Goal: Task Accomplishment & Management: Manage account settings

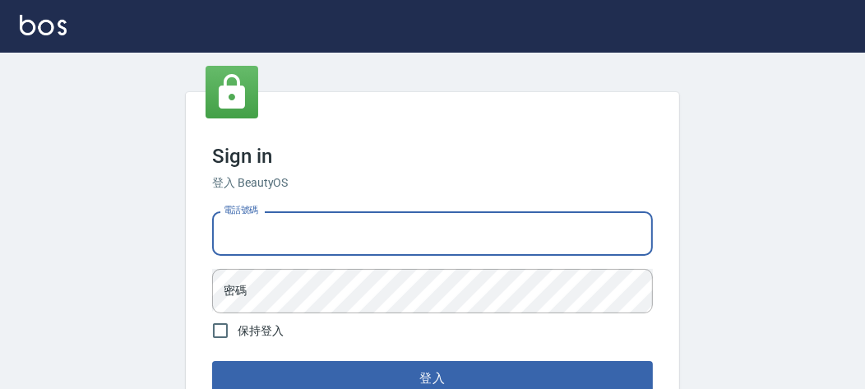
click at [269, 235] on input "電話號碼" at bounding box center [432, 233] width 441 height 44
type input "0903020488"
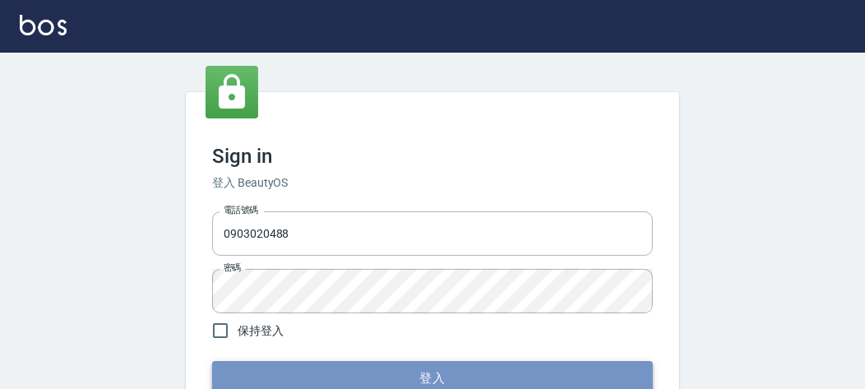
click at [421, 364] on button "登入" at bounding box center [432, 378] width 441 height 35
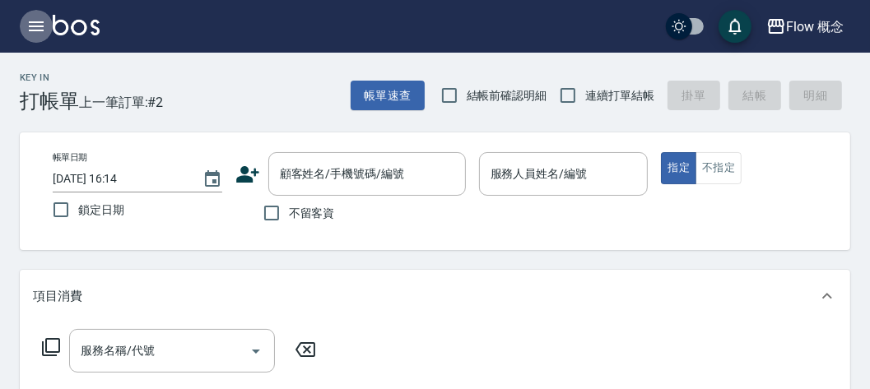
click at [44, 25] on icon "button" at bounding box center [36, 26] width 20 height 20
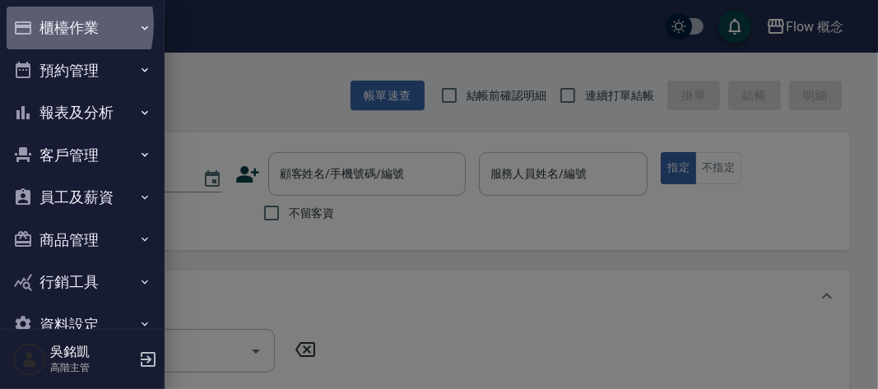
click at [44, 25] on button "櫃檯作業" at bounding box center [82, 28] width 151 height 43
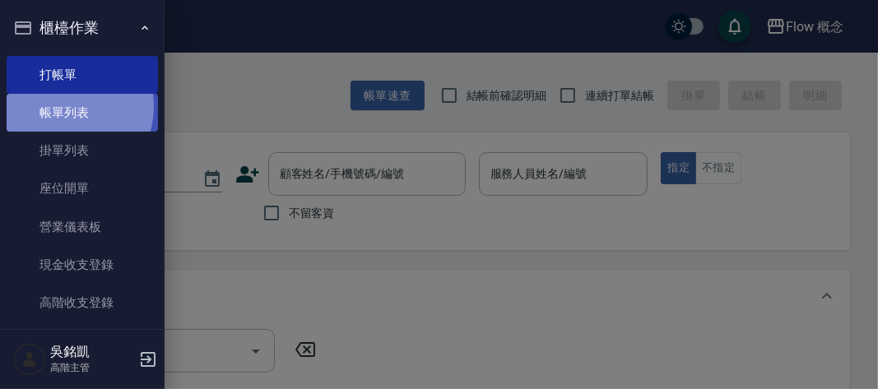
click at [63, 107] on link "帳單列表" at bounding box center [82, 113] width 151 height 38
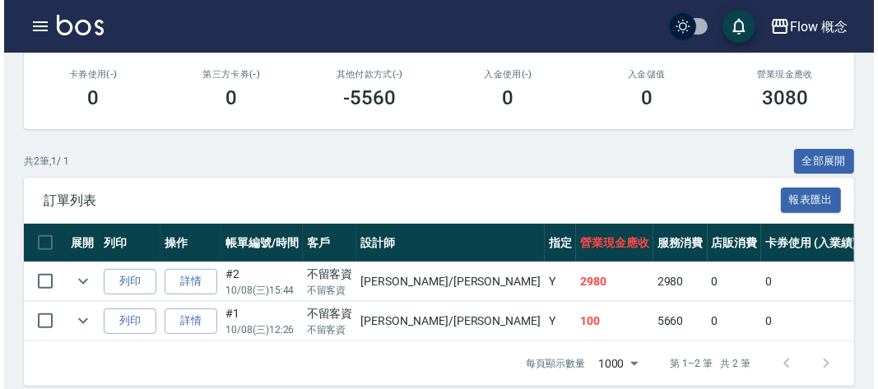
scroll to position [310, 0]
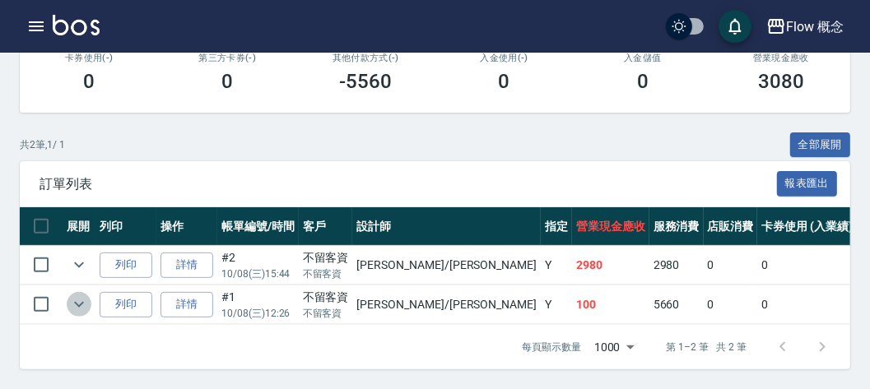
click at [78, 295] on icon "expand row" at bounding box center [79, 305] width 20 height 20
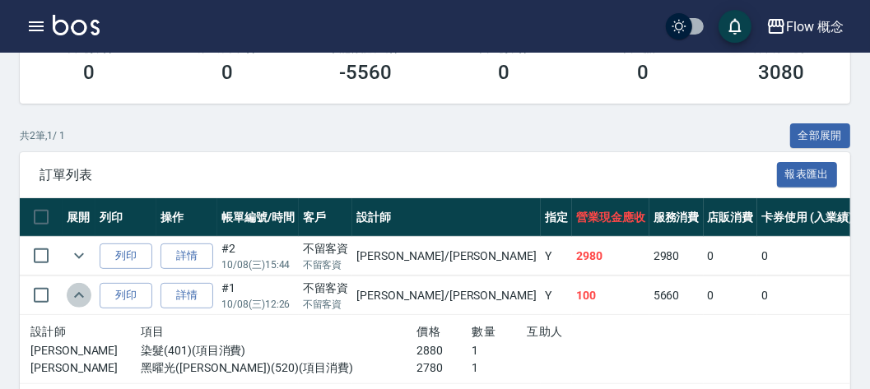
click at [78, 292] on icon "expand row" at bounding box center [79, 295] width 10 height 6
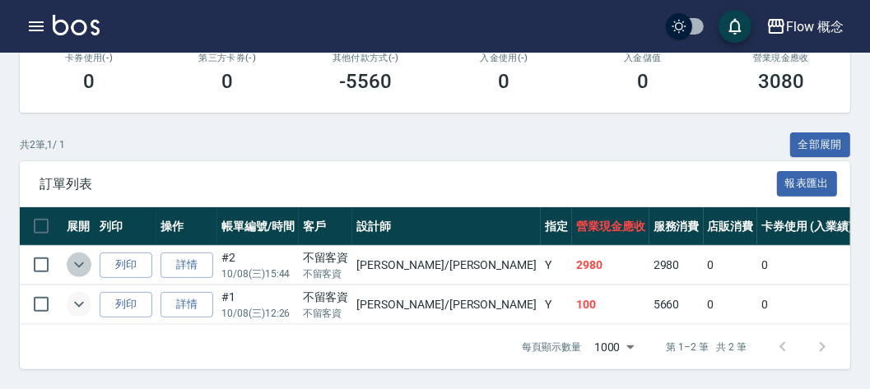
click at [82, 255] on icon "expand row" at bounding box center [79, 265] width 20 height 20
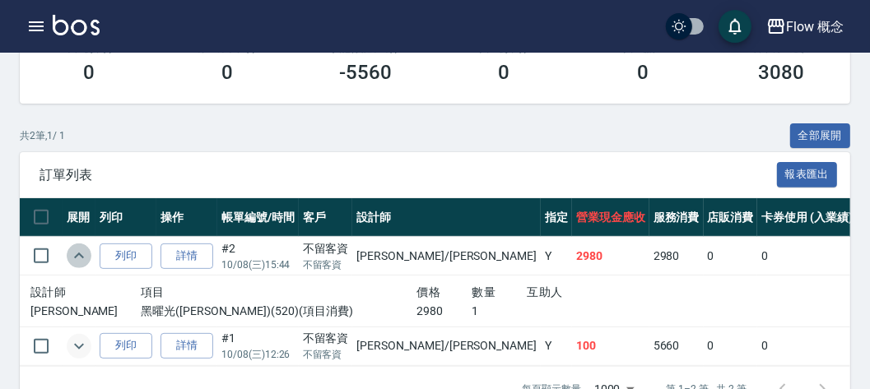
click at [82, 246] on icon "expand row" at bounding box center [79, 256] width 20 height 20
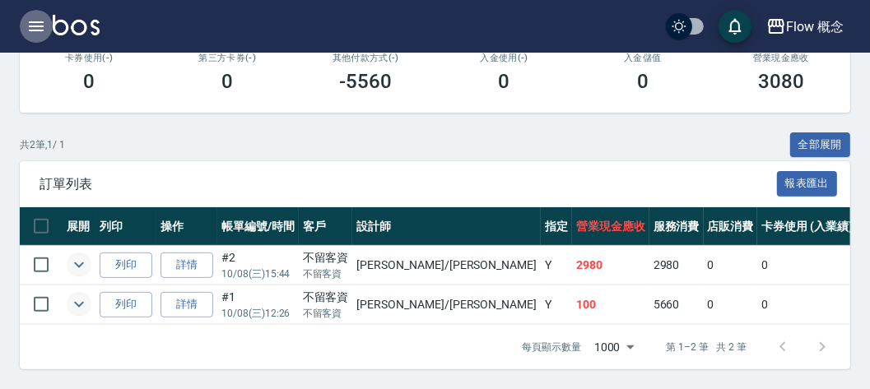
click at [34, 27] on icon "button" at bounding box center [36, 26] width 20 height 20
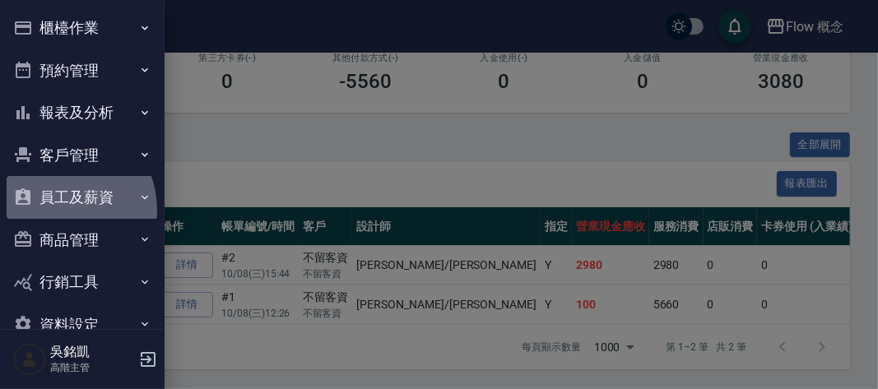
click at [53, 211] on button "員工及薪資" at bounding box center [82, 197] width 151 height 43
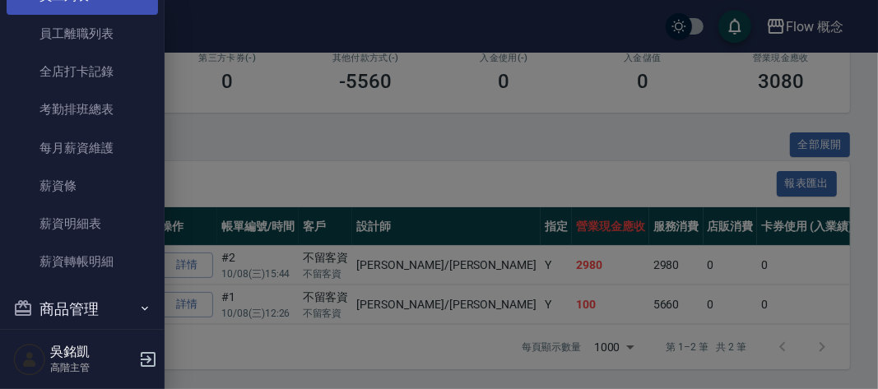
scroll to position [248, 0]
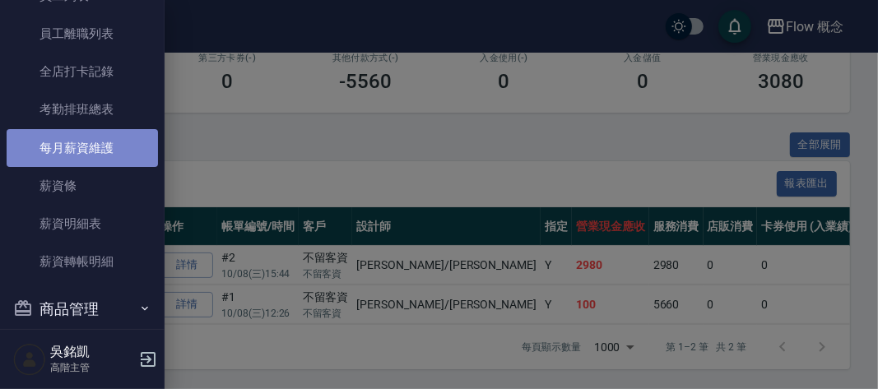
click at [87, 159] on link "每月薪資維護" at bounding box center [82, 148] width 151 height 38
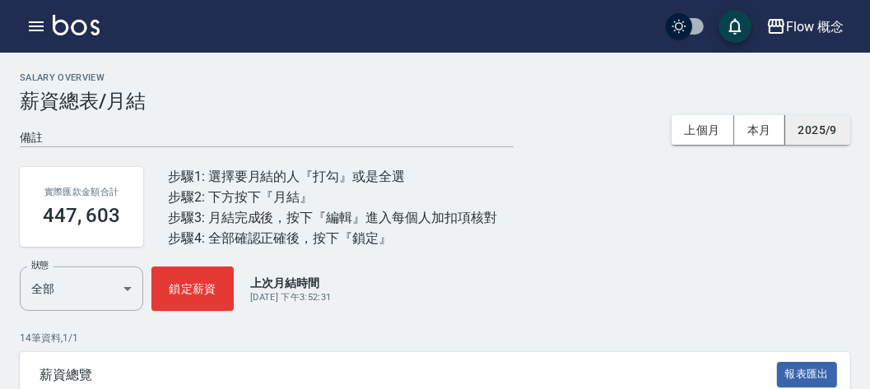
click at [811, 133] on button "2025/9" at bounding box center [817, 130] width 65 height 30
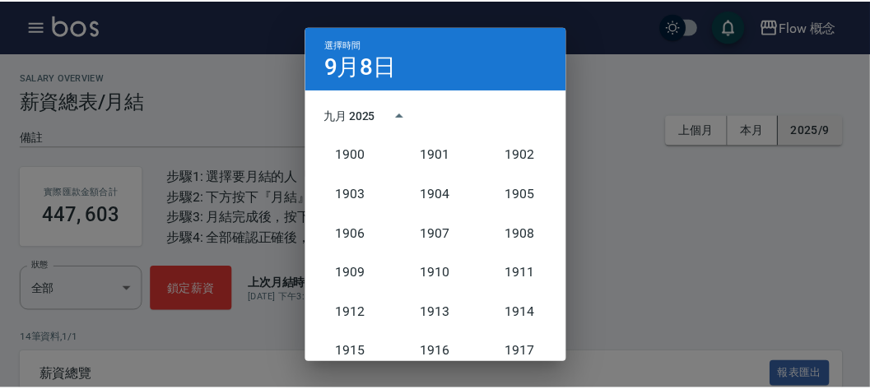
scroll to position [1524, 0]
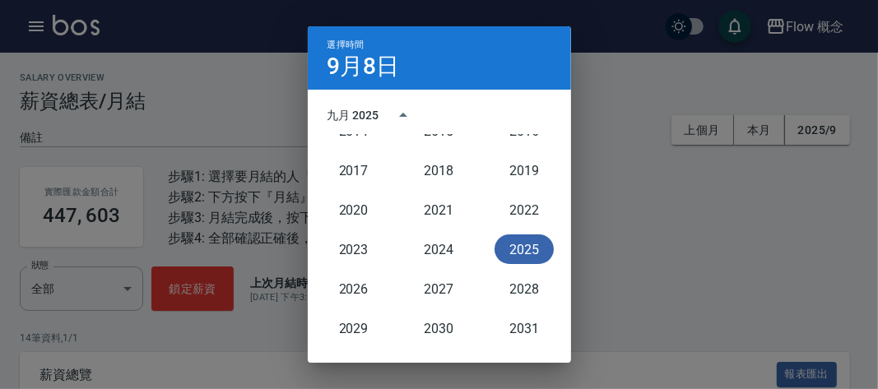
click at [502, 246] on button "2025" at bounding box center [523, 249] width 59 height 30
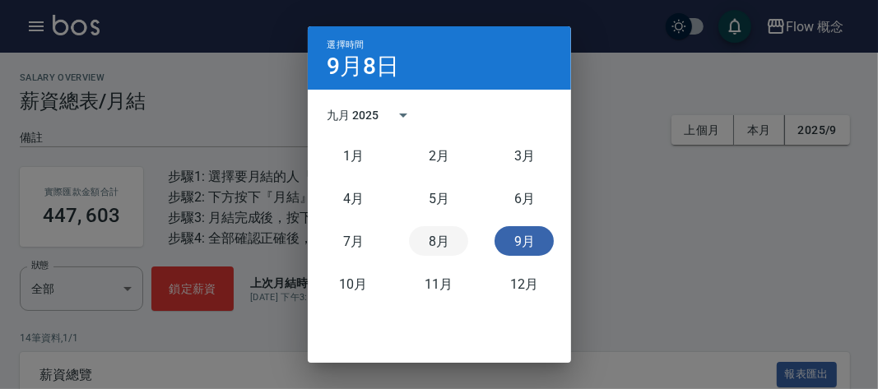
click at [432, 242] on button "8月" at bounding box center [438, 241] width 59 height 30
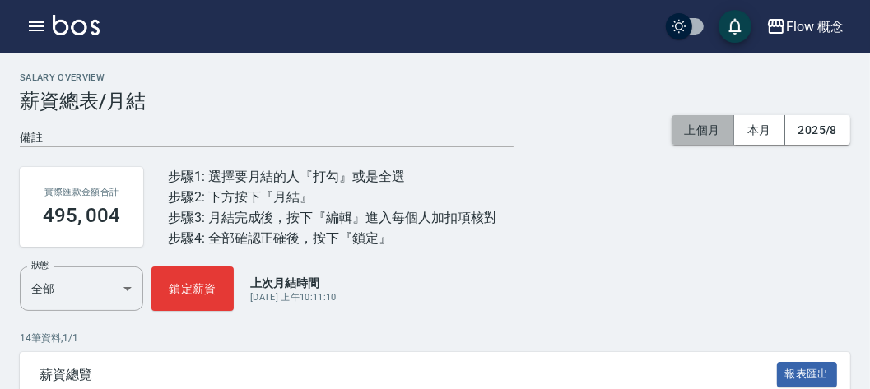
click at [710, 133] on button "上個月" at bounding box center [702, 130] width 63 height 30
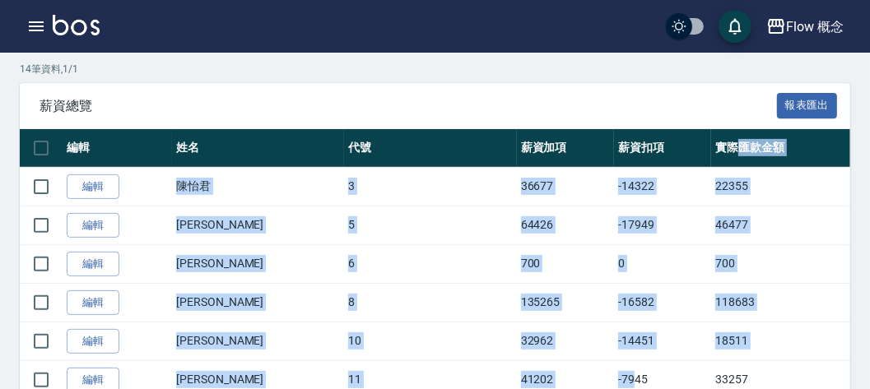
drag, startPoint x: 710, startPoint y: 133, endPoint x: 455, endPoint y: 421, distance: 384.6
click at [455, 388] on html "Flow 概念 登出 櫃檯作業 打帳單 帳單列表 掛單列表 座位開單 營業儀表板 現金收支登錄 高階收支登錄 材料自購登錄 每日結帳 排班表 現場電腦打卡 掃…" at bounding box center [435, 246] width 870 height 1031
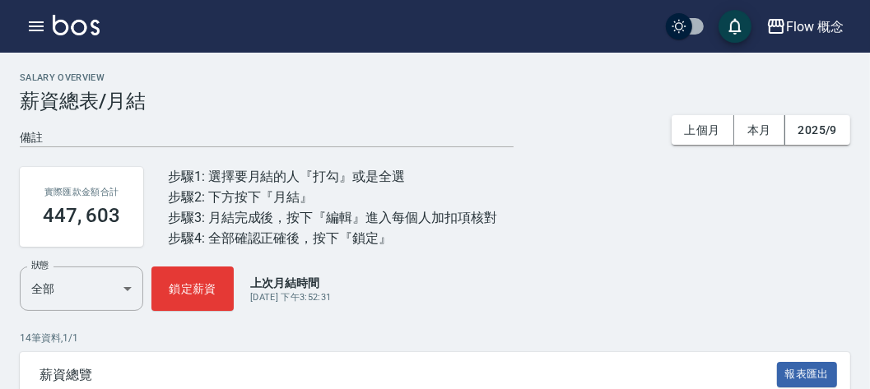
click at [561, 80] on h2 "Salary Overview" at bounding box center [435, 77] width 830 height 11
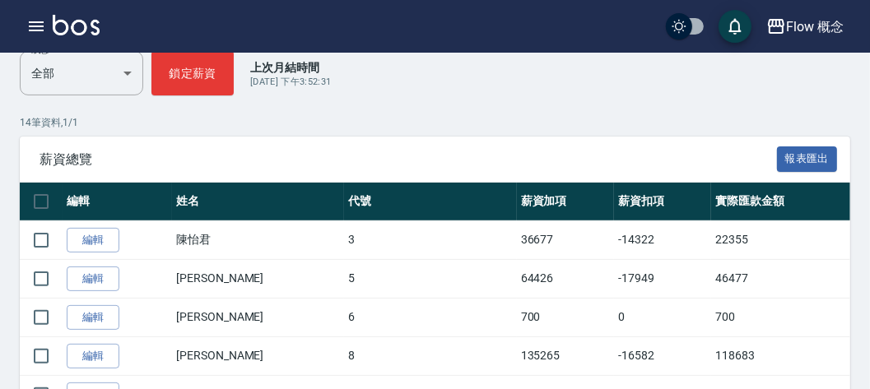
scroll to position [218, 0]
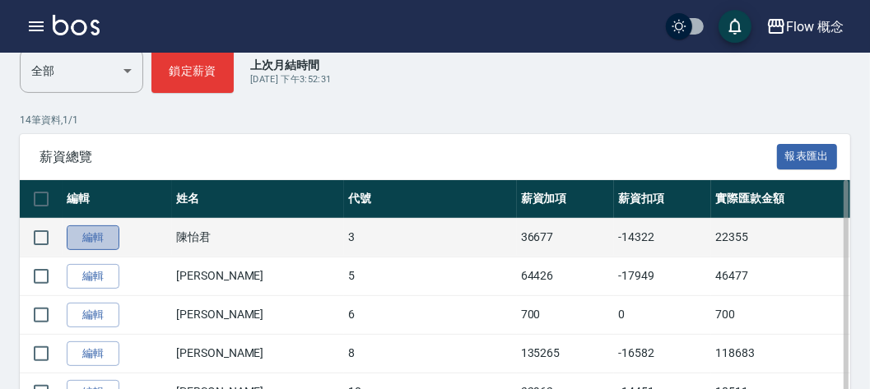
click at [102, 225] on link "編輯" at bounding box center [93, 238] width 53 height 26
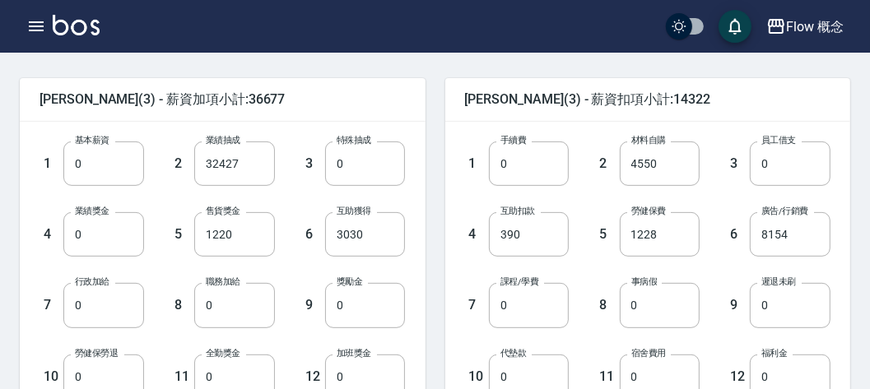
scroll to position [397, 0]
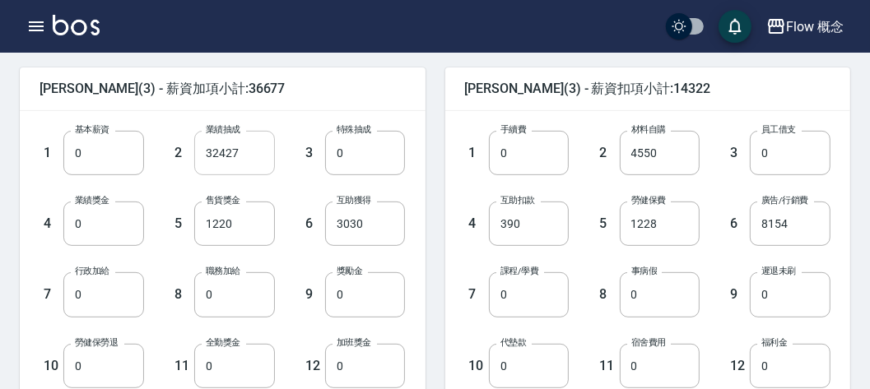
click at [253, 151] on input "32427" at bounding box center [234, 153] width 81 height 44
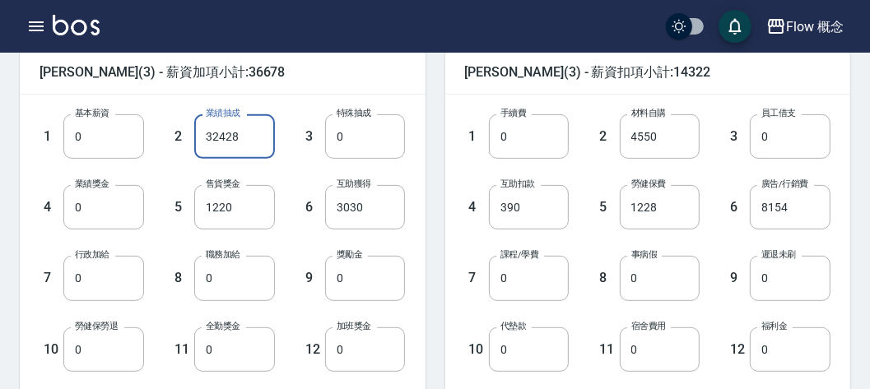
scroll to position [414, 0]
type input "32428"
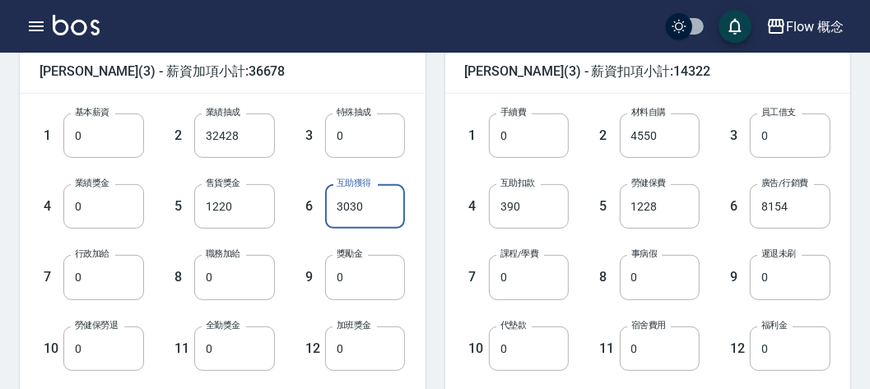
click at [359, 206] on input "3030" at bounding box center [365, 206] width 81 height 44
type input "4040"
click at [251, 263] on input "0" at bounding box center [234, 277] width 81 height 44
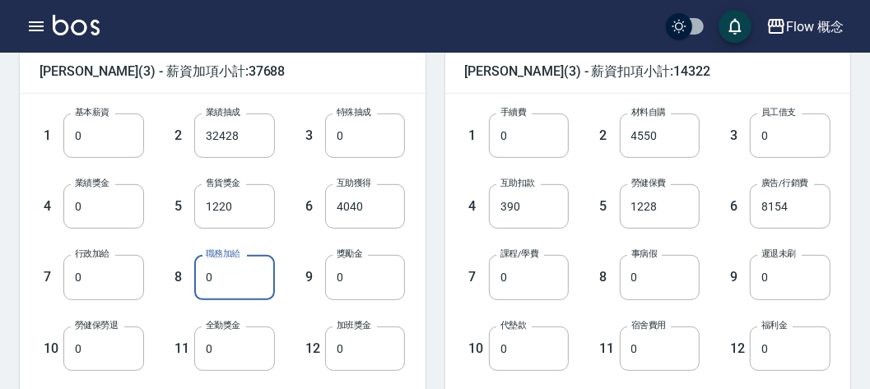
click at [251, 263] on input "0" at bounding box center [234, 277] width 81 height 44
type input "500"
click at [309, 246] on div "9 獎勵金 0 獎勵金" at bounding box center [340, 264] width 131 height 71
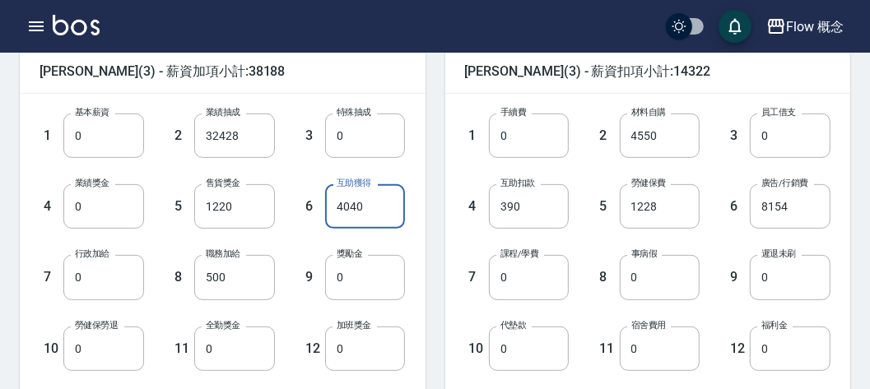
click at [355, 199] on input "4040" at bounding box center [365, 206] width 81 height 44
type input "4040"
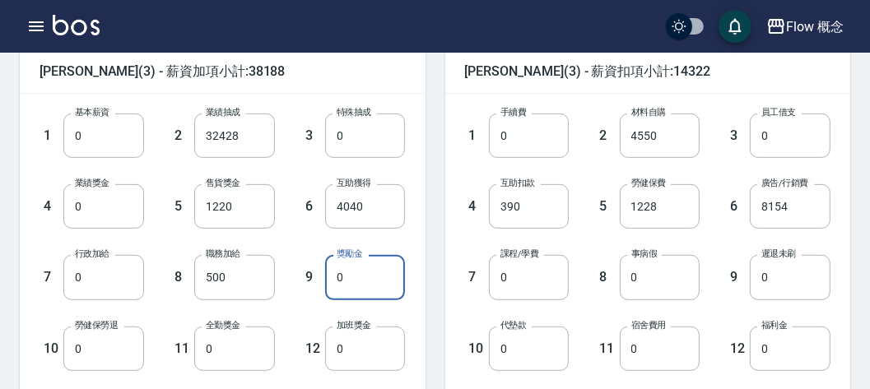
click at [355, 269] on input "0" at bounding box center [365, 277] width 81 height 44
type input "1000"
click at [418, 225] on div "1 基本薪資 0 基本薪資 2 業績抽成 32428 業績抽成 3 特殊抽成 0 特殊抽成 4 業績獎金 0 業績獎金 5 售貨獎金 1220 售貨獎金 6 …" at bounding box center [223, 278] width 406 height 368
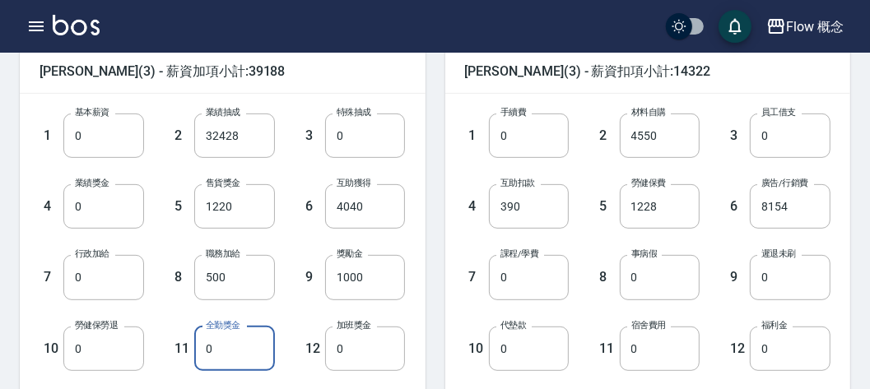
click at [235, 351] on input "0" at bounding box center [234, 349] width 81 height 44
type input "1000"
click at [290, 230] on div "9 獎勵金 1000 獎勵金" at bounding box center [340, 264] width 131 height 71
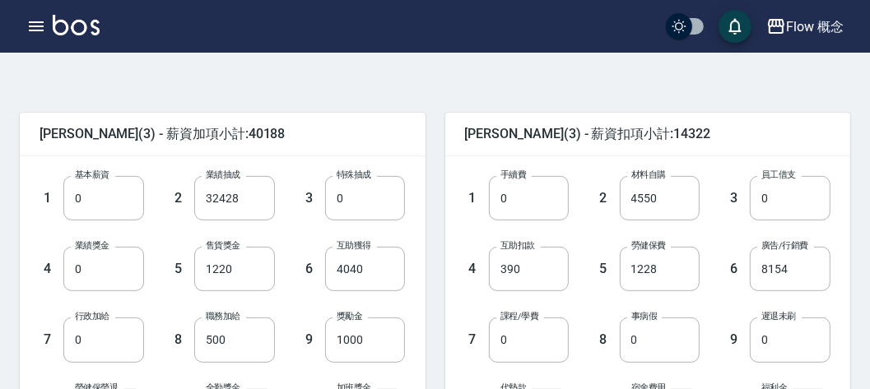
scroll to position [351, 0]
click at [257, 195] on input "32428" at bounding box center [234, 198] width 81 height 44
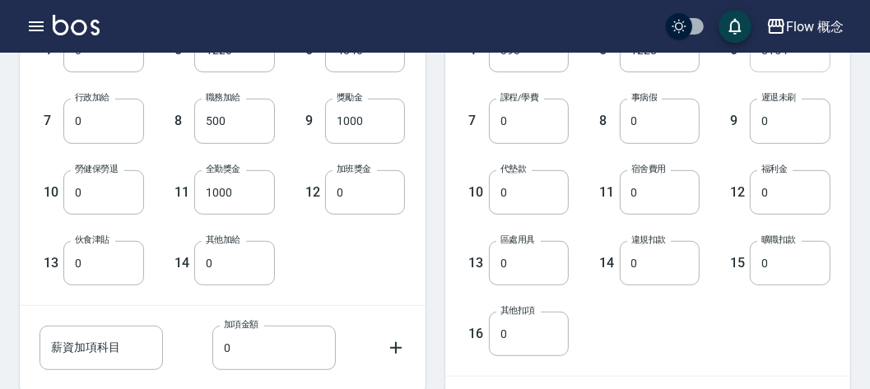
scroll to position [573, 0]
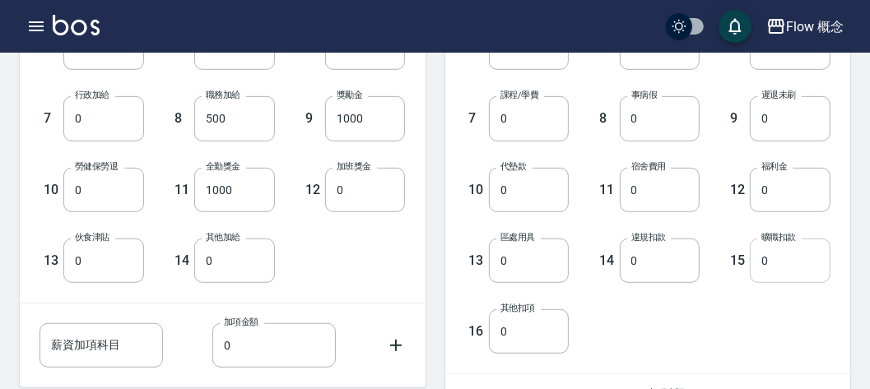
type input "32427"
click at [756, 263] on input "0" at bounding box center [789, 261] width 81 height 44
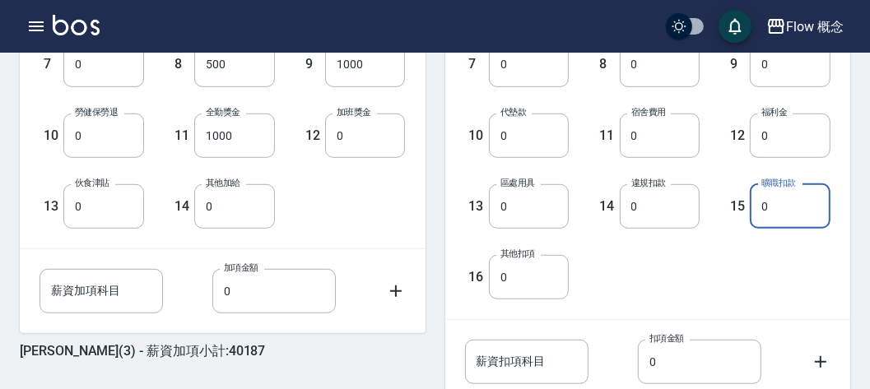
scroll to position [627, 0]
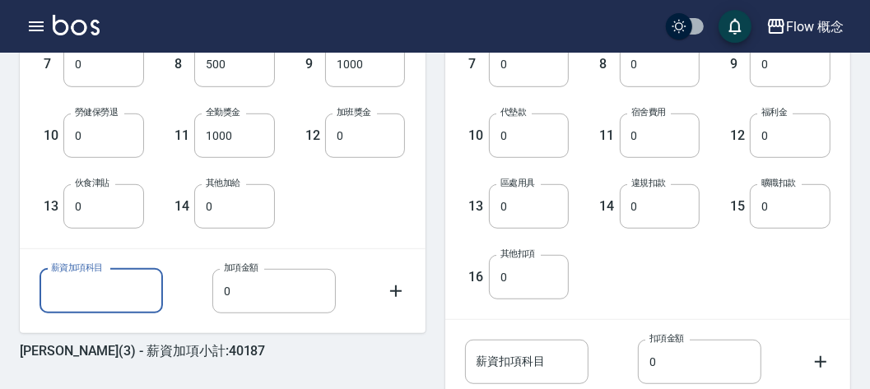
click at [104, 292] on input "薪資加項科目" at bounding box center [100, 291] width 123 height 44
type input "廣"
type input "ㄍ"
type input "廣告補助"
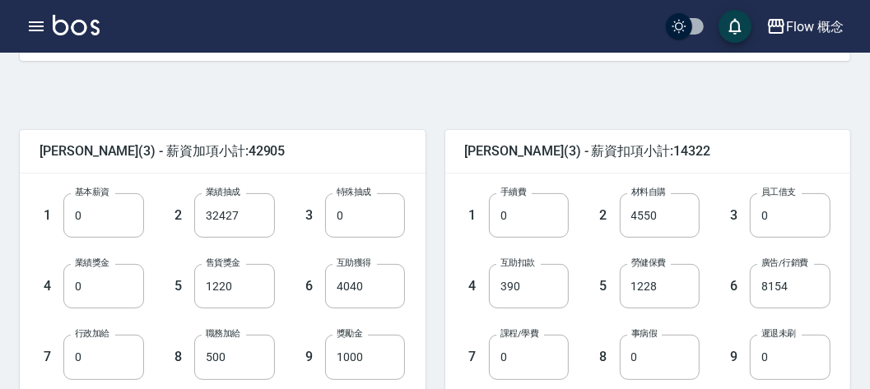
scroll to position [404, 0]
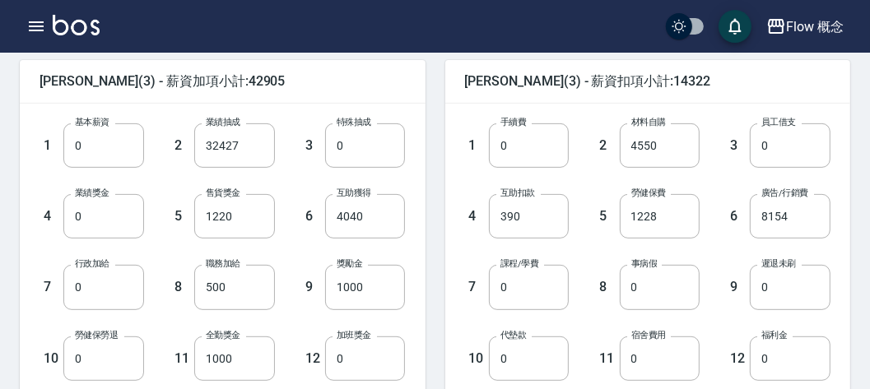
type input "2718"
click at [575, 213] on div "5 勞健保費 1228 勞健保費" at bounding box center [633, 203] width 131 height 71
drag, startPoint x: 575, startPoint y: 213, endPoint x: 452, endPoint y: 188, distance: 125.8
click at [452, 188] on div "4 互助扣款 390 互助扣款" at bounding box center [503, 203] width 131 height 71
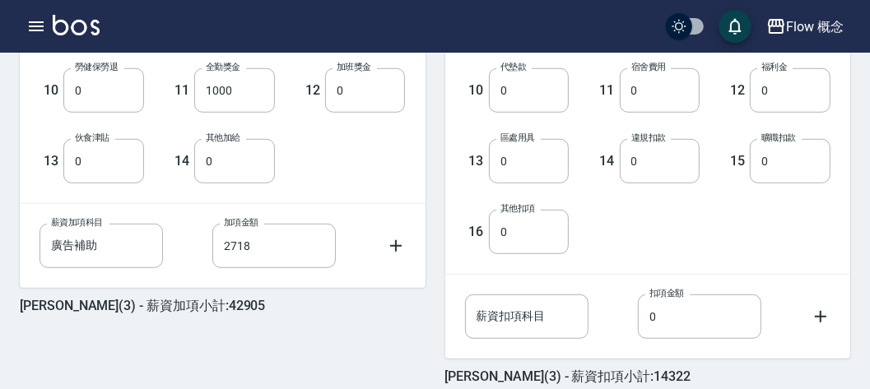
scroll to position [749, 0]
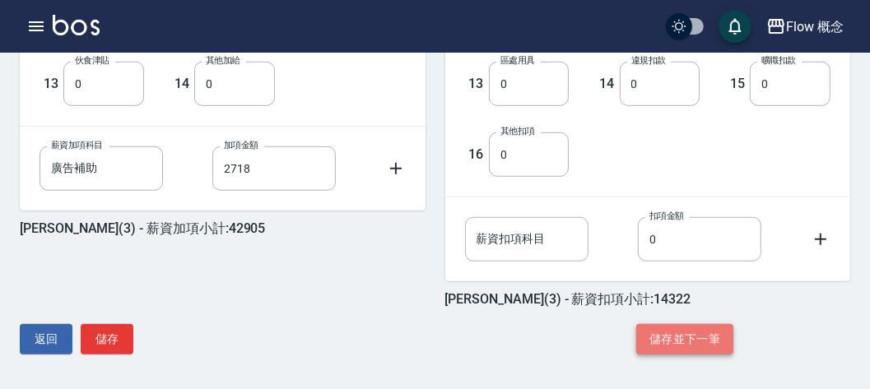
click at [666, 329] on button "儲存並下一筆" at bounding box center [684, 339] width 97 height 30
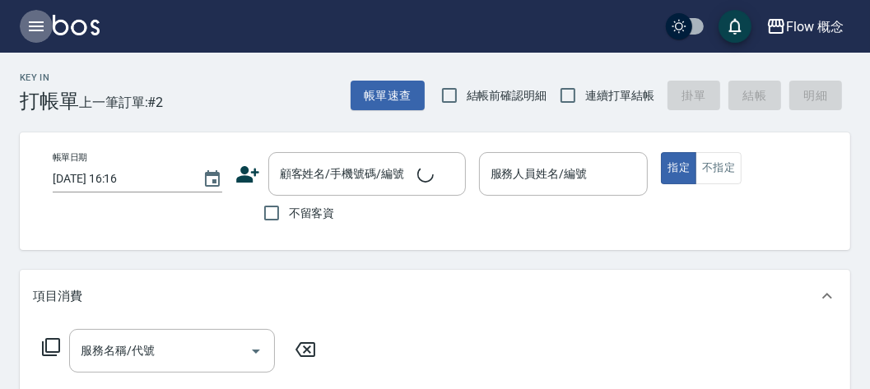
click at [32, 30] on icon "button" at bounding box center [36, 26] width 15 height 10
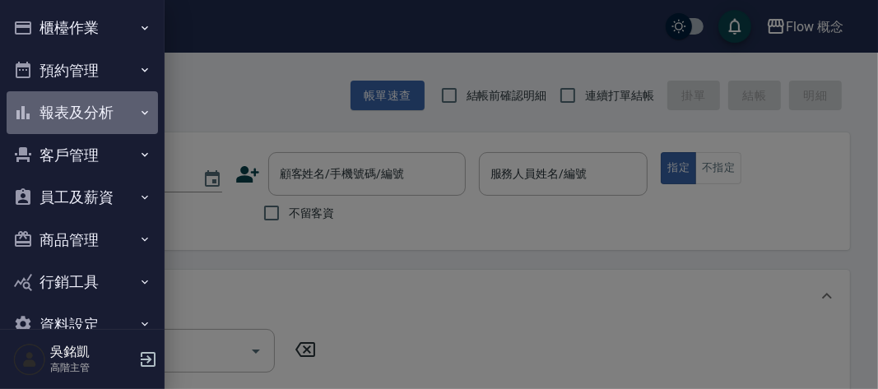
click at [90, 114] on button "報表及分析" at bounding box center [82, 112] width 151 height 43
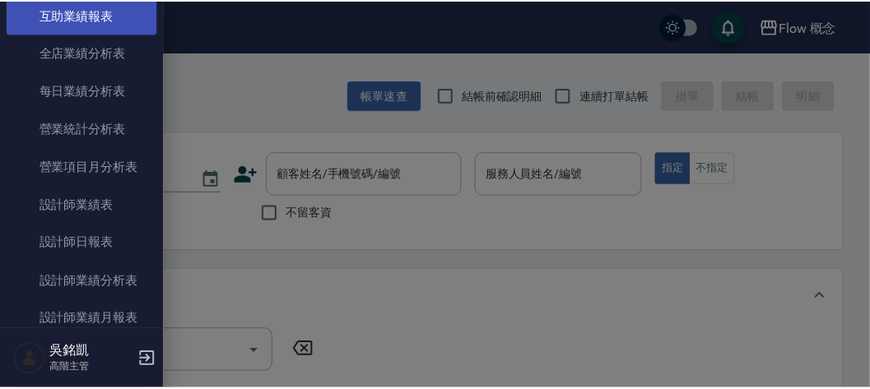
scroll to position [489, 0]
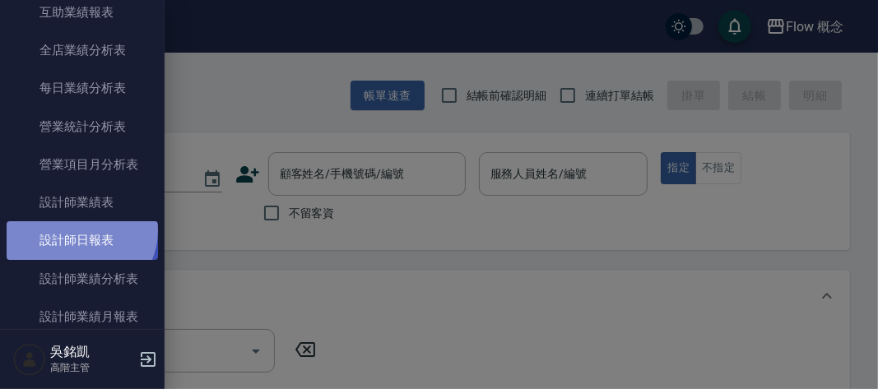
click at [79, 230] on link "設計師日報表" at bounding box center [82, 240] width 151 height 38
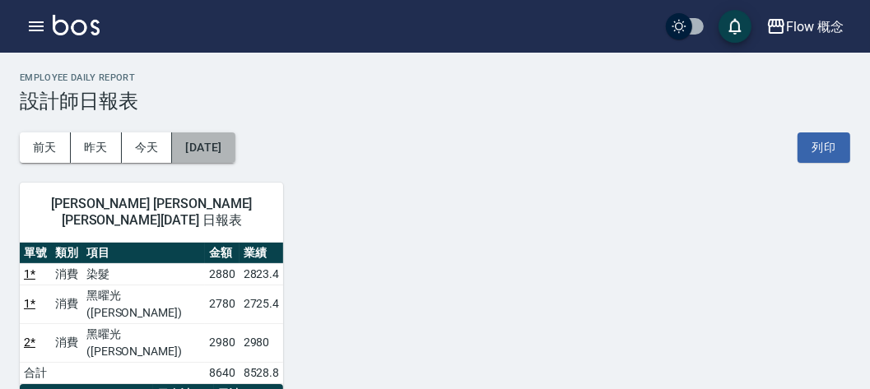
click at [195, 152] on button "2025/10/08" at bounding box center [203, 147] width 63 height 30
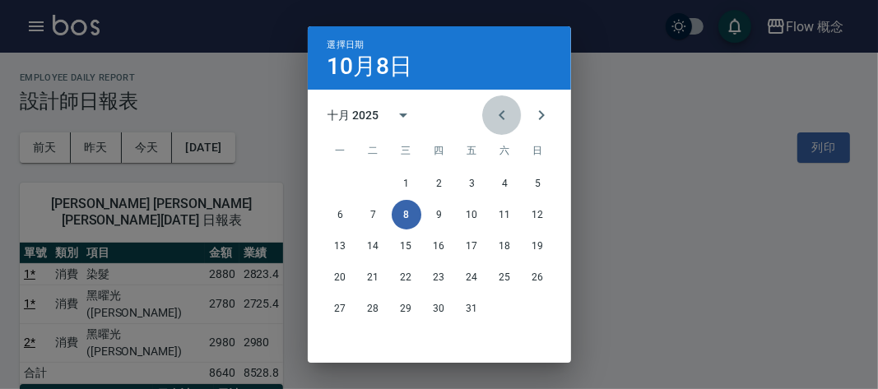
click at [492, 105] on icon "Previous month" at bounding box center [502, 115] width 20 height 20
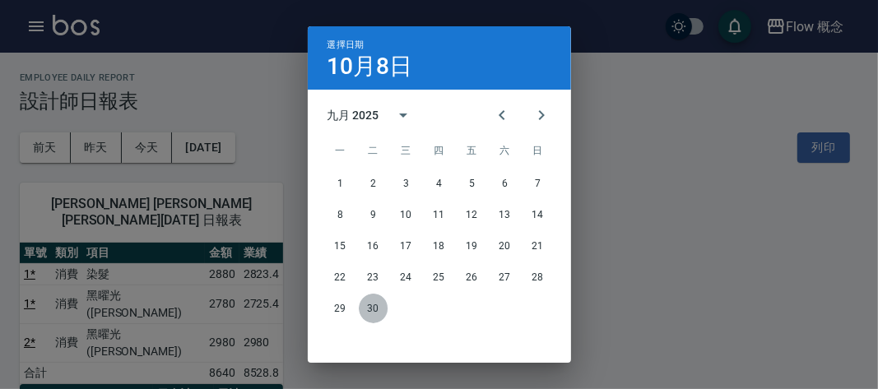
click at [368, 308] on button "30" at bounding box center [374, 309] width 30 height 30
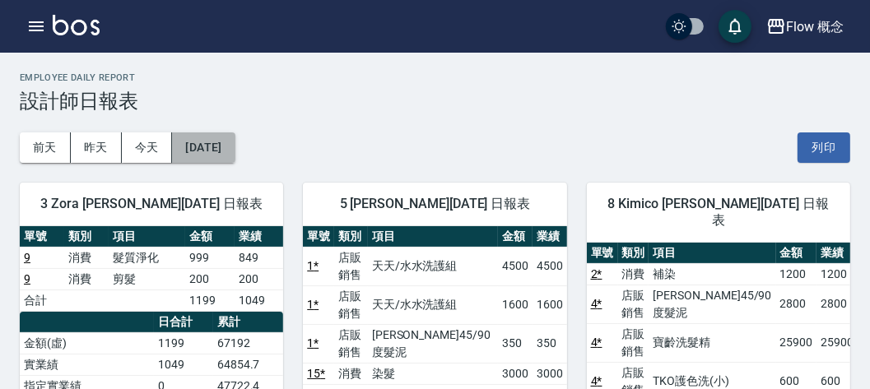
click at [234, 151] on button "2025/09/30" at bounding box center [203, 147] width 63 height 30
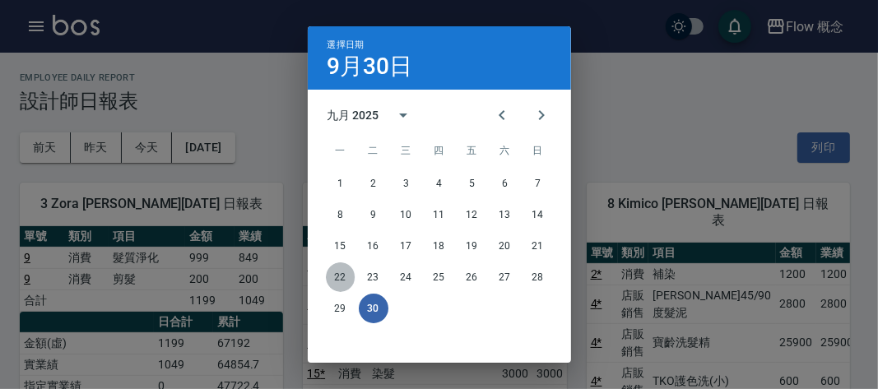
click at [342, 277] on button "22" at bounding box center [341, 277] width 30 height 30
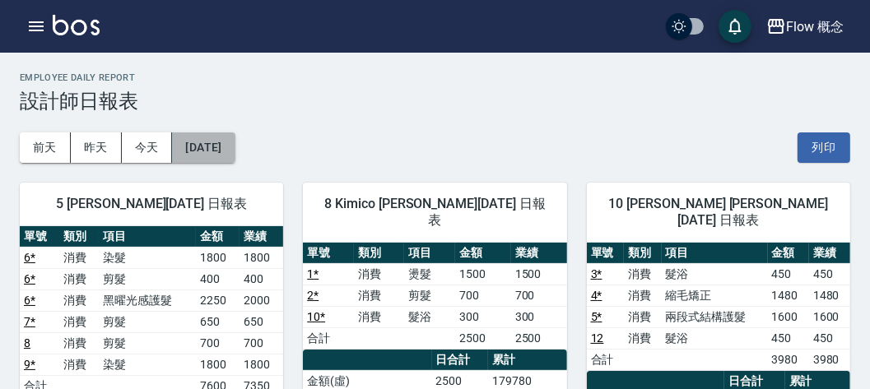
click at [216, 155] on button "2025/09/22" at bounding box center [203, 147] width 63 height 30
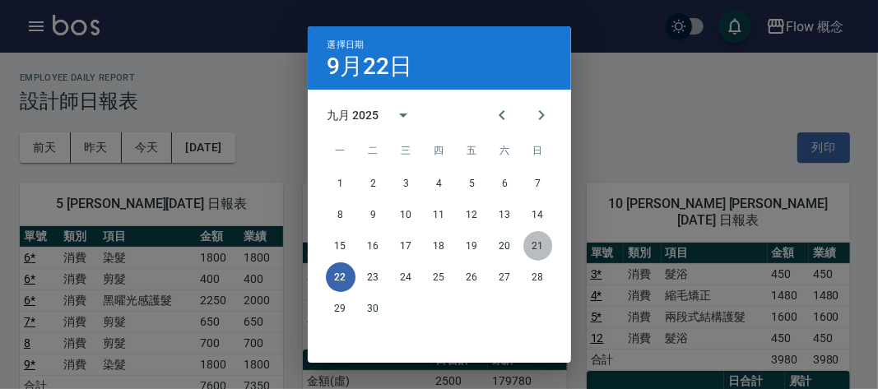
click at [531, 240] on button "21" at bounding box center [538, 246] width 30 height 30
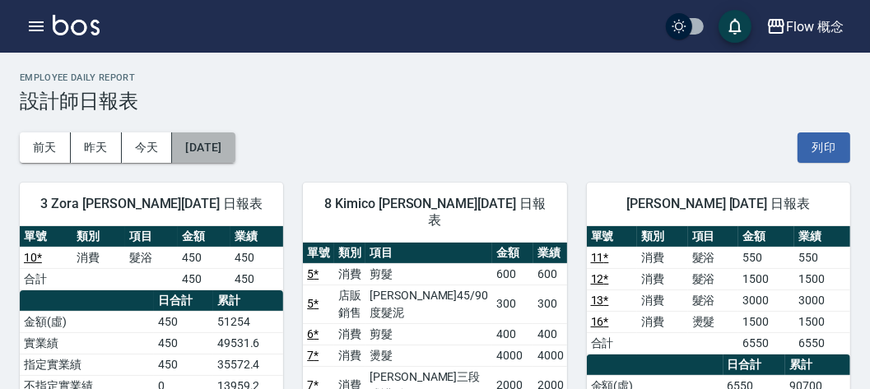
click at [234, 137] on button "2025/09/21" at bounding box center [203, 147] width 63 height 30
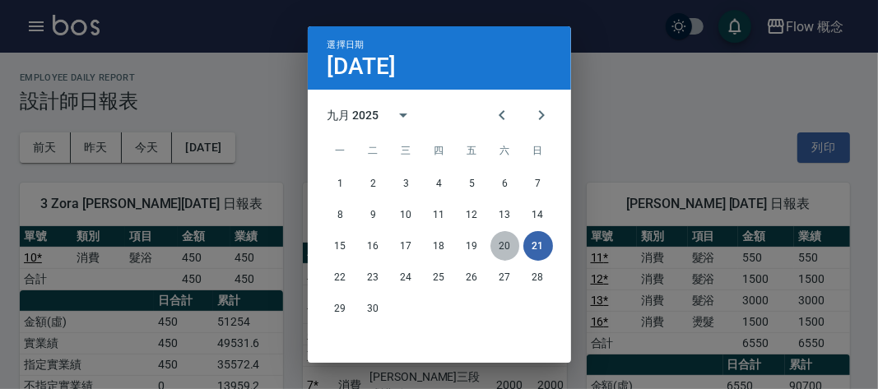
click at [499, 239] on button "20" at bounding box center [505, 246] width 30 height 30
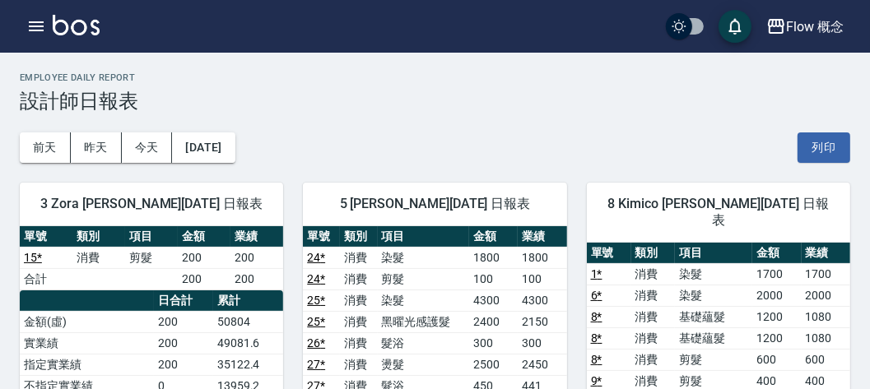
click at [53, 27] on img at bounding box center [76, 25] width 47 height 21
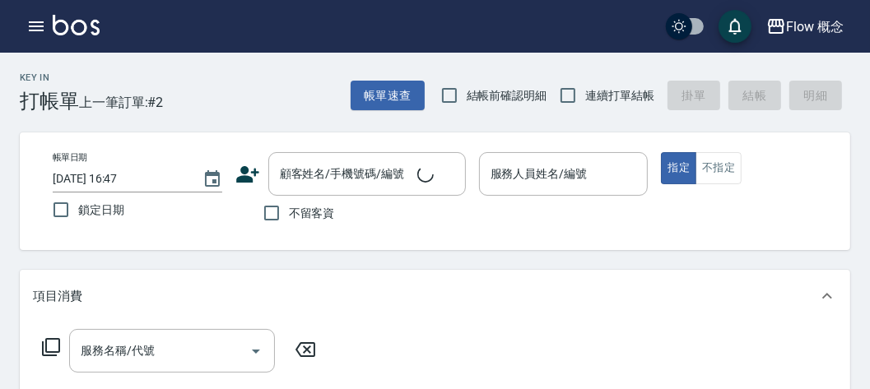
click at [37, 44] on div "Flow 概念 登出" at bounding box center [435, 26] width 870 height 53
click at [35, 31] on icon "button" at bounding box center [36, 26] width 20 height 20
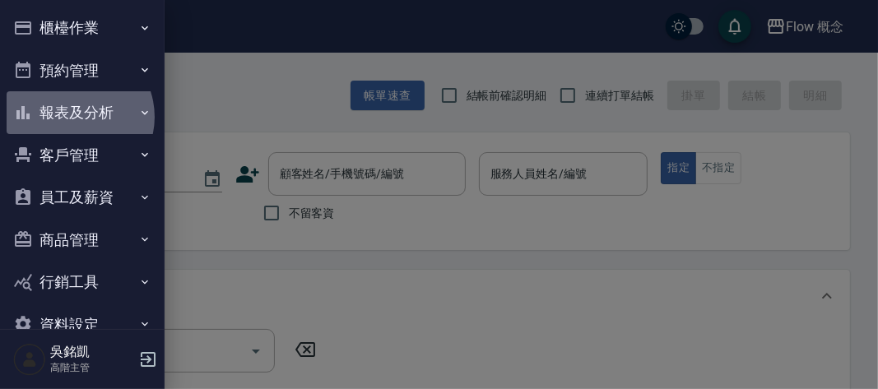
click at [73, 117] on button "報表及分析" at bounding box center [82, 112] width 151 height 43
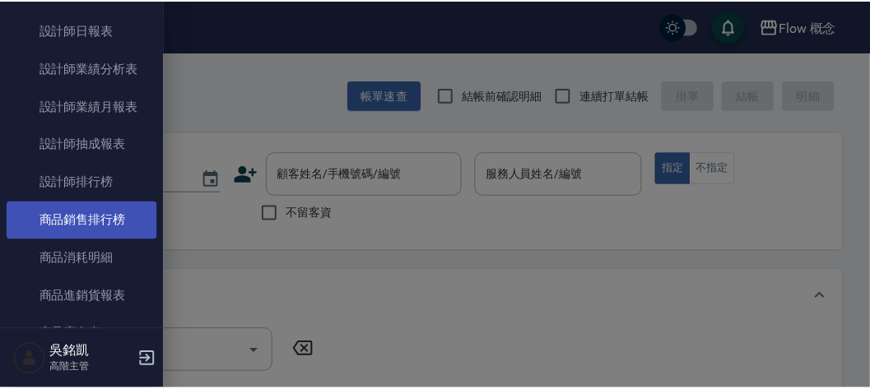
scroll to position [693, 0]
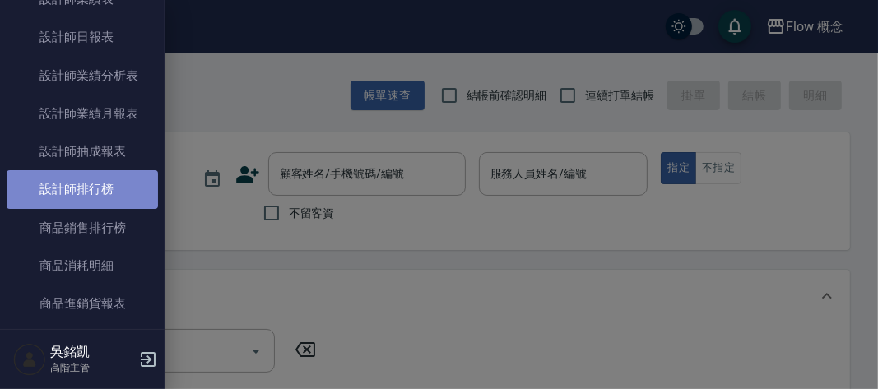
click at [95, 184] on link "設計師排行榜" at bounding box center [82, 189] width 151 height 38
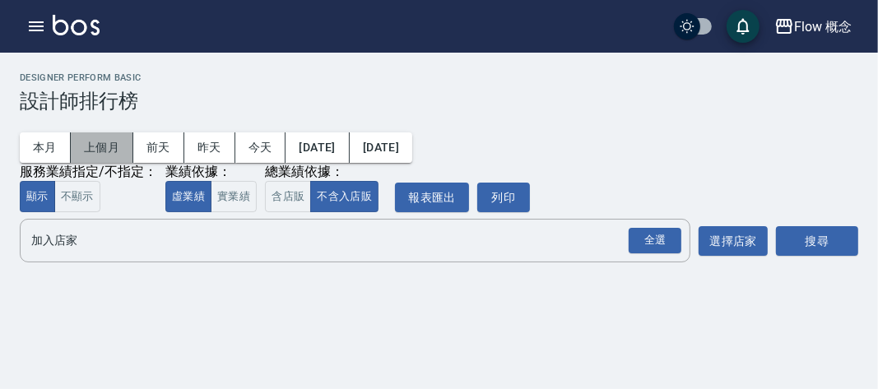
click at [86, 152] on button "上個月" at bounding box center [102, 147] width 63 height 30
click at [220, 195] on button "實業績" at bounding box center [234, 197] width 46 height 32
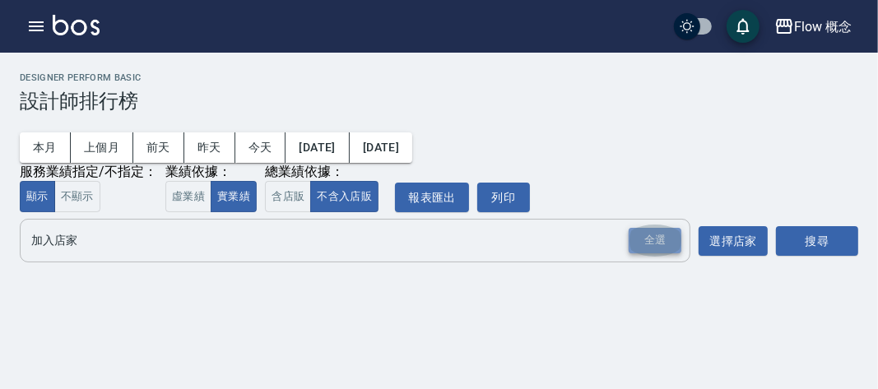
click at [661, 245] on div "全選" at bounding box center [654, 241] width 53 height 26
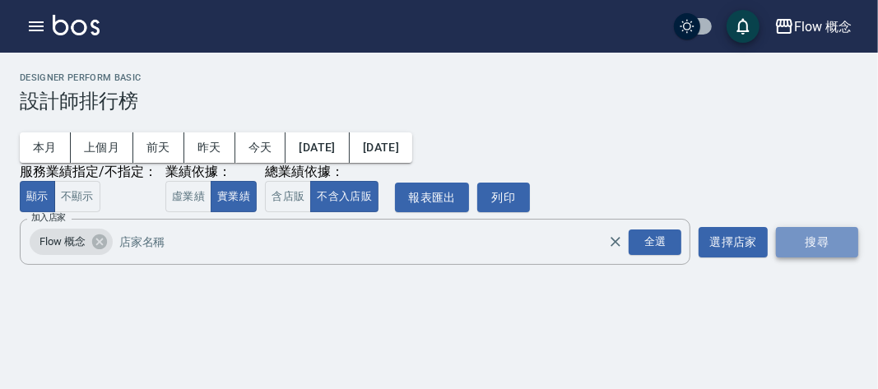
click at [790, 243] on button "搜尋" at bounding box center [817, 242] width 82 height 30
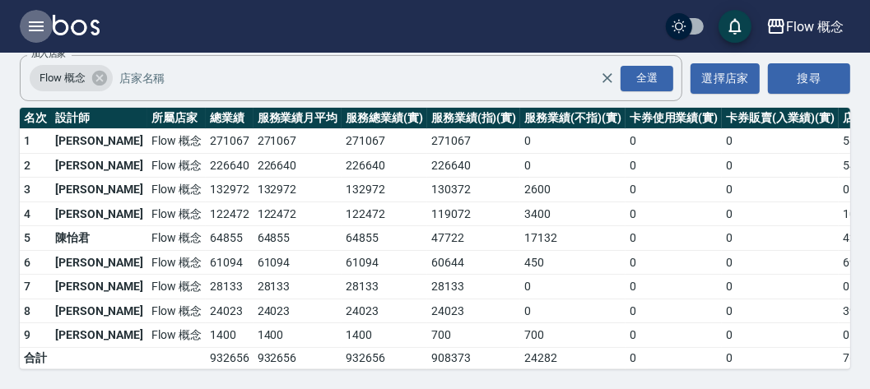
click at [38, 21] on icon "button" at bounding box center [36, 26] width 20 height 20
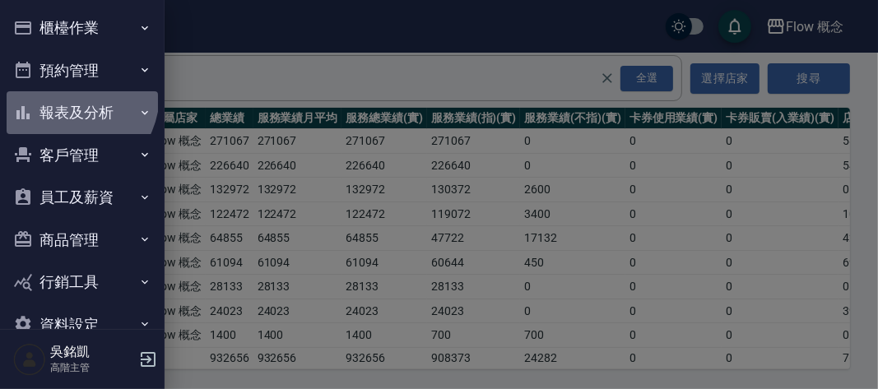
click at [63, 94] on button "報表及分析" at bounding box center [82, 112] width 151 height 43
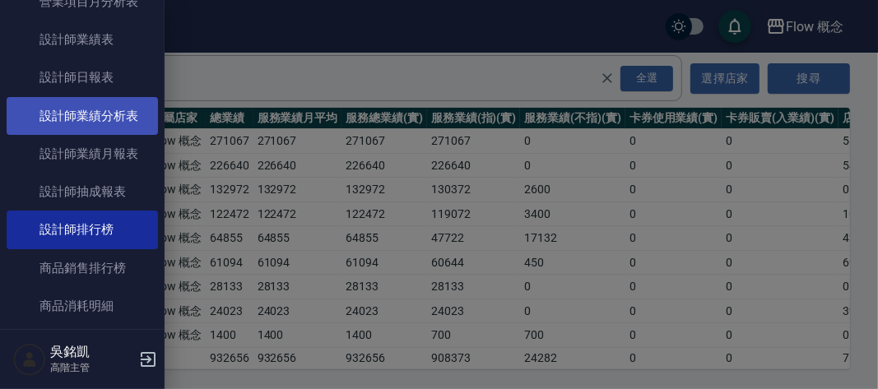
scroll to position [664, 0]
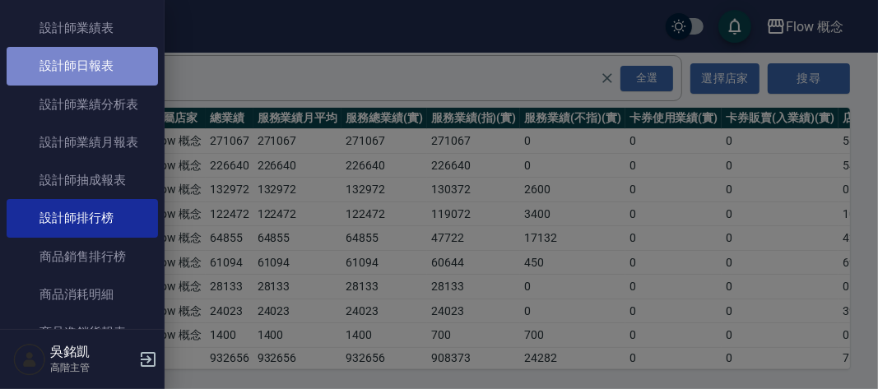
click at [120, 81] on link "設計師日報表" at bounding box center [82, 66] width 151 height 38
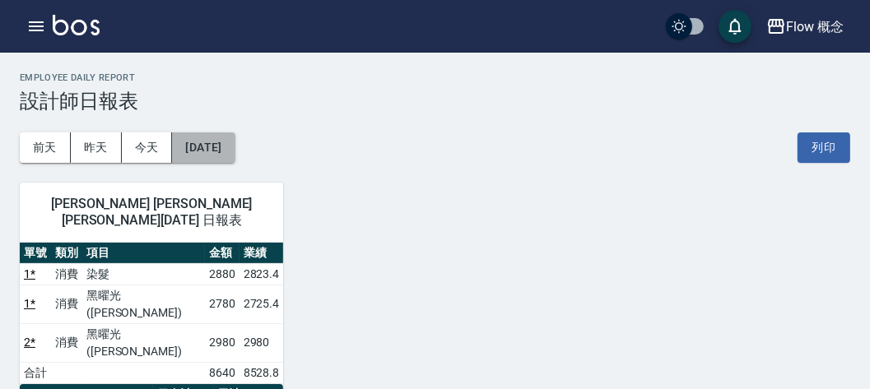
click at [211, 138] on button "2025/10/08" at bounding box center [203, 147] width 63 height 30
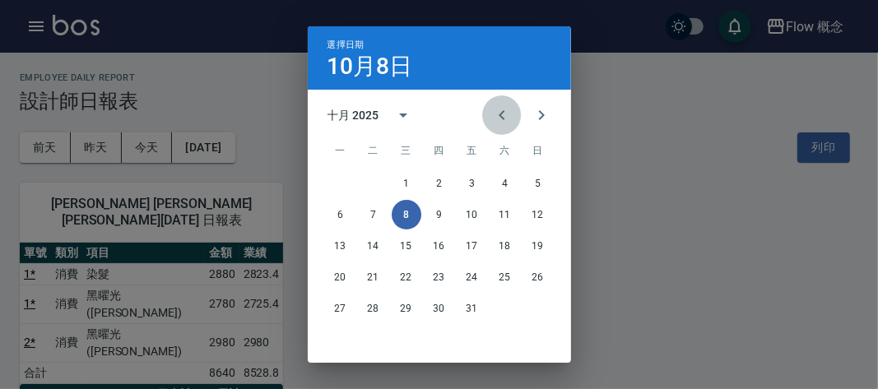
click at [500, 113] on icon "Previous month" at bounding box center [502, 115] width 20 height 20
click at [497, 242] on button "20" at bounding box center [505, 246] width 30 height 30
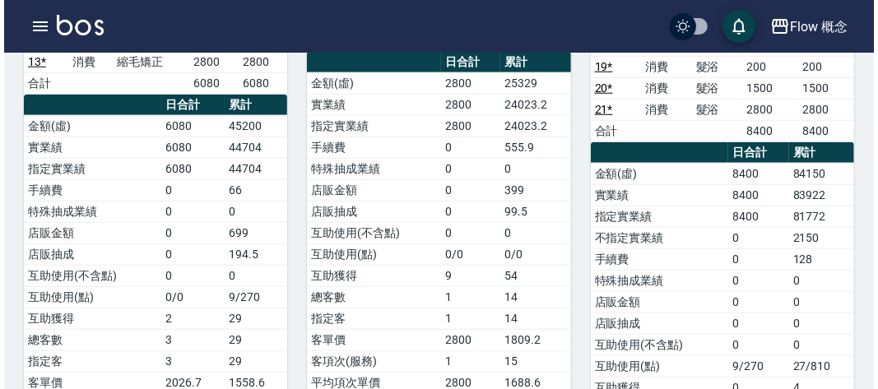
scroll to position [898, 0]
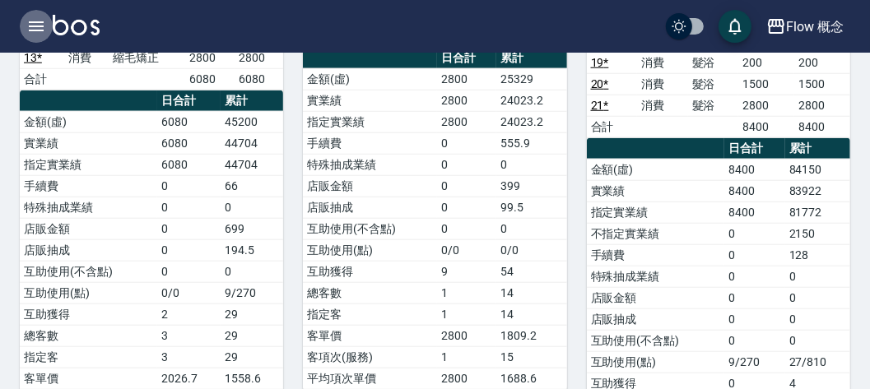
click at [40, 25] on icon "button" at bounding box center [36, 26] width 20 height 20
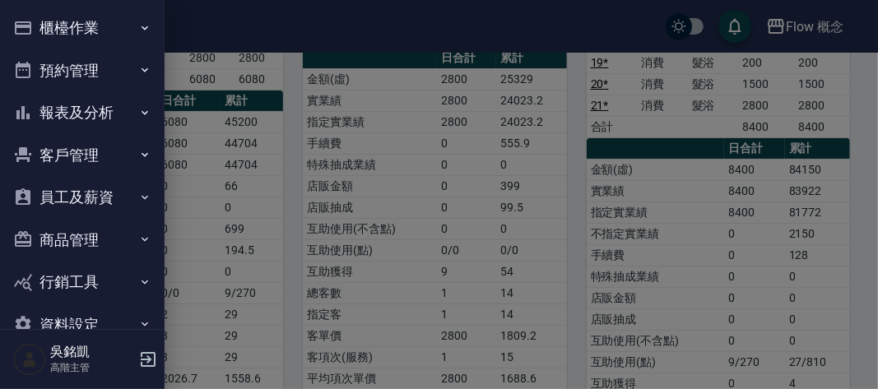
scroll to position [35, 0]
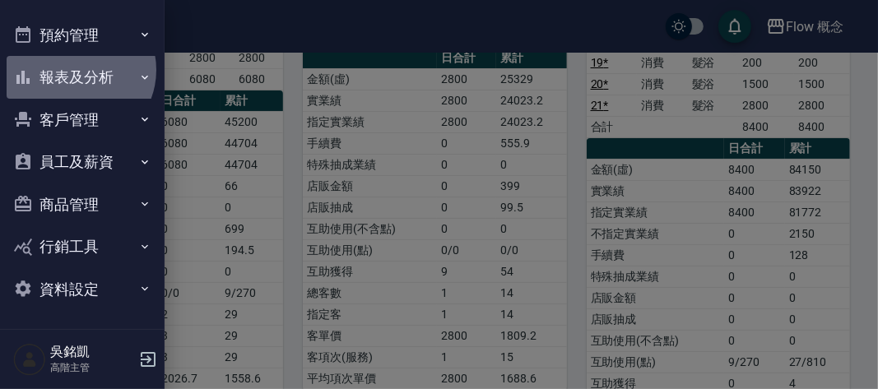
click at [75, 70] on button "報表及分析" at bounding box center [82, 77] width 151 height 43
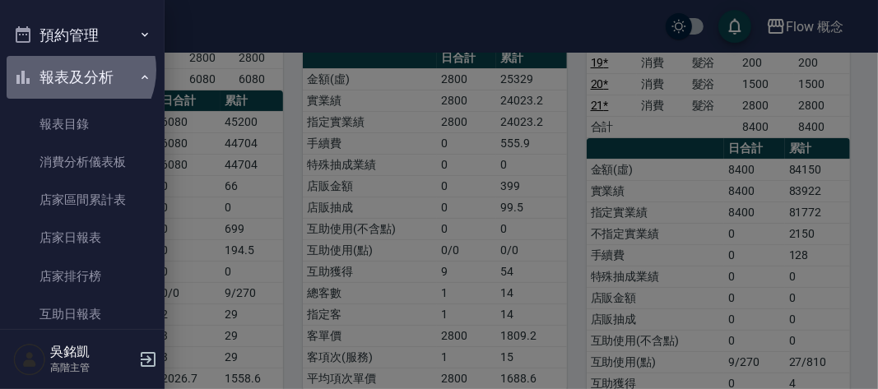
click at [75, 70] on button "報表及分析" at bounding box center [82, 77] width 151 height 43
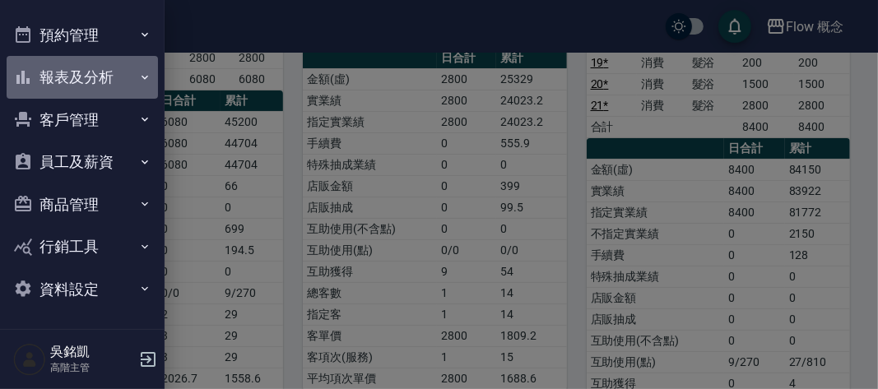
click at [81, 68] on button "報表及分析" at bounding box center [82, 77] width 151 height 43
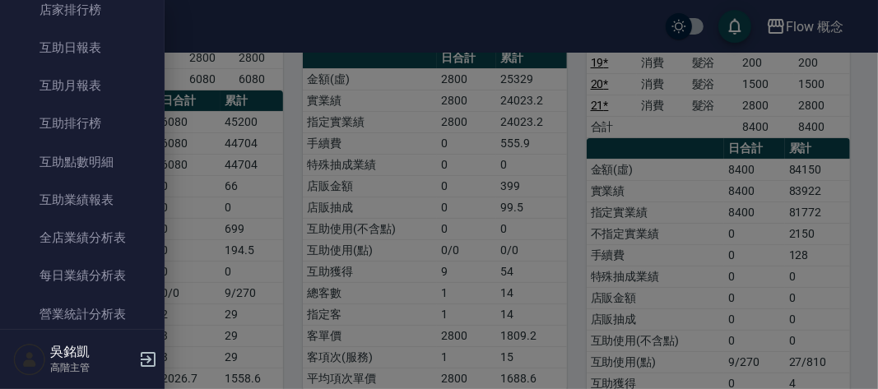
scroll to position [302, 0]
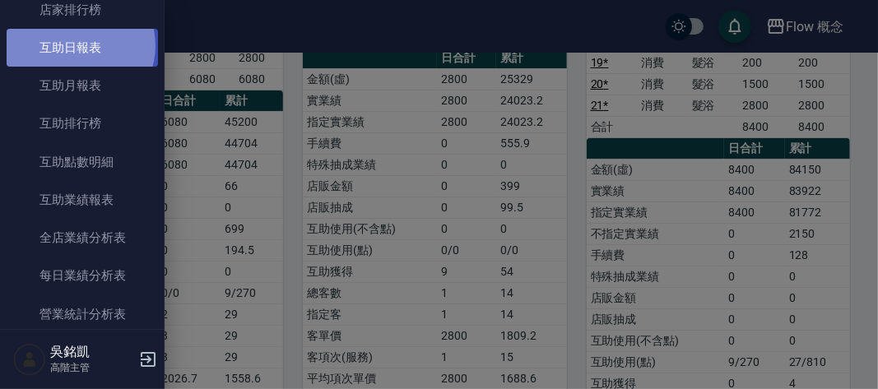
click at [79, 46] on link "互助日報表" at bounding box center [82, 48] width 151 height 38
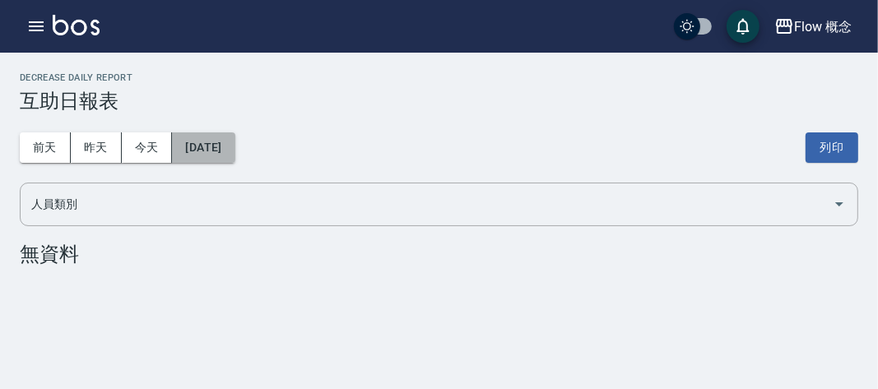
click at [210, 154] on button "2025/10/08" at bounding box center [203, 147] width 63 height 30
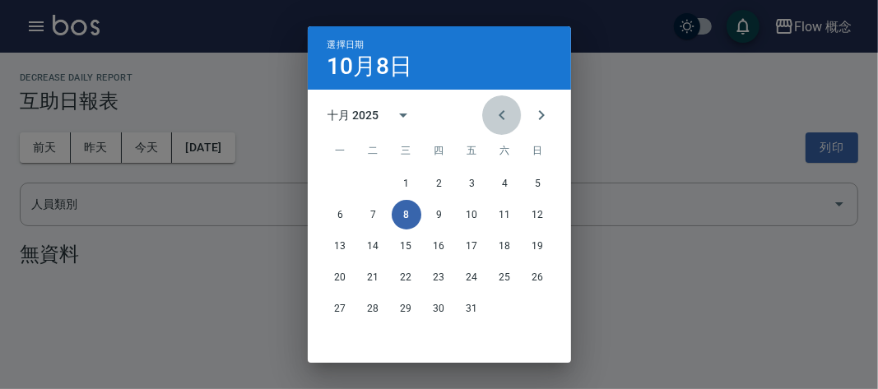
click at [484, 114] on button "Previous month" at bounding box center [501, 114] width 39 height 39
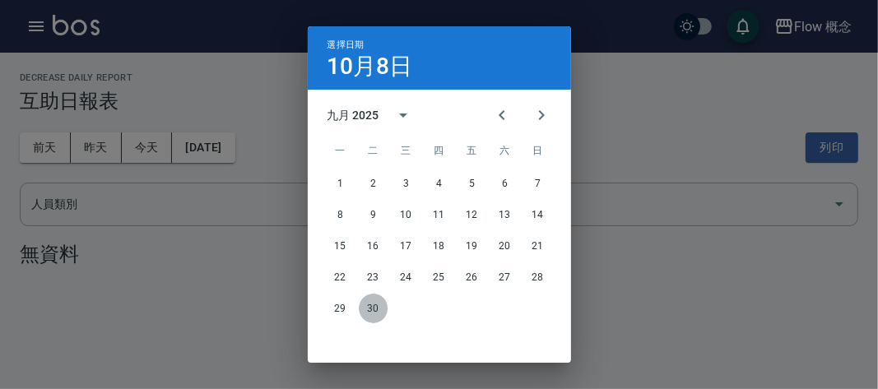
click at [372, 305] on button "30" at bounding box center [374, 309] width 30 height 30
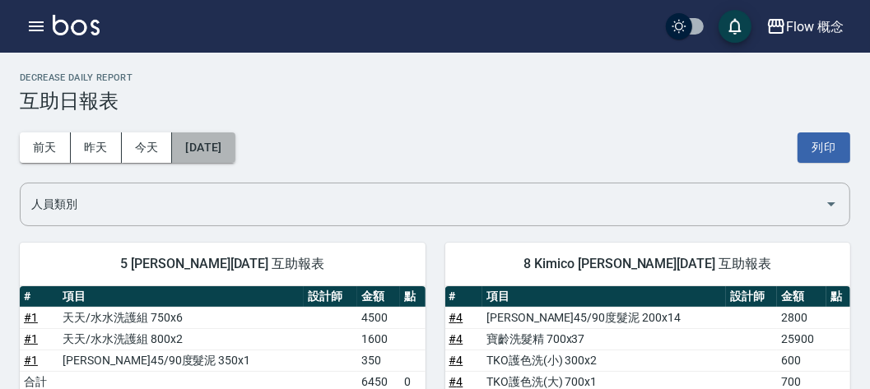
click at [215, 140] on button "2025/09/30" at bounding box center [203, 147] width 63 height 30
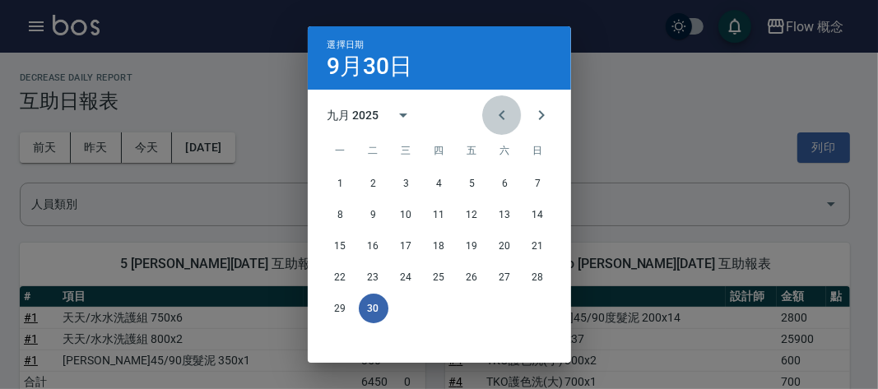
click at [492, 120] on icon "Previous month" at bounding box center [502, 115] width 20 height 20
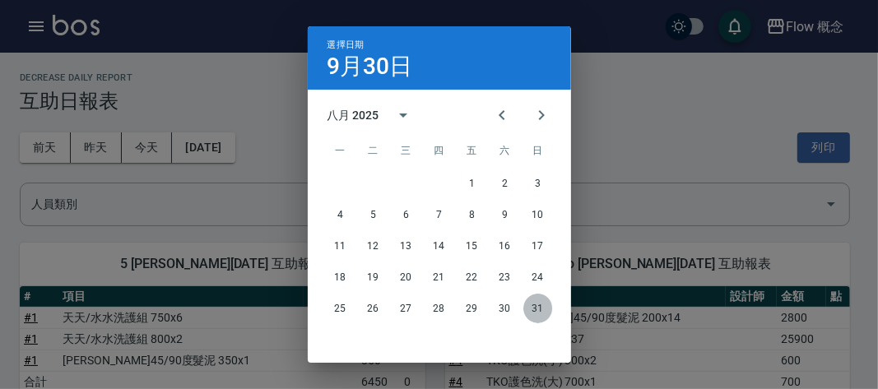
click at [533, 311] on button "31" at bounding box center [538, 309] width 30 height 30
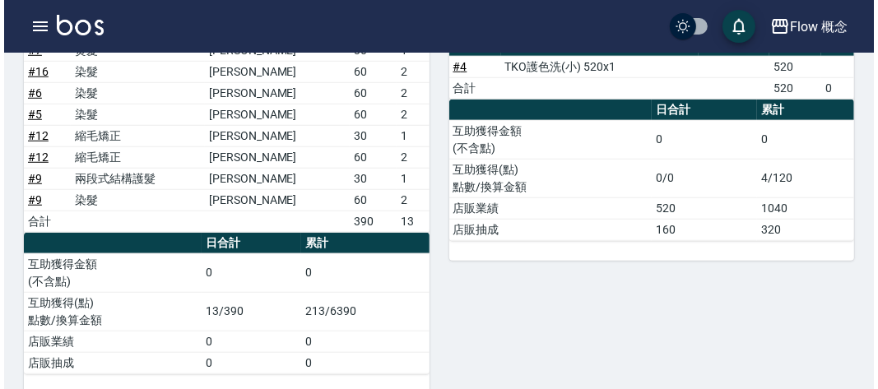
scroll to position [739, 0]
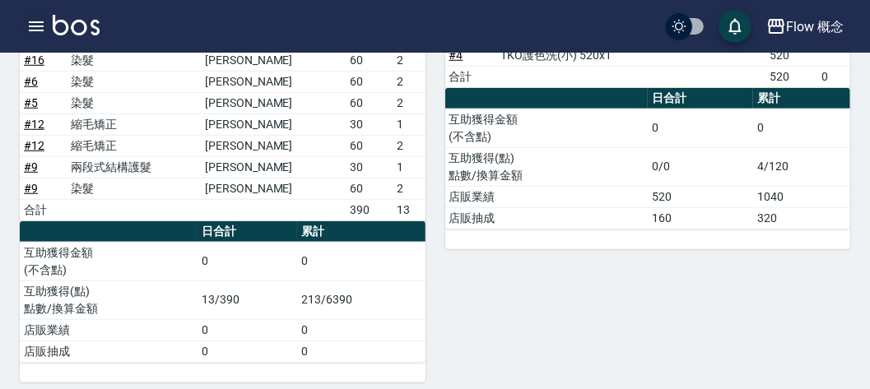
click at [35, 10] on button "button" at bounding box center [36, 26] width 33 height 33
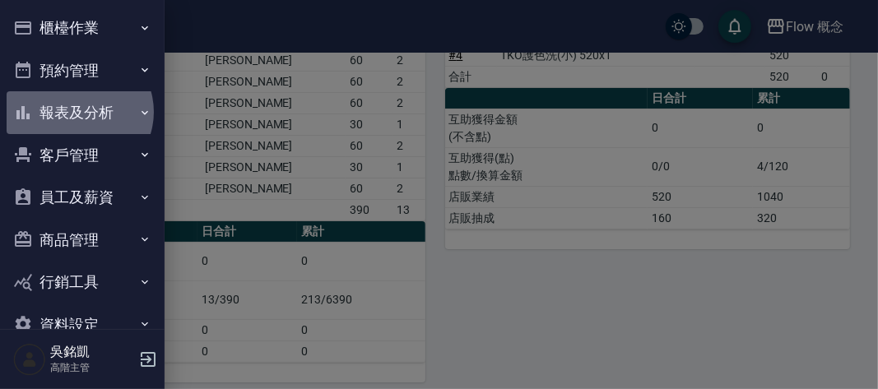
click at [78, 112] on button "報表及分析" at bounding box center [82, 112] width 151 height 43
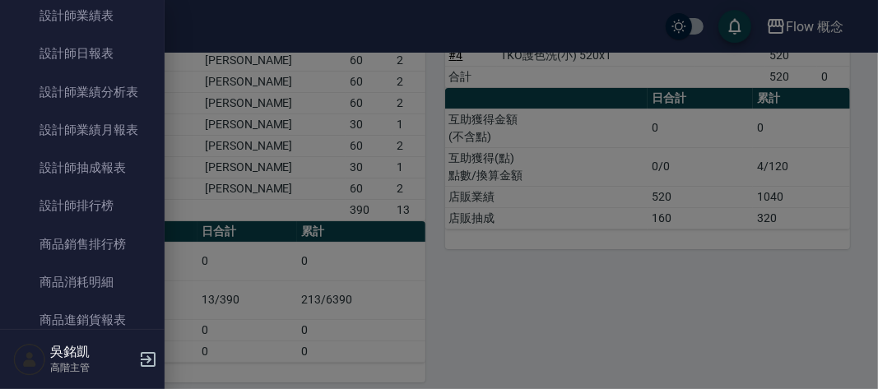
scroll to position [677, 0]
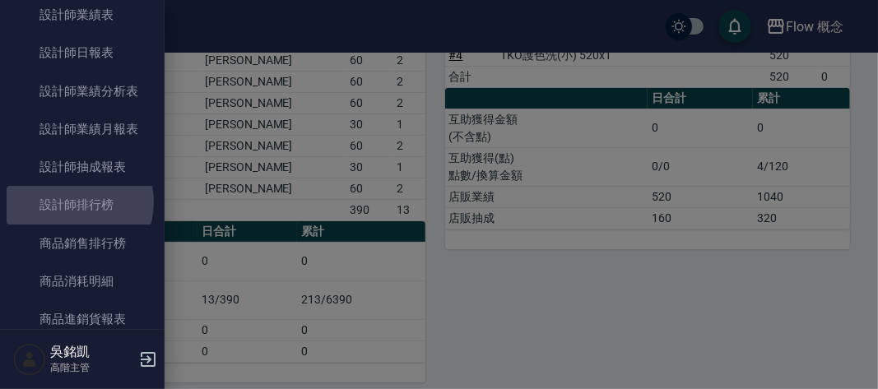
click at [75, 202] on link "設計師排行榜" at bounding box center [82, 205] width 151 height 38
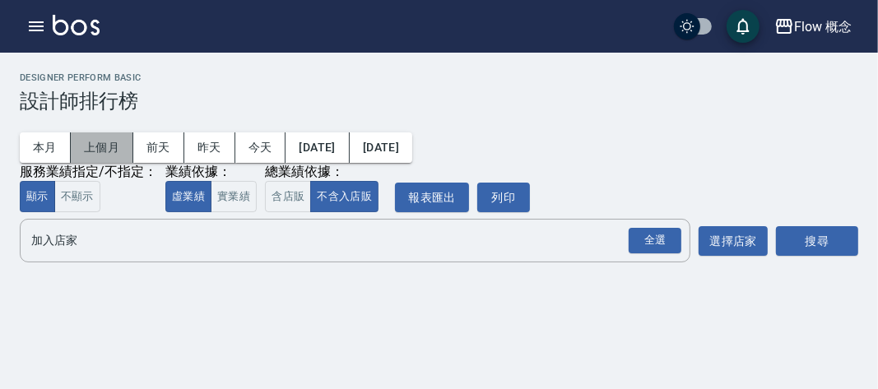
click at [104, 142] on button "上個月" at bounding box center [102, 147] width 63 height 30
click at [231, 189] on button "實業績" at bounding box center [234, 197] width 46 height 32
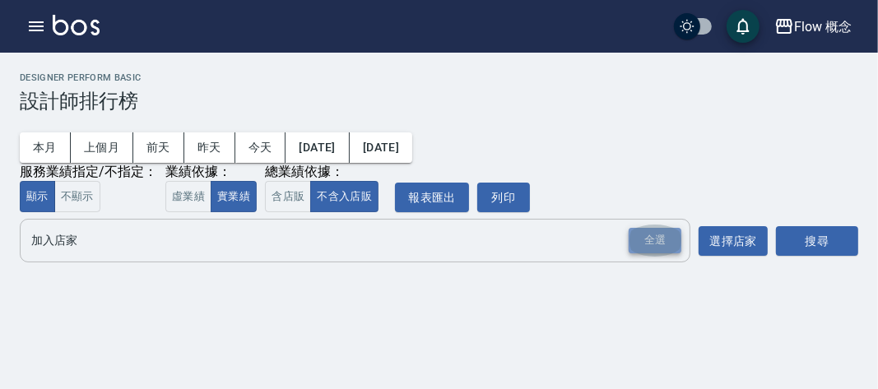
click at [679, 244] on div "全選" at bounding box center [654, 241] width 53 height 26
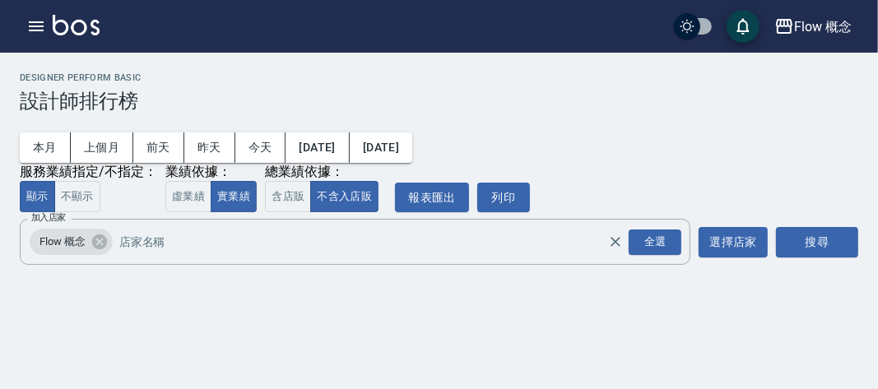
click at [821, 225] on div "搜尋" at bounding box center [817, 242] width 82 height 46
click at [797, 253] on button "搜尋" at bounding box center [817, 242] width 82 height 30
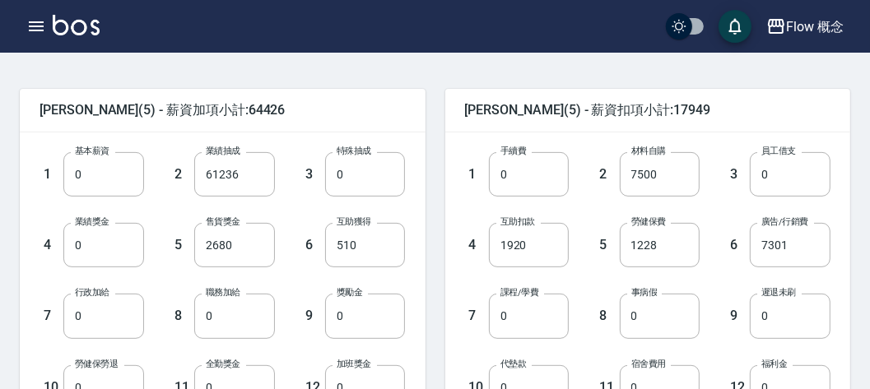
scroll to position [442, 0]
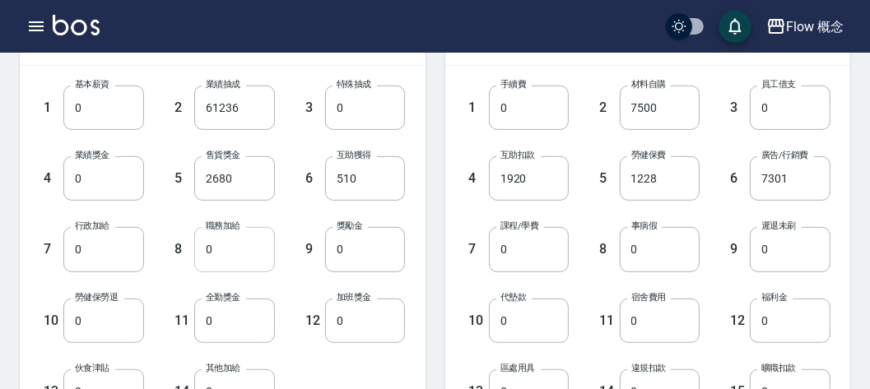
click at [219, 261] on input "0" at bounding box center [234, 249] width 81 height 44
type input "500"
click at [299, 211] on div "9 獎勵金 0 獎勵金" at bounding box center [340, 236] width 131 height 71
click at [379, 180] on input "510" at bounding box center [365, 178] width 81 height 44
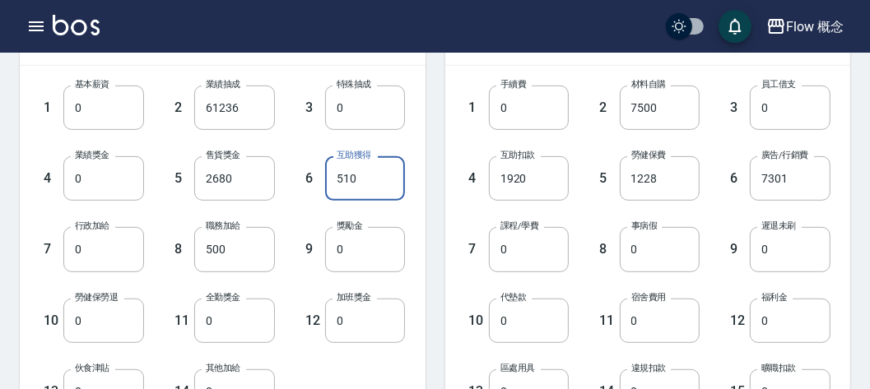
click at [379, 180] on input "510" at bounding box center [365, 178] width 81 height 44
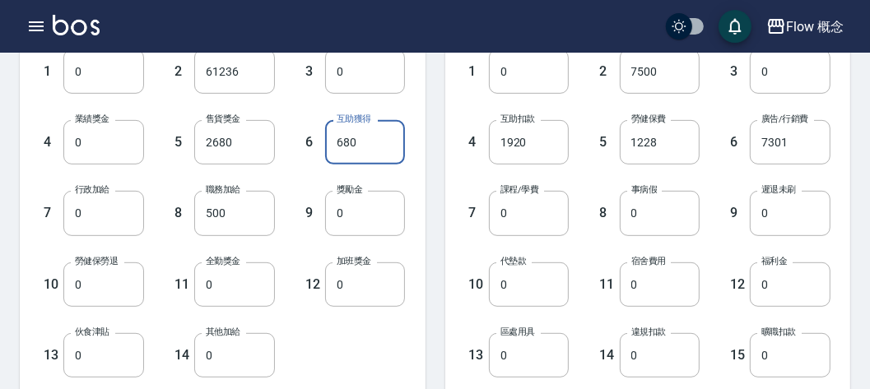
scroll to position [479, 0]
type input "680"
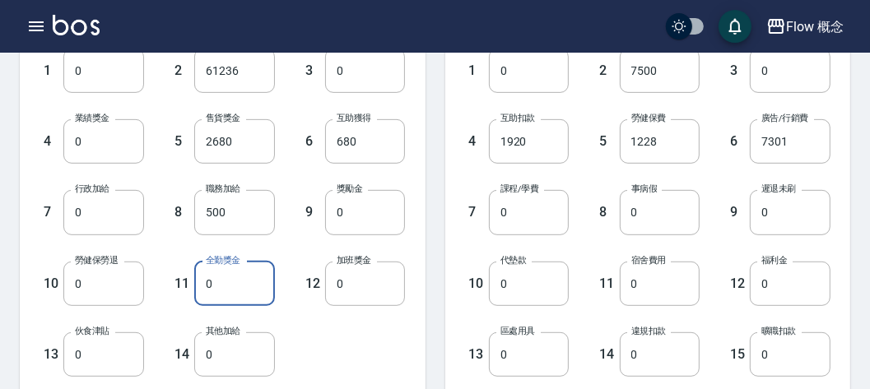
click at [246, 272] on input "0" at bounding box center [234, 284] width 81 height 44
type input "1000"
click at [301, 238] on div "12 加班獎金 0 加班獎金" at bounding box center [340, 270] width 131 height 71
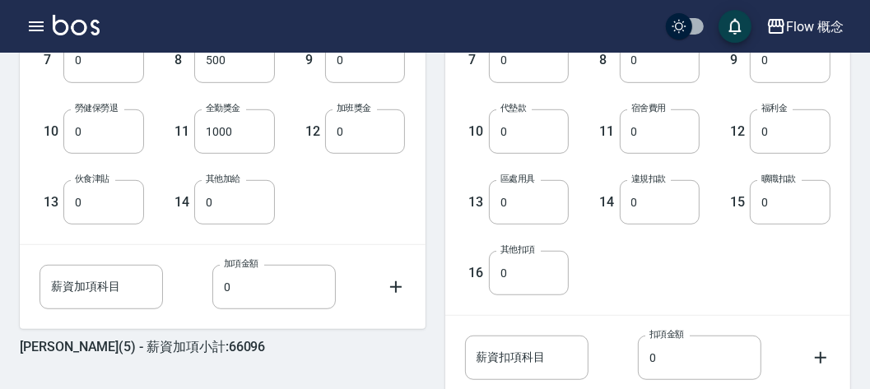
scroll to position [680, 0]
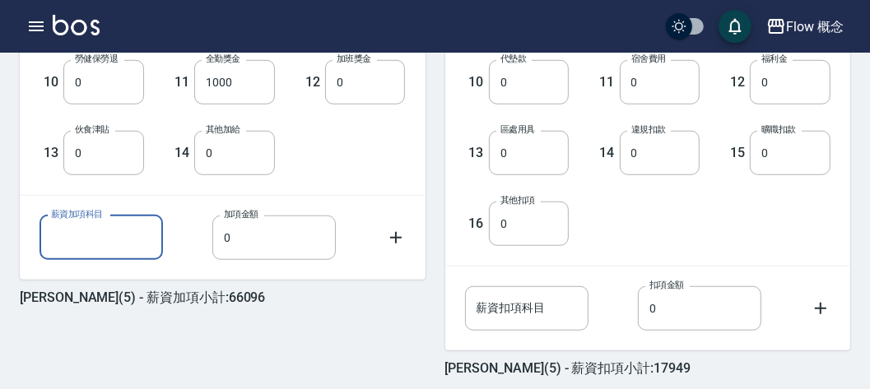
click at [116, 227] on input "薪資加項科目" at bounding box center [100, 238] width 123 height 44
type input "廣告補助"
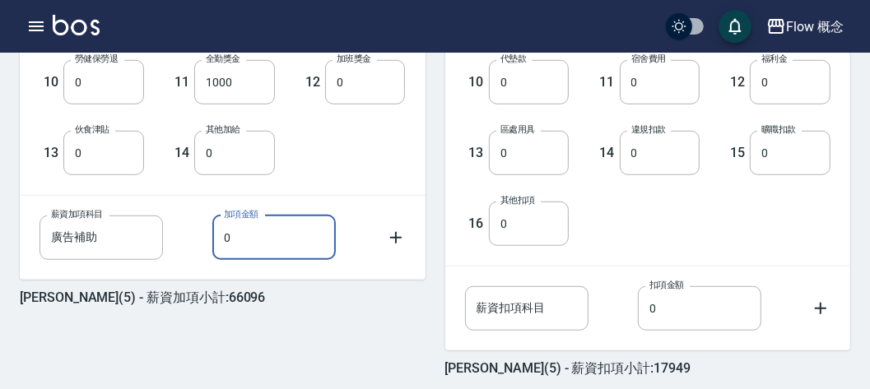
click at [220, 245] on input "0" at bounding box center [273, 238] width 123 height 44
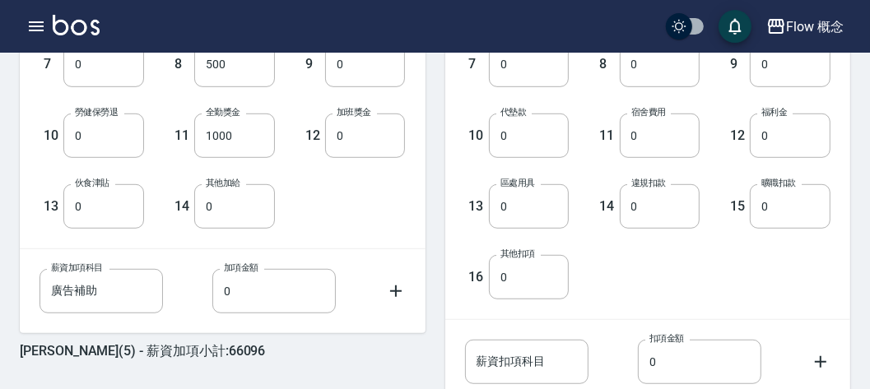
scroll to position [749, 0]
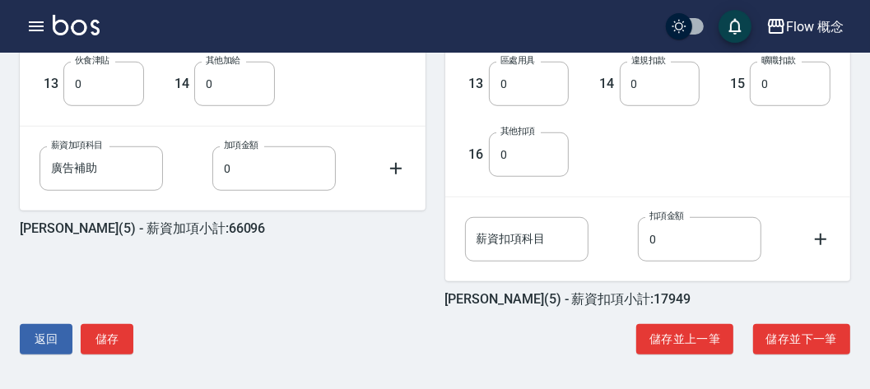
click at [239, 144] on label "加項金額" at bounding box center [241, 145] width 35 height 12
click at [239, 146] on input "0" at bounding box center [273, 168] width 123 height 44
click at [239, 168] on input "0" at bounding box center [273, 168] width 123 height 44
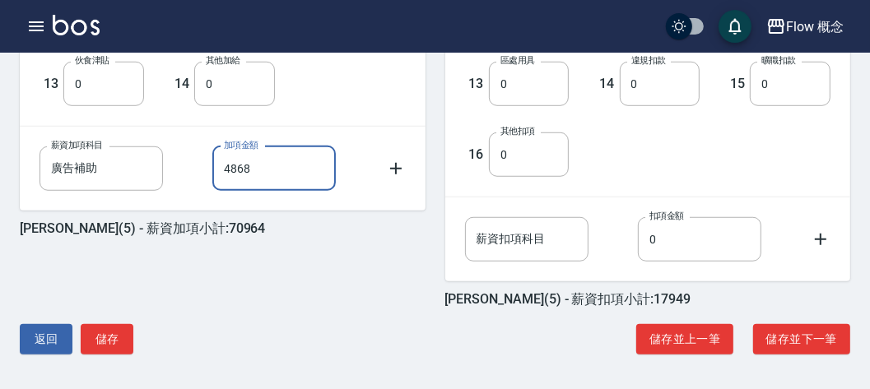
type input "4868"
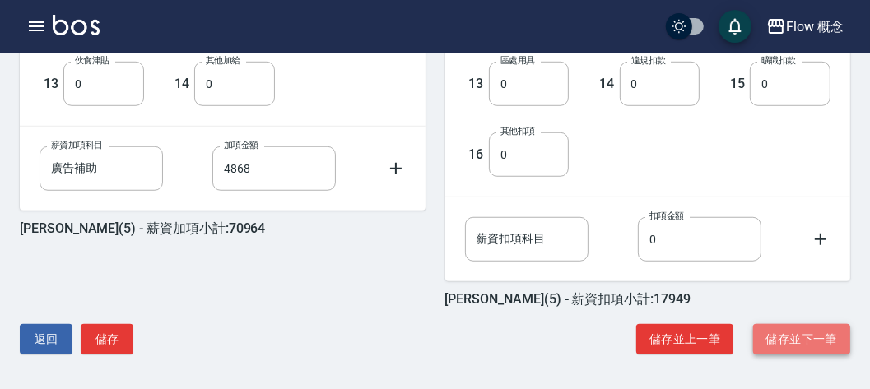
click at [771, 348] on button "儲存並下一筆" at bounding box center [801, 339] width 97 height 30
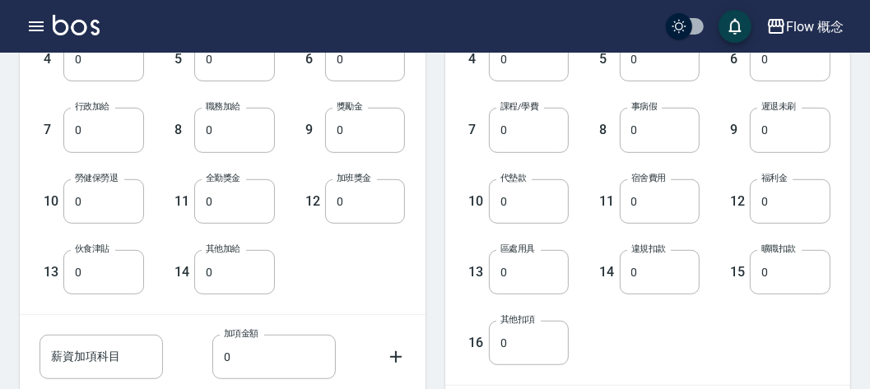
scroll to position [749, 0]
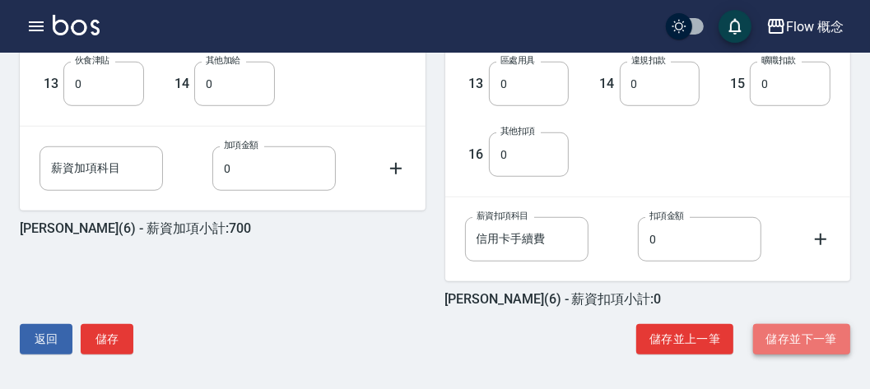
click at [779, 341] on button "儲存並下一筆" at bounding box center [801, 339] width 97 height 30
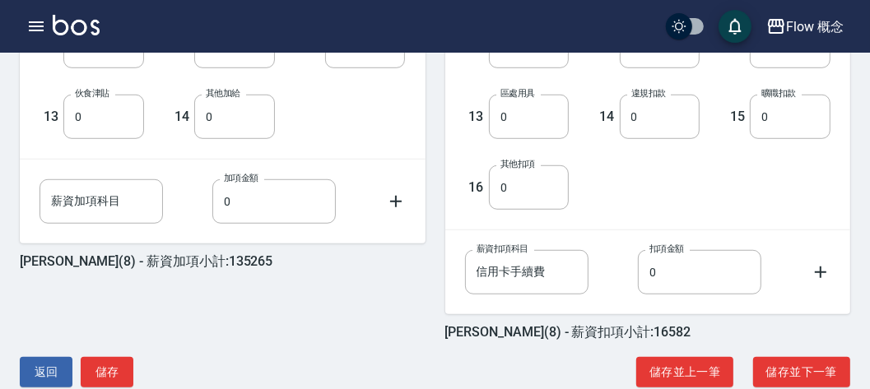
scroll to position [749, 0]
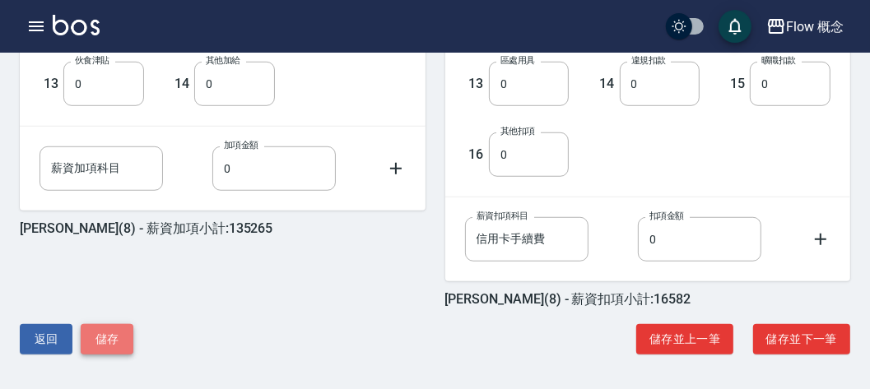
click at [95, 334] on button "儲存" at bounding box center [107, 339] width 53 height 30
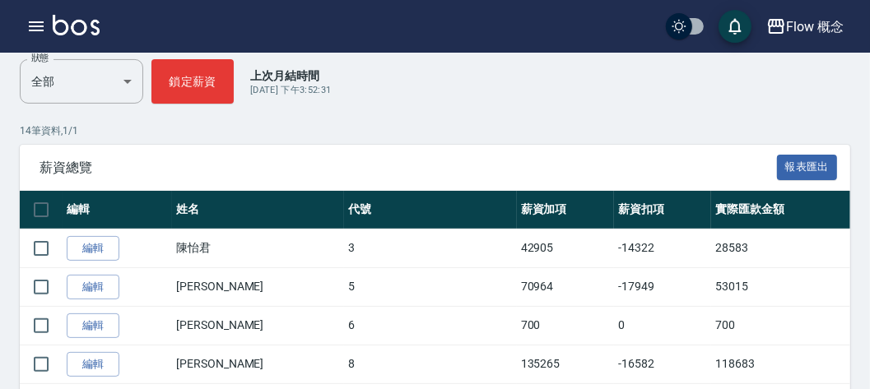
scroll to position [230, 0]
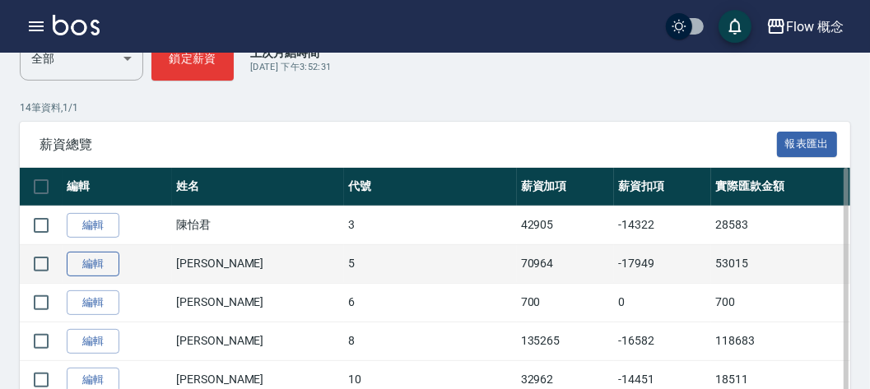
click at [86, 261] on link "編輯" at bounding box center [93, 265] width 53 height 26
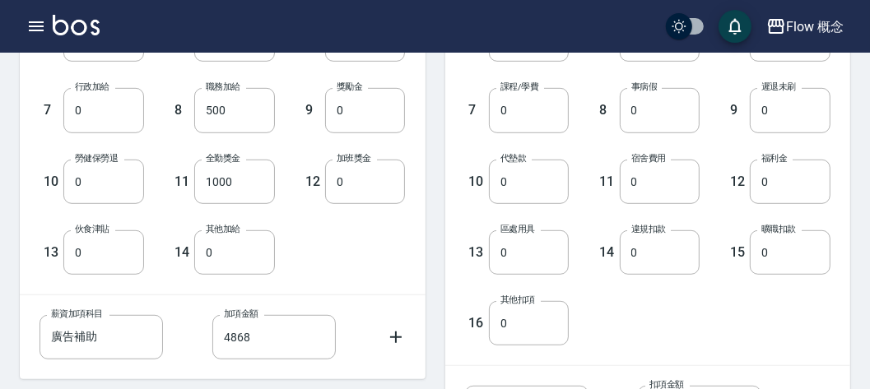
scroll to position [749, 0]
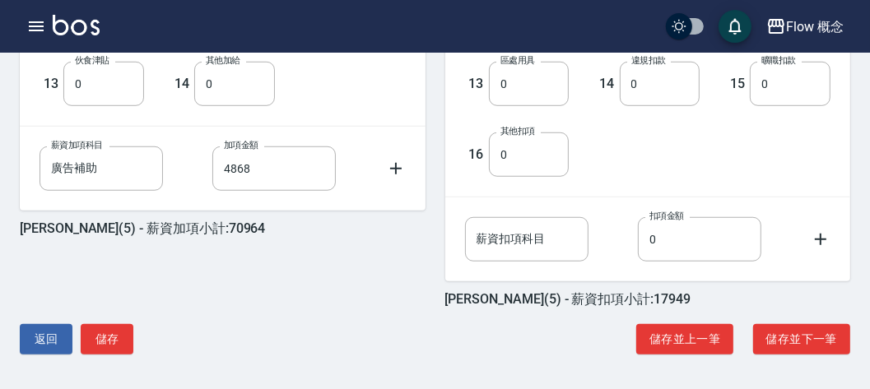
click at [392, 152] on div "薪資加項科目 廣告補助 薪資加項科目 加項金額 4868 加項金額" at bounding box center [222, 168] width 366 height 44
click at [392, 156] on div "薪資加項科目 廣告補助 薪資加項科目 加項金額 4868 加項金額" at bounding box center [222, 168] width 366 height 44
click at [392, 163] on icon at bounding box center [396, 169] width 20 height 20
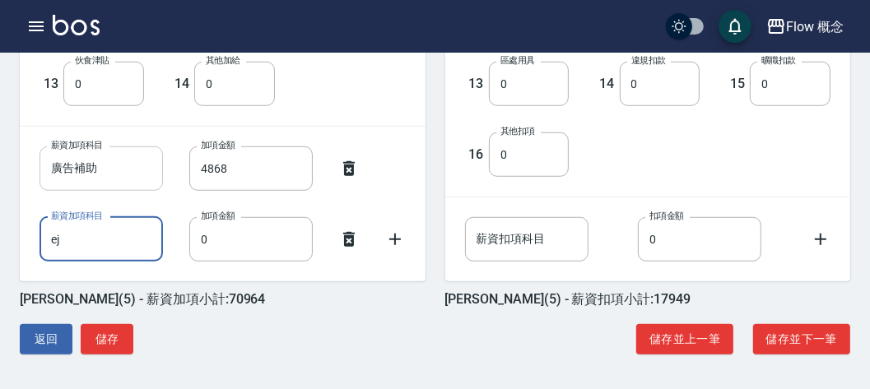
type input "e"
type input "ㄨ"
type input "廣告補助"
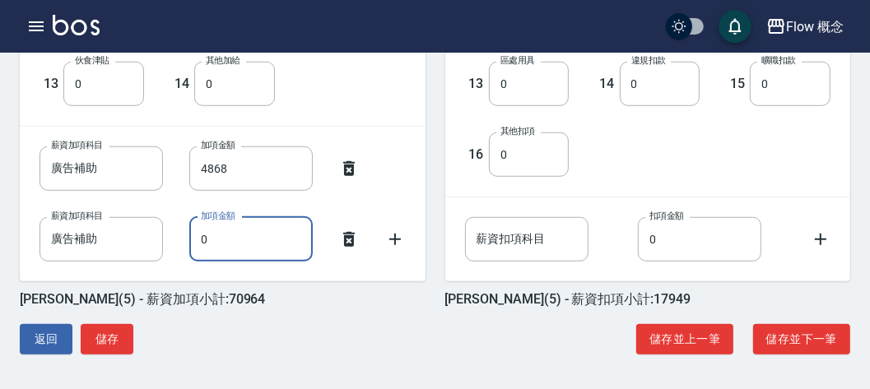
click at [216, 250] on input "0" at bounding box center [250, 239] width 123 height 44
type input "4868"
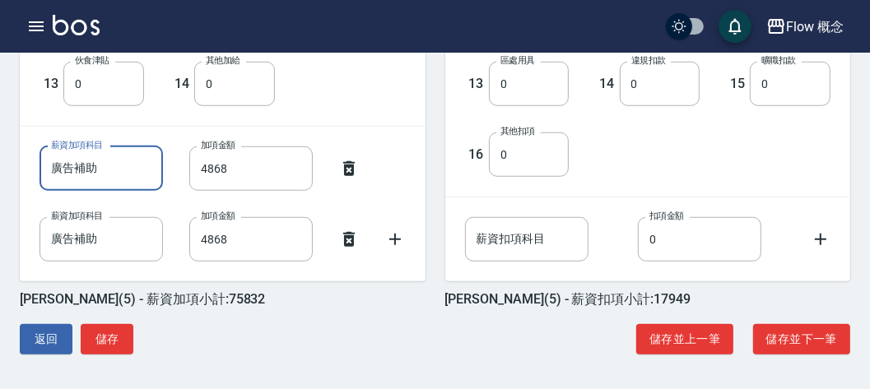
click at [70, 151] on input "廣告補助" at bounding box center [100, 168] width 123 height 44
type input "助抽補助"
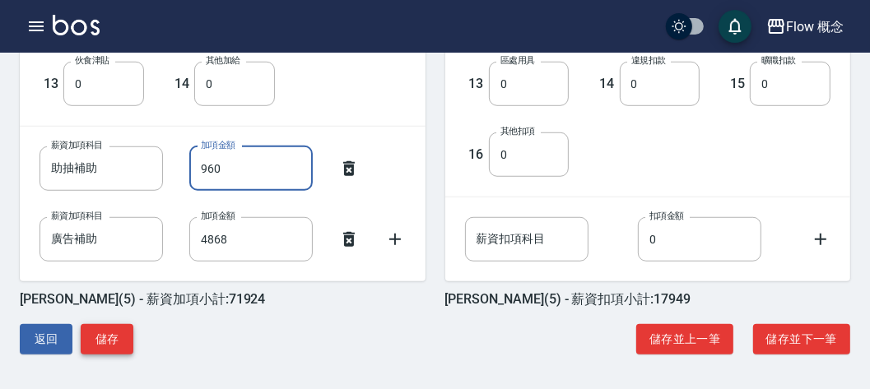
type input "960"
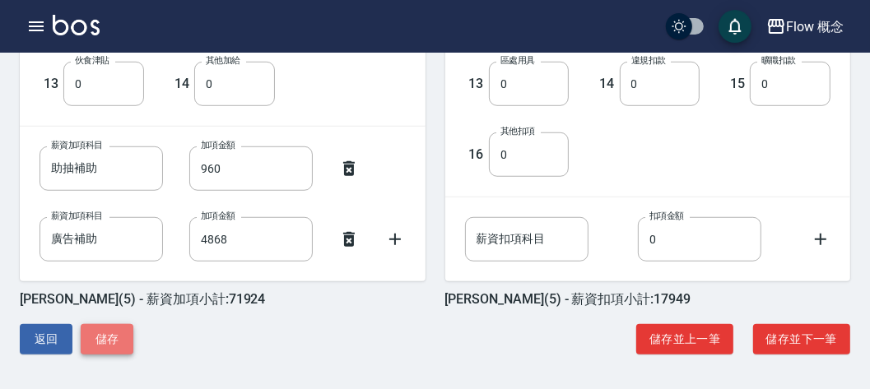
click at [121, 328] on button "儲存" at bounding box center [107, 339] width 53 height 30
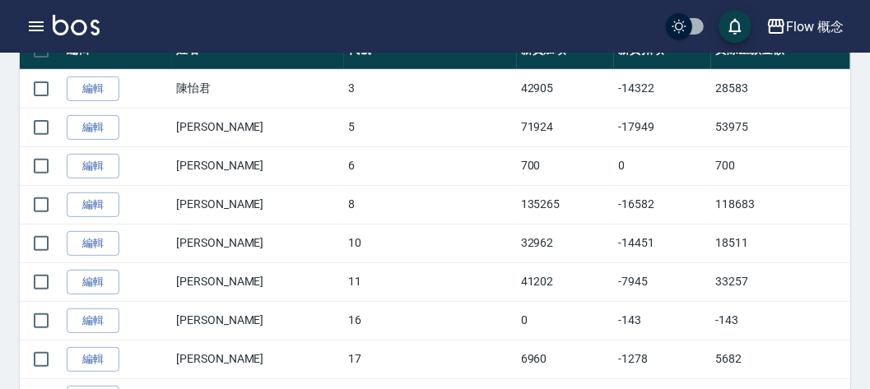
scroll to position [368, 0]
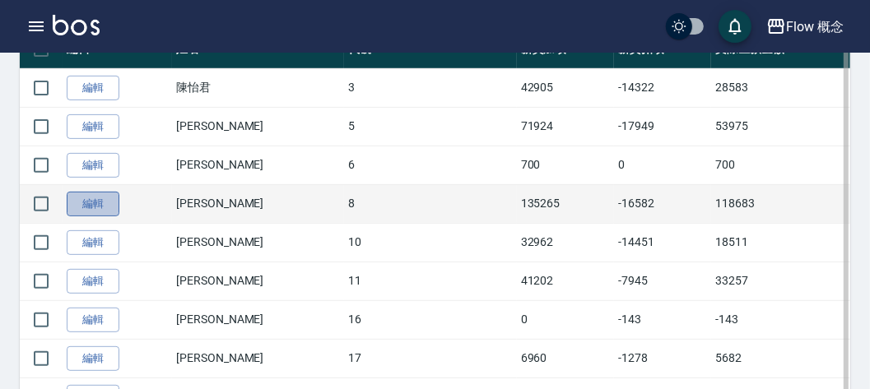
click at [100, 202] on link "編輯" at bounding box center [93, 205] width 53 height 26
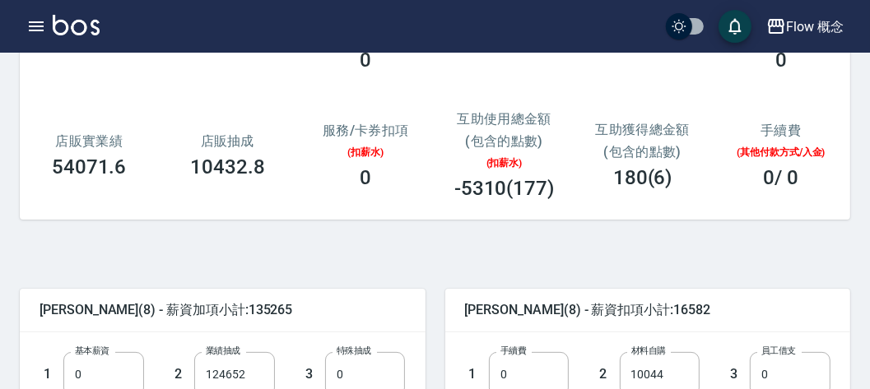
scroll to position [414, 0]
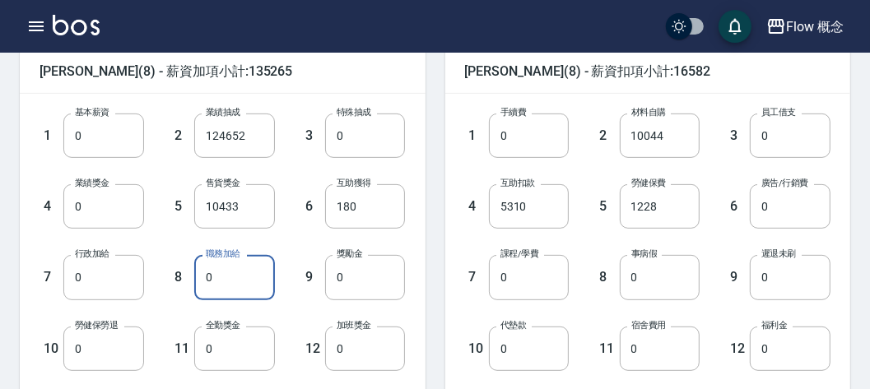
click at [234, 268] on input "0" at bounding box center [234, 277] width 81 height 44
type input "500"
click at [290, 215] on div "6 互助獲得 180 互助獲得" at bounding box center [340, 193] width 131 height 71
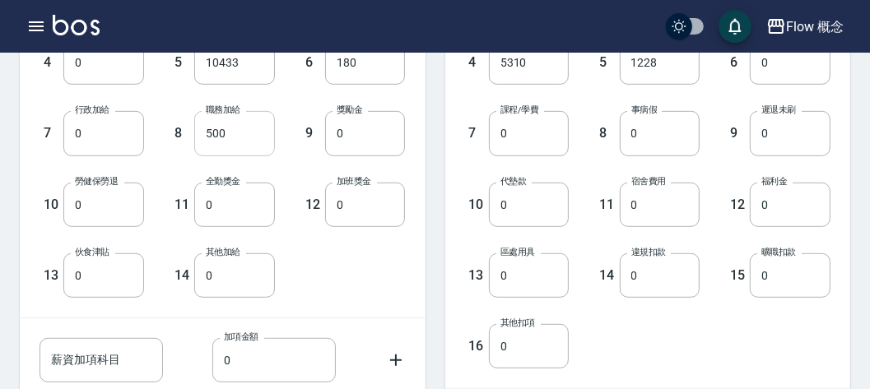
scroll to position [561, 0]
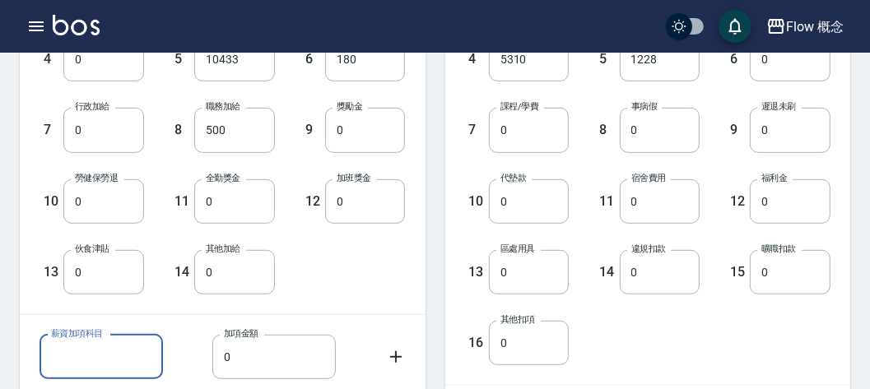
click at [79, 355] on input "薪資加項科目" at bounding box center [100, 357] width 123 height 44
type input "販賣獎金"
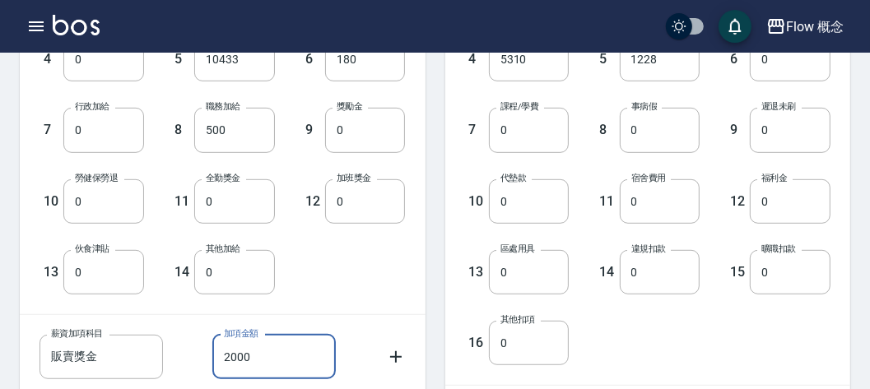
type input "2000"
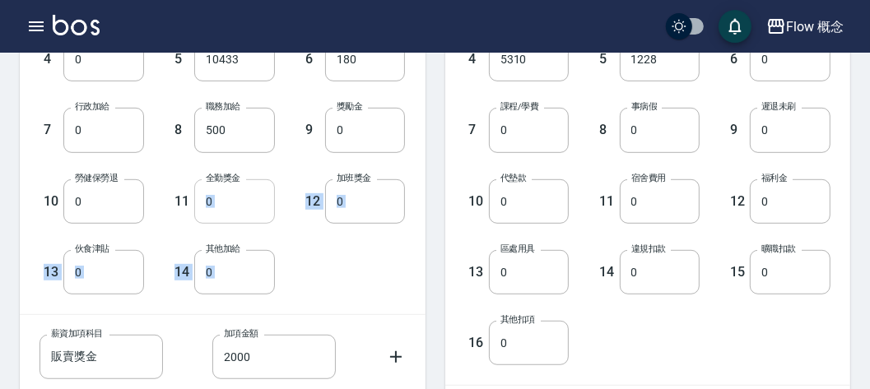
drag, startPoint x: 348, startPoint y: 298, endPoint x: 223, endPoint y: 196, distance: 161.4
click at [223, 196] on div "1 基本薪資 0 基本薪資 2 業績抽成 124652 業績抽成 3 特殊抽成 0 特殊抽成 4 業績獎金 0 業績獎金 5 售貨獎金 10433 售貨獎金 …" at bounding box center [223, 131] width 406 height 368
click at [356, 285] on div "1 基本薪資 0 基本薪資 2 業績抽成 124652 業績抽成 3 特殊抽成 0 特殊抽成 4 業績獎金 0 業績獎金 5 售貨獎金 10433 售貨獎金 …" at bounding box center [209, 117] width 392 height 355
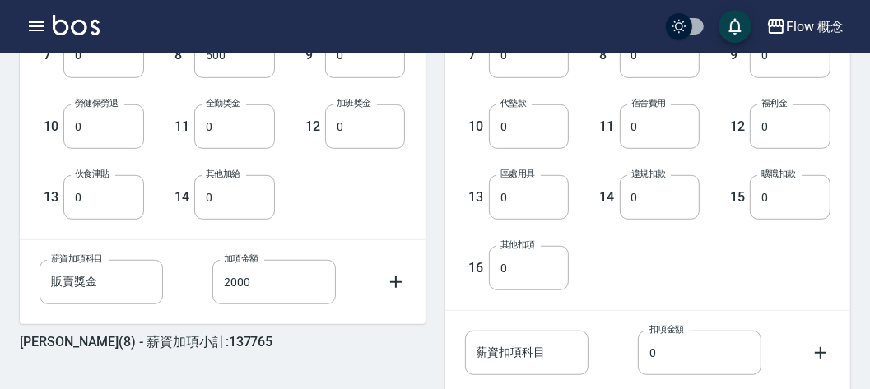
scroll to position [667, 0]
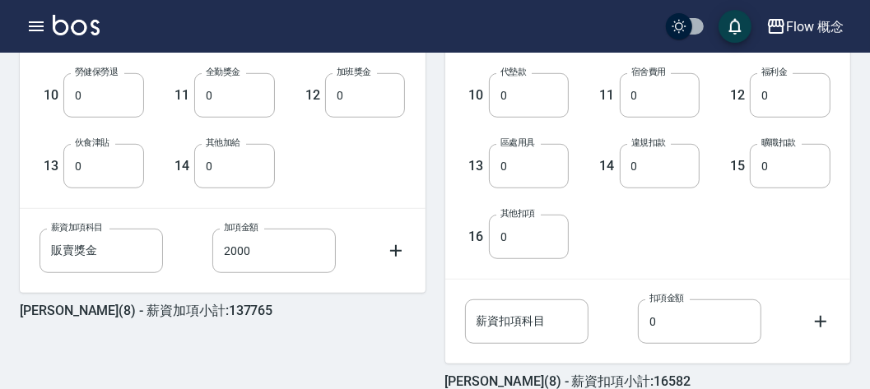
click at [398, 253] on icon at bounding box center [396, 251] width 20 height 20
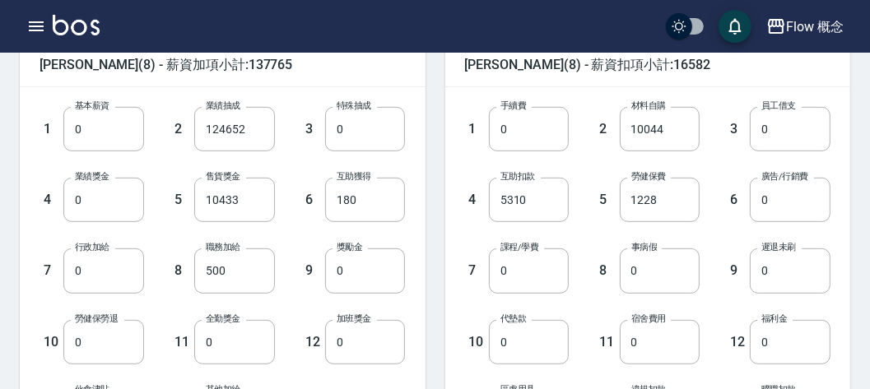
scroll to position [424, 0]
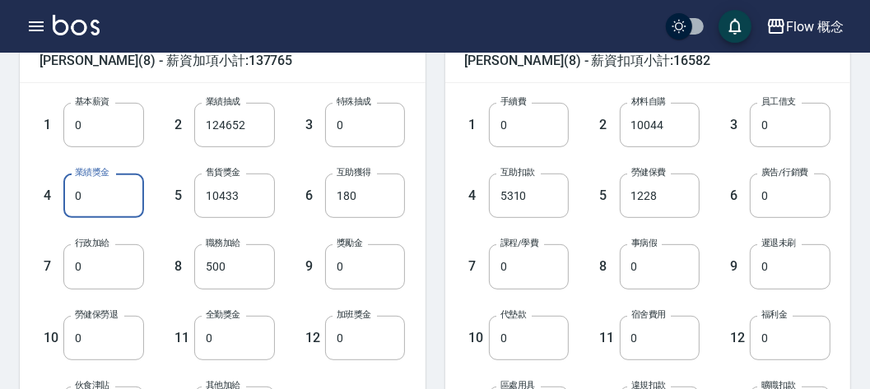
click at [110, 184] on input "0" at bounding box center [103, 196] width 81 height 44
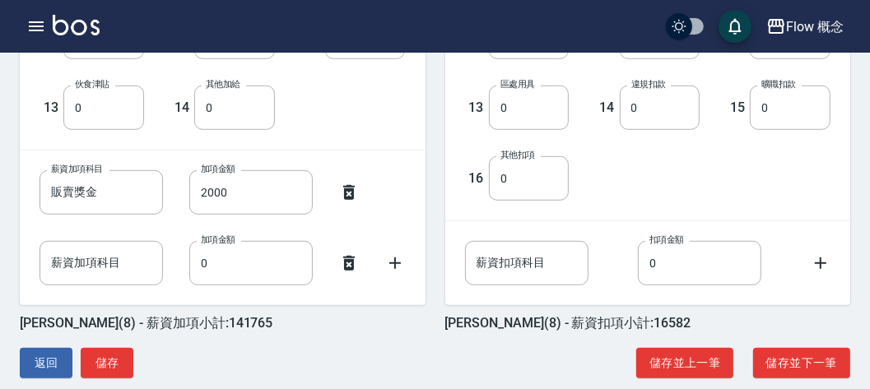
scroll to position [749, 0]
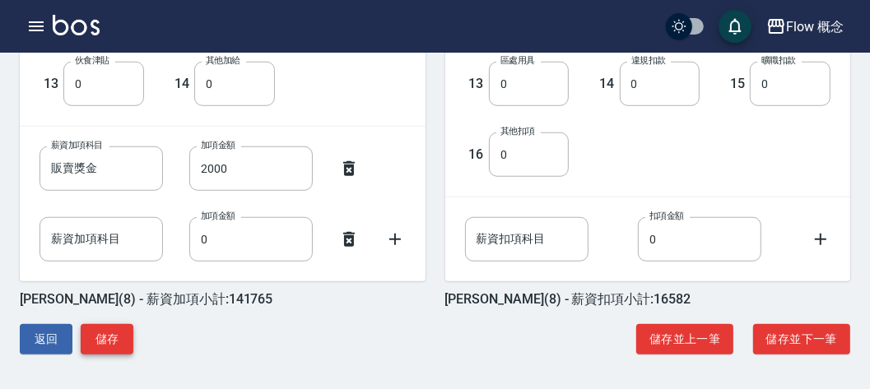
type input "4000"
click at [113, 335] on button "儲存" at bounding box center [107, 339] width 53 height 30
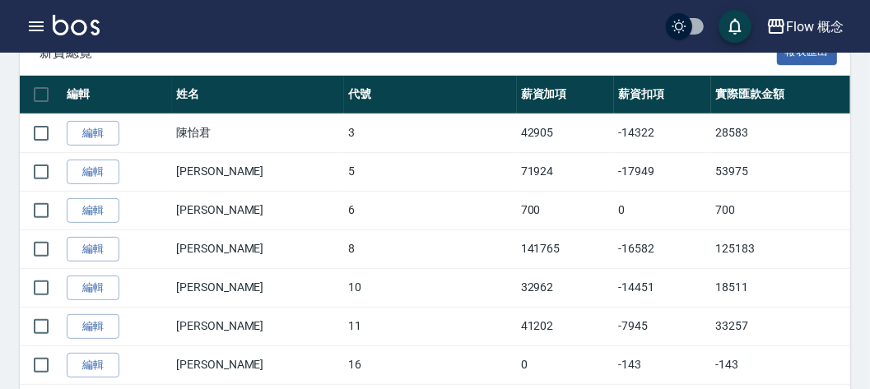
scroll to position [322, 0]
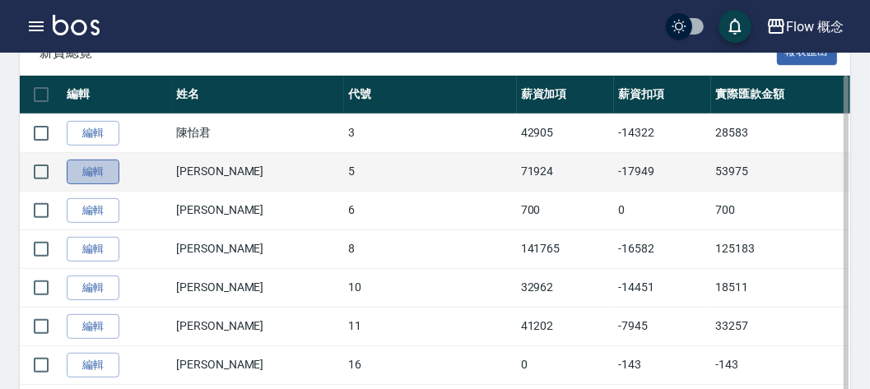
click at [100, 165] on link "編輯" at bounding box center [93, 173] width 53 height 26
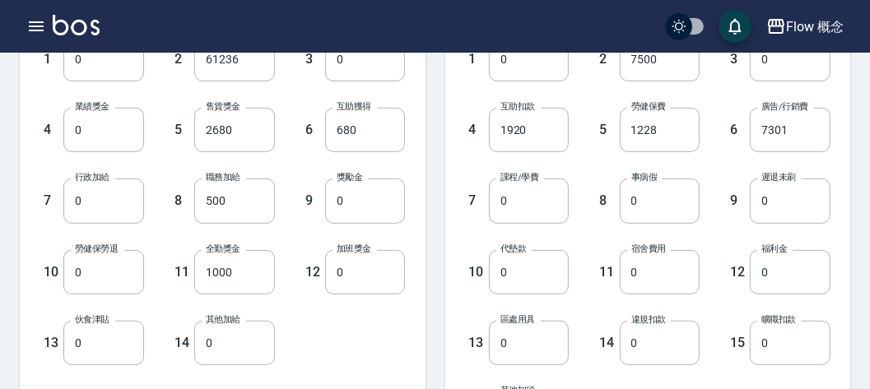
scroll to position [491, 0]
click at [108, 129] on input "0" at bounding box center [103, 129] width 81 height 44
type input "2000"
click at [167, 104] on div "5 售貨獎金 2680 售貨獎金" at bounding box center [209, 116] width 131 height 71
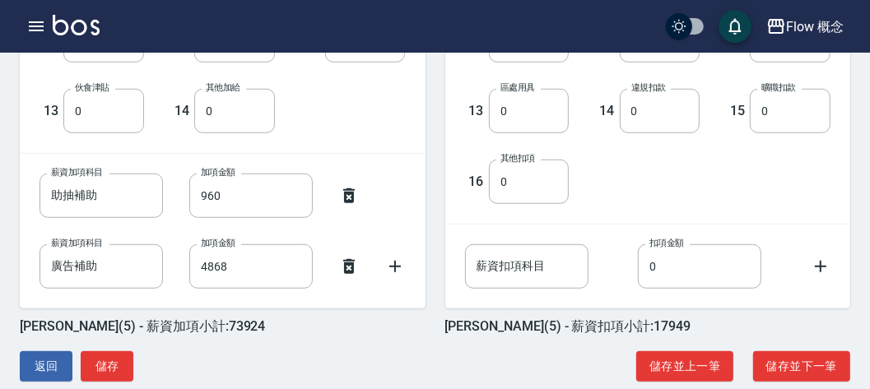
scroll to position [749, 0]
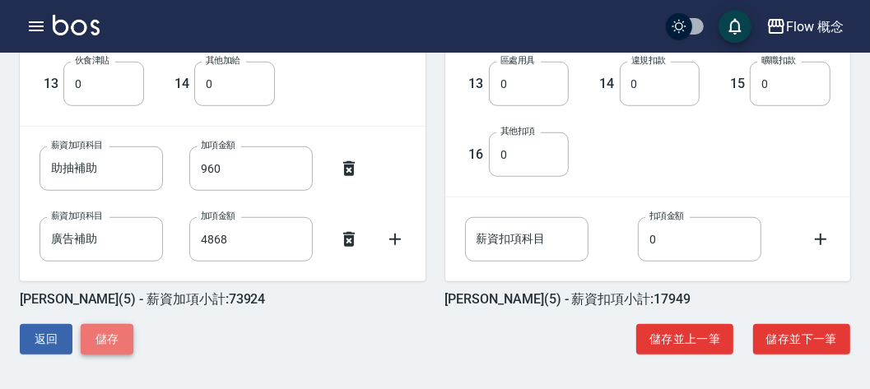
click at [118, 325] on button "儲存" at bounding box center [107, 339] width 53 height 30
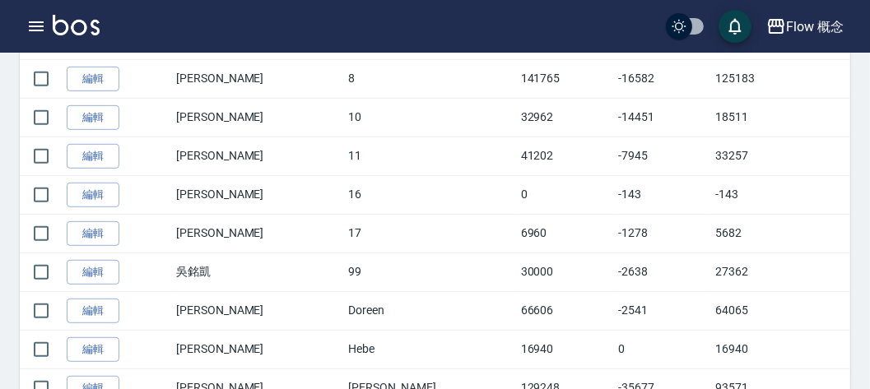
scroll to position [455, 0]
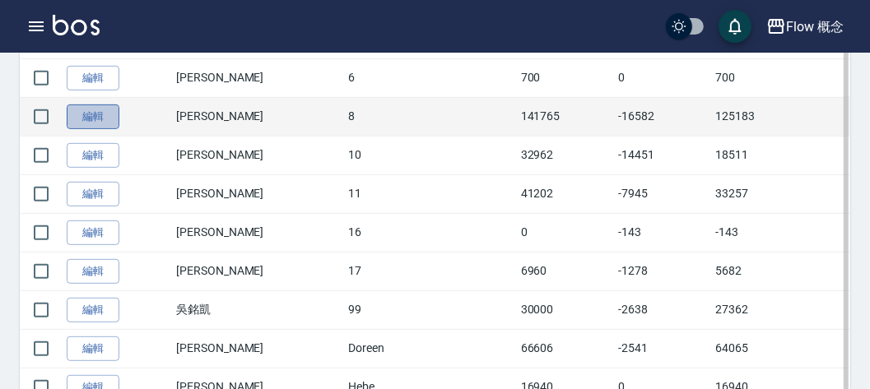
click at [96, 109] on link "編輯" at bounding box center [93, 117] width 53 height 26
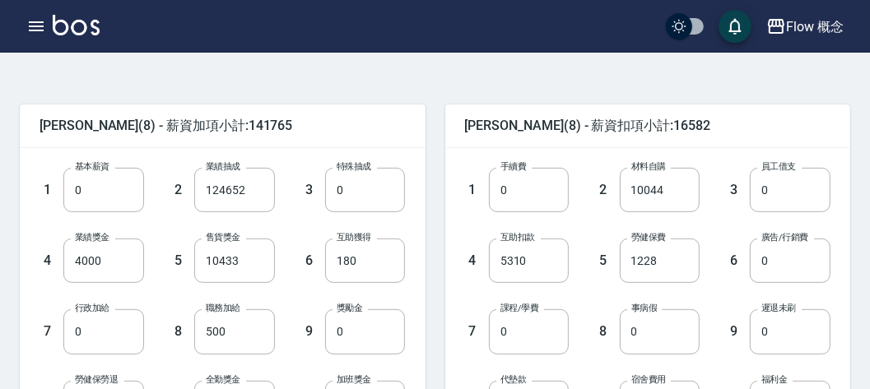
scroll to position [434, 0]
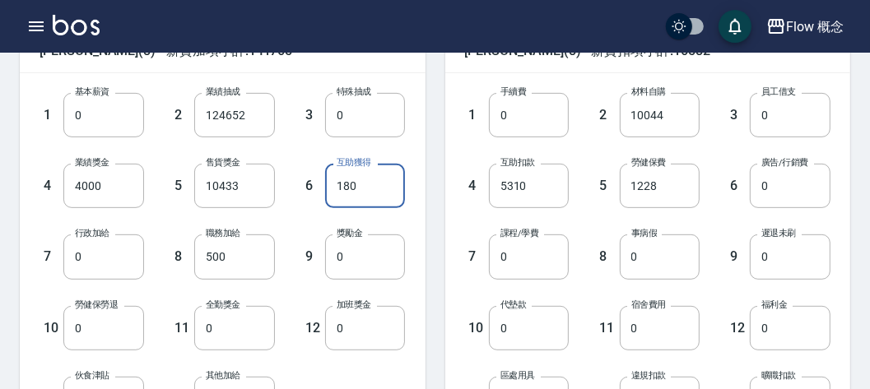
click at [397, 185] on input "180" at bounding box center [365, 186] width 81 height 44
type input "240"
click at [434, 165] on div "[PERSON_NAME](8) - 薪資扣項小計:16582 1 手續費 0 手續費 2 材料自購 10044 材料自購 3 員工借支 0 員工借支 4 互…" at bounding box center [637, 316] width 425 height 613
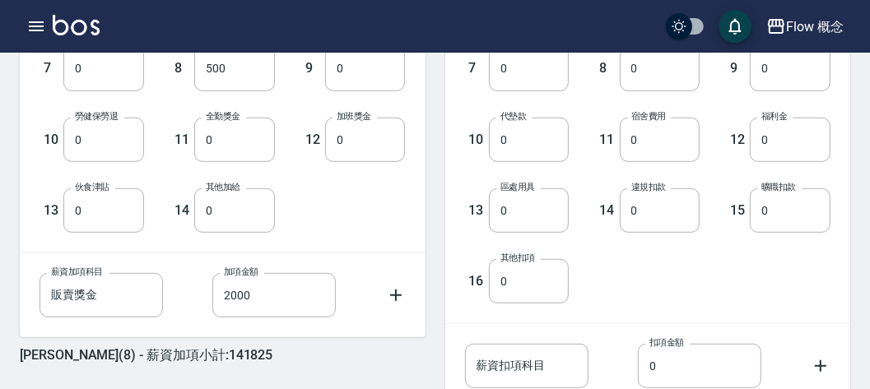
scroll to position [679, 0]
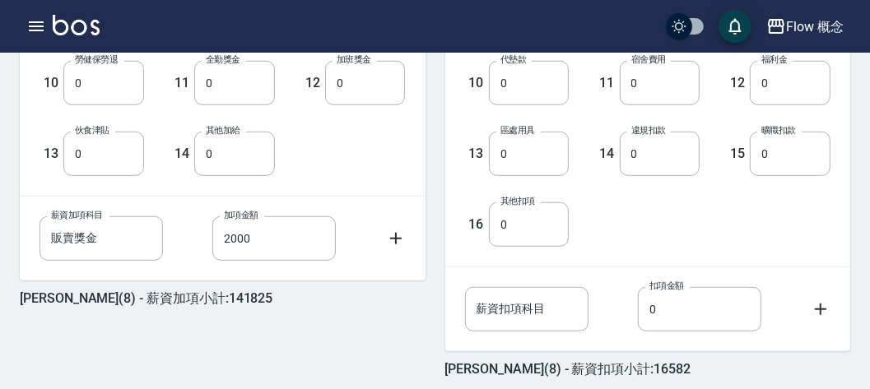
click at [390, 236] on icon at bounding box center [396, 239] width 20 height 20
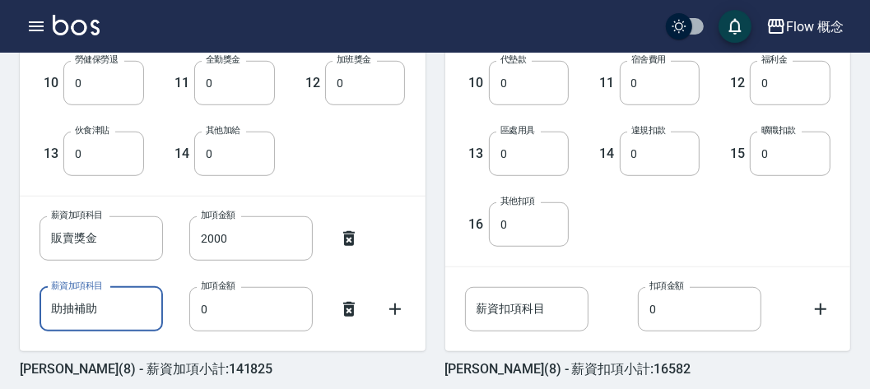
type input "助抽補助"
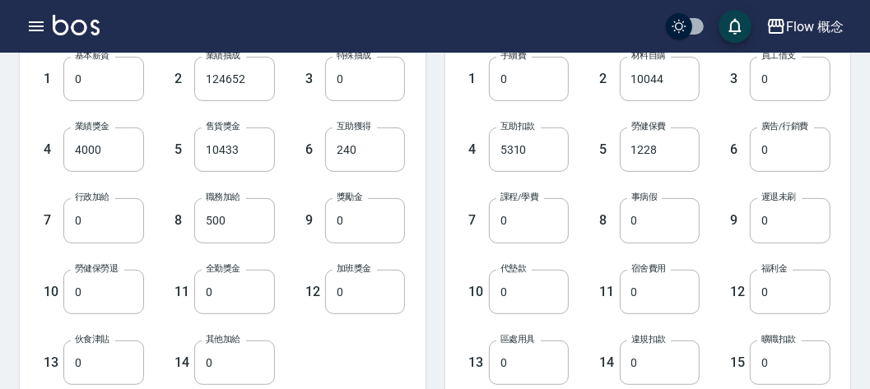
scroll to position [471, 0]
type input "5310"
click at [437, 280] on div "[PERSON_NAME](8) - 薪資扣項小計:16582 1 手續費 0 手續費 2 材料自購 10044 材料自購 3 員工借支 0 員工借支 4 互…" at bounding box center [637, 279] width 425 height 613
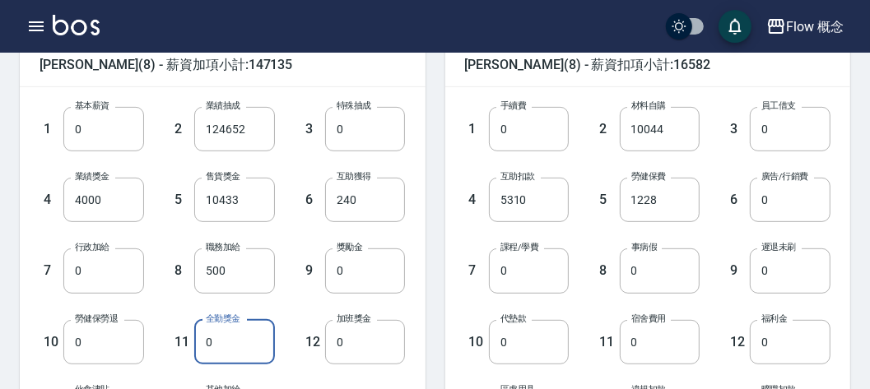
click at [247, 343] on input "0" at bounding box center [234, 342] width 81 height 44
type input "1000"
click at [294, 307] on div "12 加班獎金 0 加班獎金" at bounding box center [340, 329] width 131 height 71
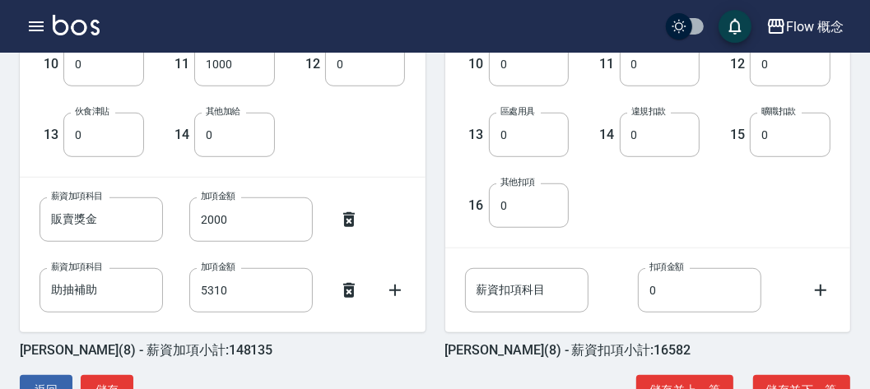
scroll to position [726, 0]
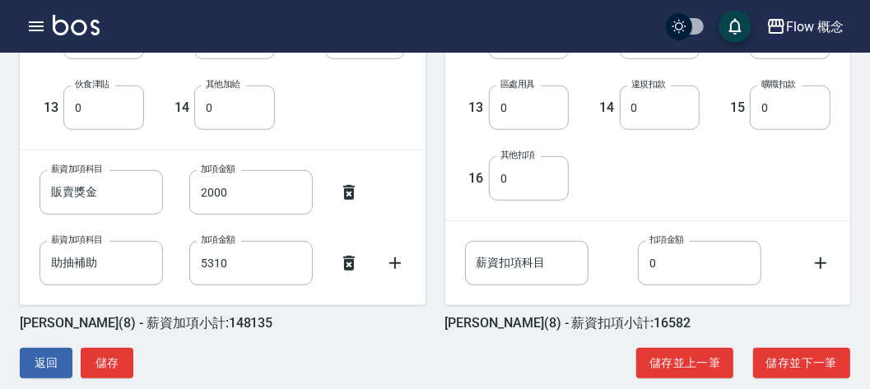
click at [393, 271] on div "薪資加項科目 助抽補助 薪資加項科目 加項金額 5310 加項金額" at bounding box center [222, 263] width 366 height 44
click at [401, 254] on icon at bounding box center [395, 263] width 20 height 20
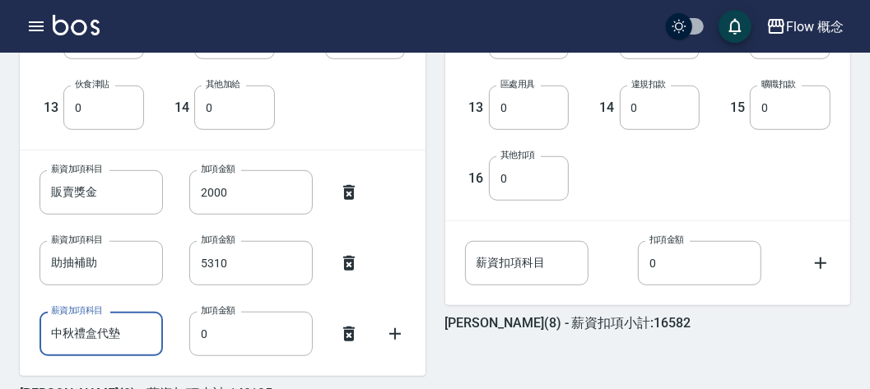
type input "中秋禮盒代墊"
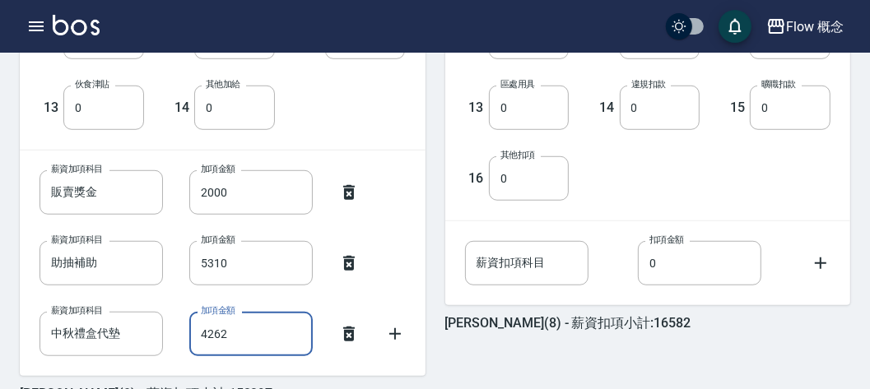
type input "4262"
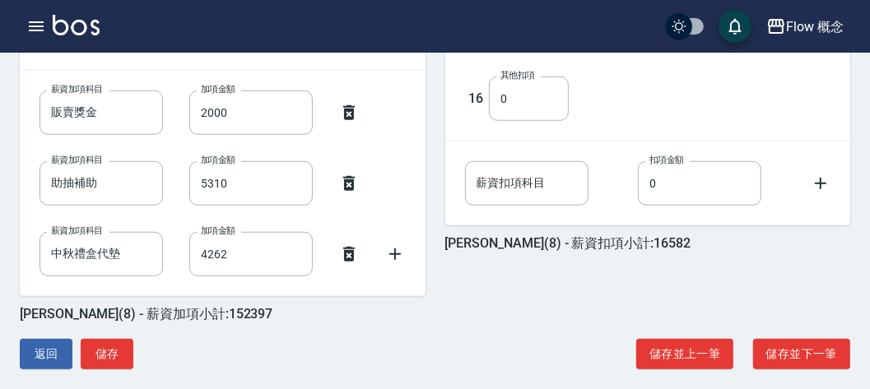
scroll to position [820, 0]
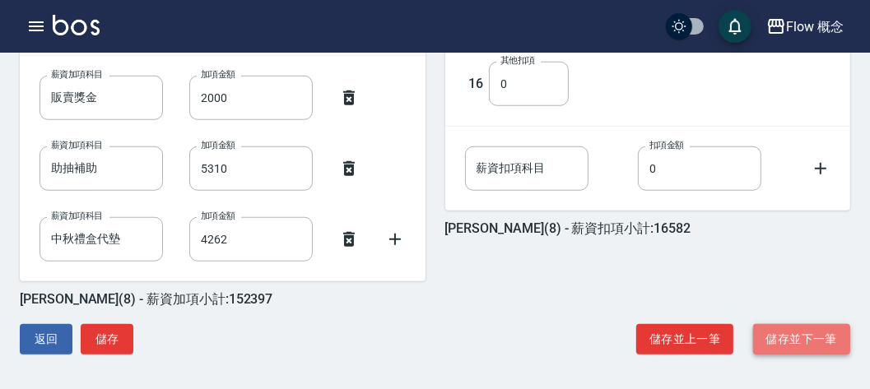
click at [817, 346] on button "儲存並下一筆" at bounding box center [801, 339] width 97 height 30
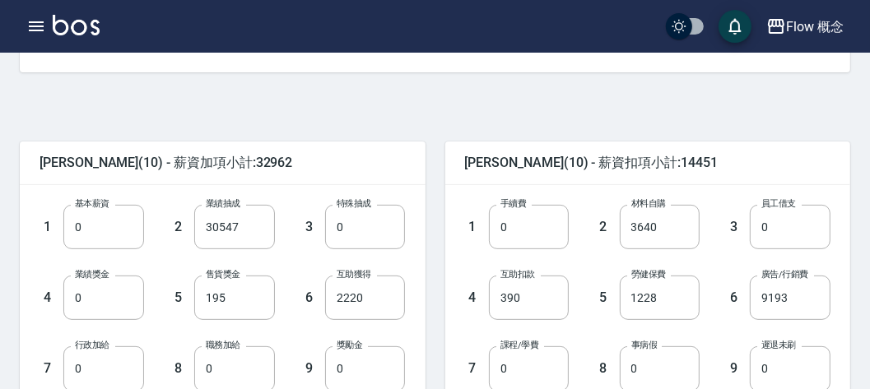
scroll to position [421, 0]
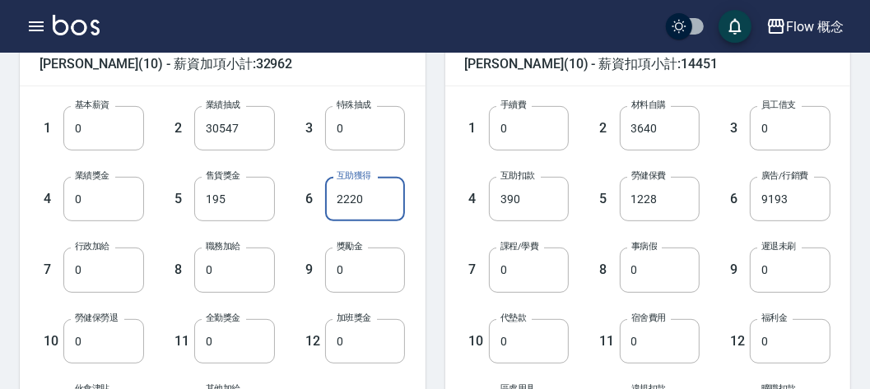
click at [365, 185] on input "2220" at bounding box center [365, 199] width 81 height 44
type input "2960"
click at [412, 165] on div "1 基本薪資 0 基本薪資 2 業績抽成 30547 業績抽成 3 特殊抽成 0 特殊抽成 4 業績獎金 0 業績獎金 5 售貨獎金 195 售貨獎金 6 互…" at bounding box center [223, 270] width 406 height 368
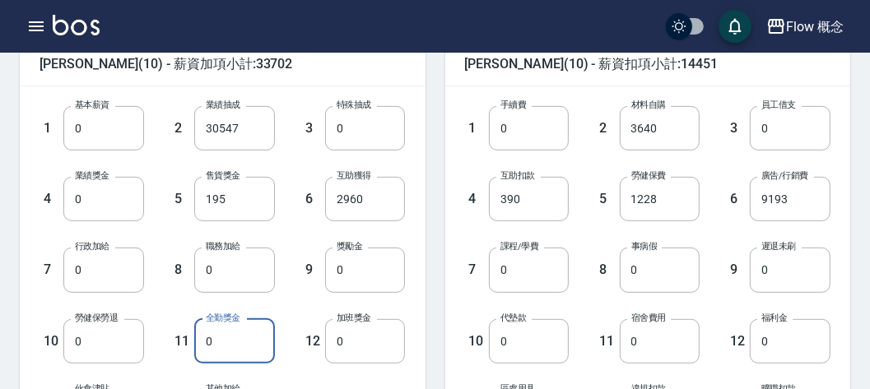
click at [245, 332] on input "0" at bounding box center [234, 341] width 81 height 44
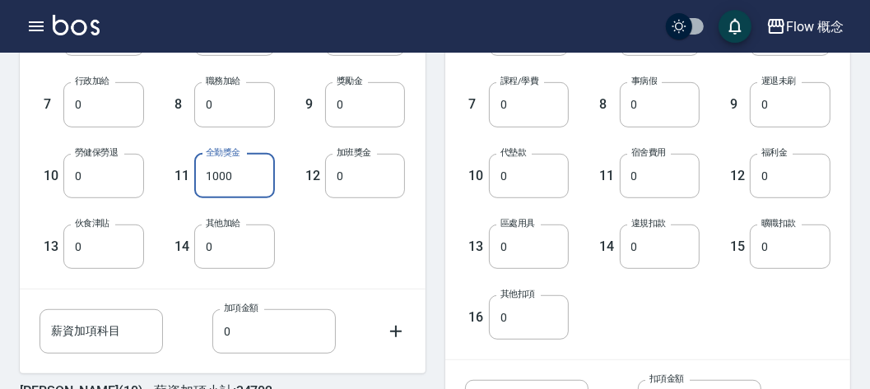
scroll to position [588, 0]
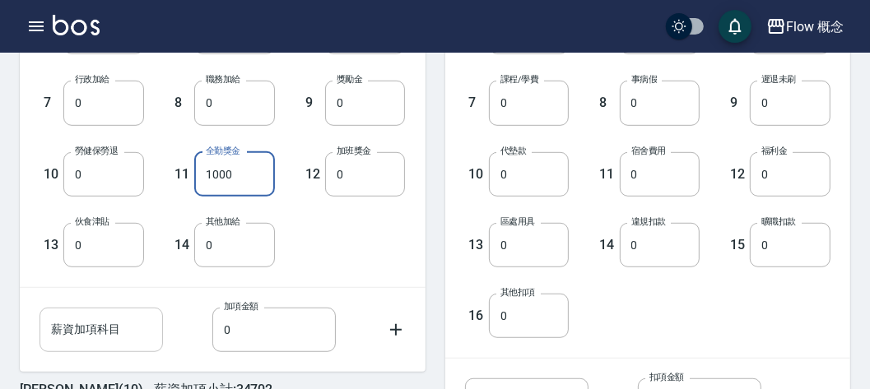
type input "1000"
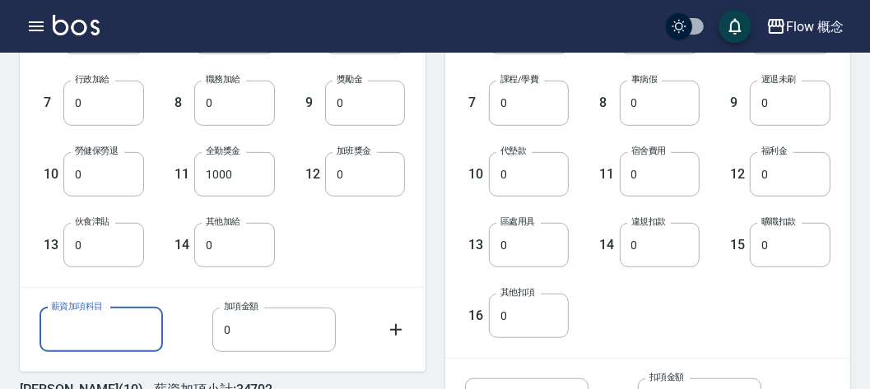
click at [109, 322] on input "薪資加項科目" at bounding box center [100, 330] width 123 height 44
type input "廣告補助"
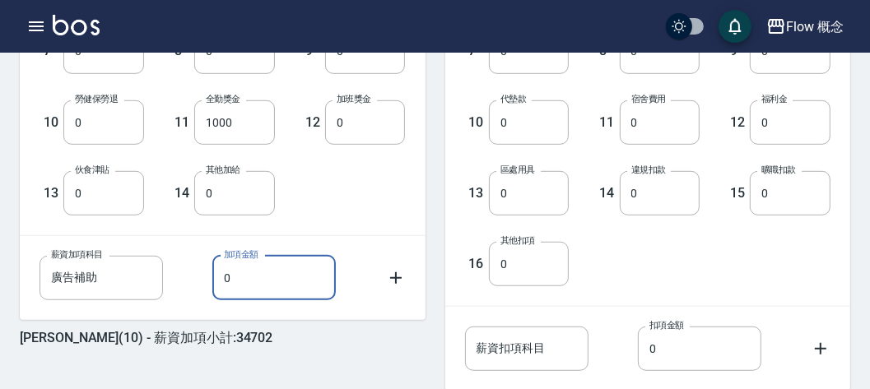
scroll to position [661, 0]
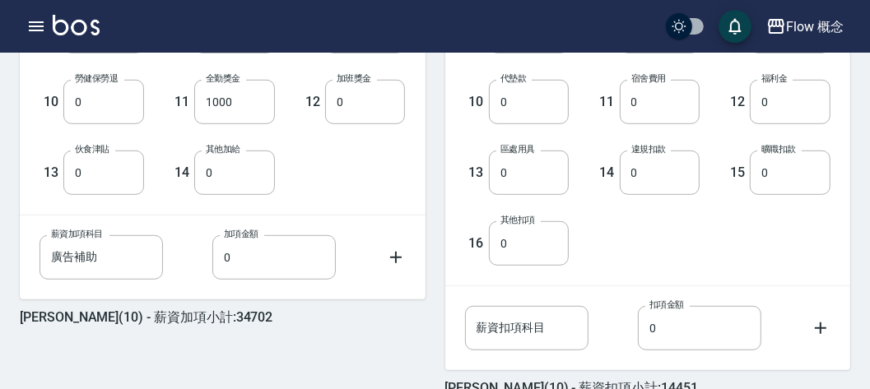
click at [277, 295] on div "薪資加項科目 廣告補助 薪資加項科目 加項金額 0 加項金額" at bounding box center [223, 258] width 406 height 84
click at [273, 256] on input "0" at bounding box center [273, 257] width 123 height 44
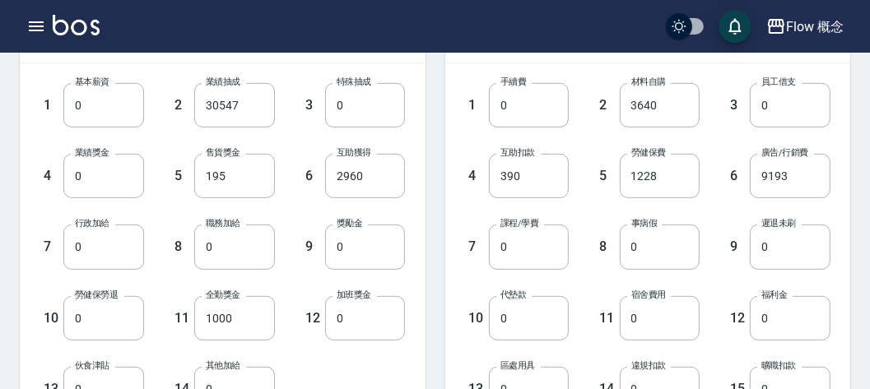
scroll to position [749, 0]
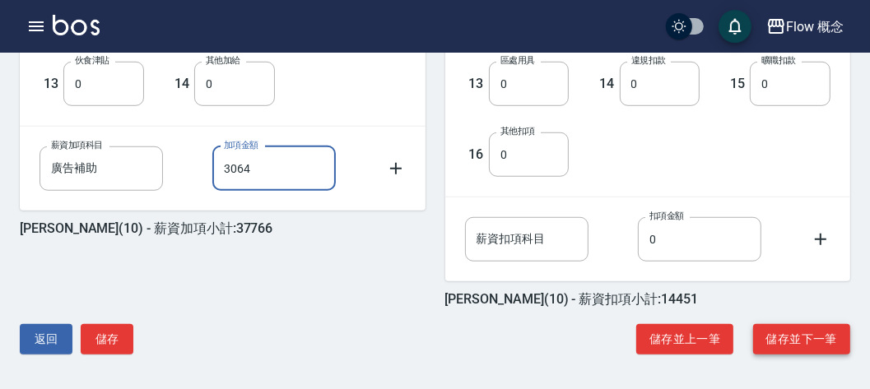
type input "3064"
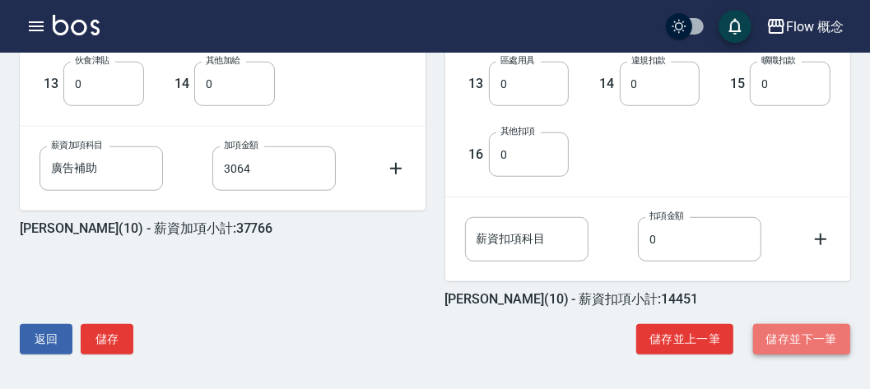
click at [782, 343] on button "儲存並下一筆" at bounding box center [801, 339] width 97 height 30
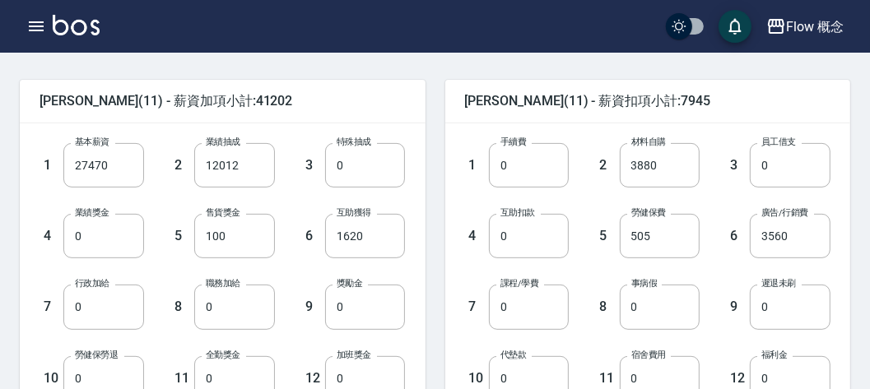
scroll to position [388, 0]
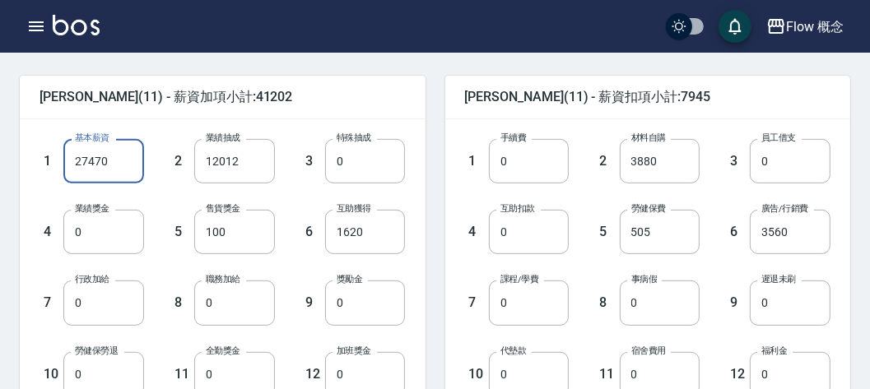
click at [112, 181] on input "27470" at bounding box center [103, 161] width 81 height 44
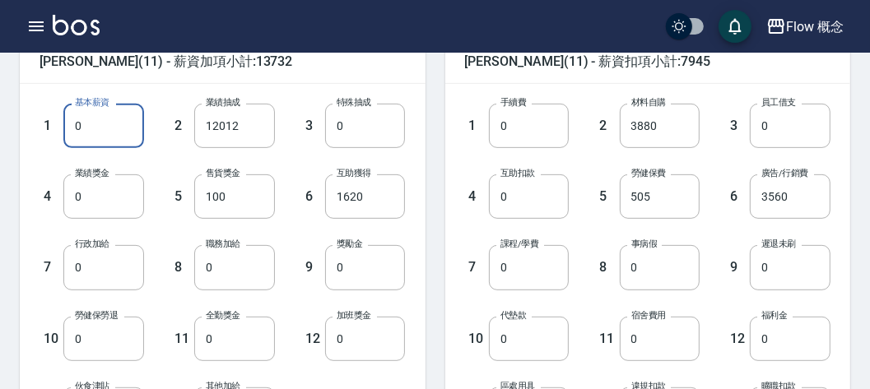
scroll to position [466, 0]
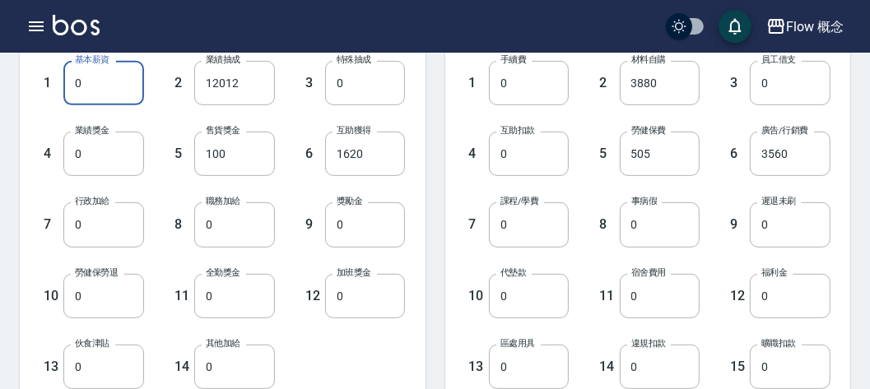
type input "0"
click at [358, 166] on input "1620" at bounding box center [365, 154] width 81 height 44
type input "2160"
click at [455, 214] on div "7 課程/學費 0 課程/學費" at bounding box center [503, 211] width 131 height 71
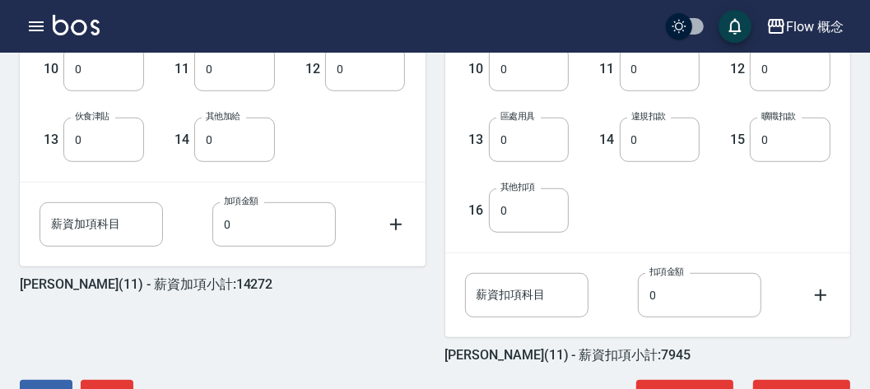
scroll to position [694, 0]
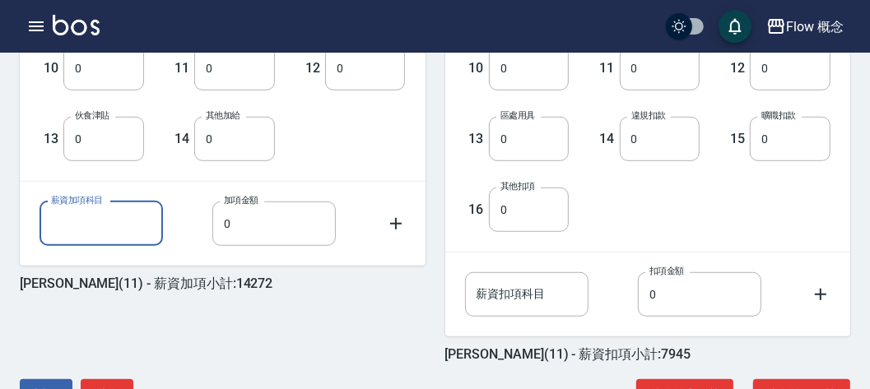
click at [134, 208] on input "薪資加項科目" at bounding box center [100, 224] width 123 height 44
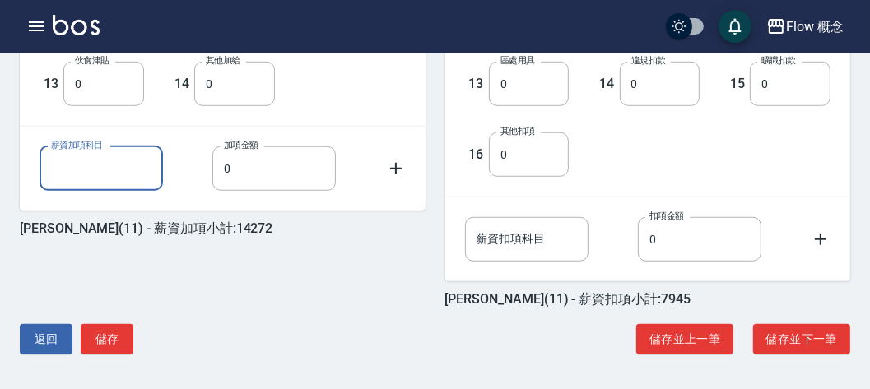
click at [98, 169] on input "薪資加項科目" at bounding box center [100, 168] width 123 height 44
type input "特修補薪"
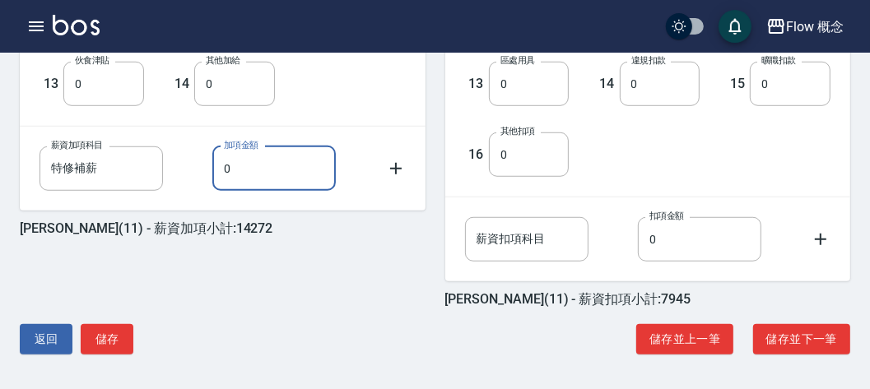
click at [281, 172] on input "0" at bounding box center [273, 168] width 123 height 44
type input "6671"
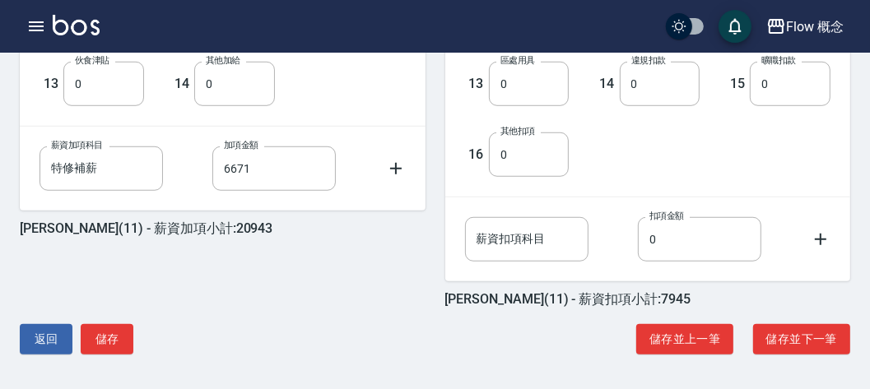
click at [289, 243] on div "郭恬儀 (11) - 薪資加項小計:20943 1 基本薪資 0 基本薪資 2 業績抽成 12012 業績抽成 3 特殊抽成 0 特殊抽成 4 業績獎金 0 …" at bounding box center [212, 1] width 425 height 613
click at [805, 344] on button "儲存並下一筆" at bounding box center [801, 339] width 97 height 30
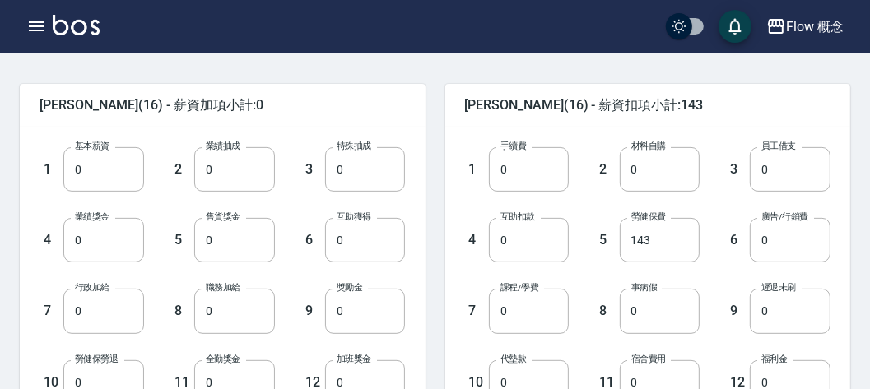
scroll to position [389, 0]
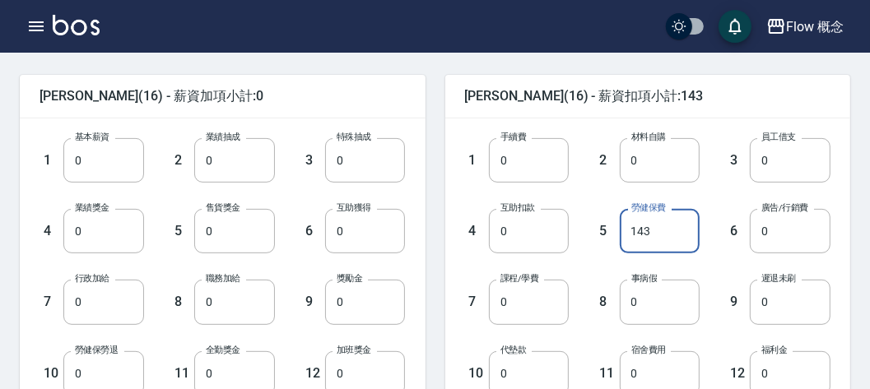
click at [678, 230] on input "143" at bounding box center [659, 231] width 81 height 44
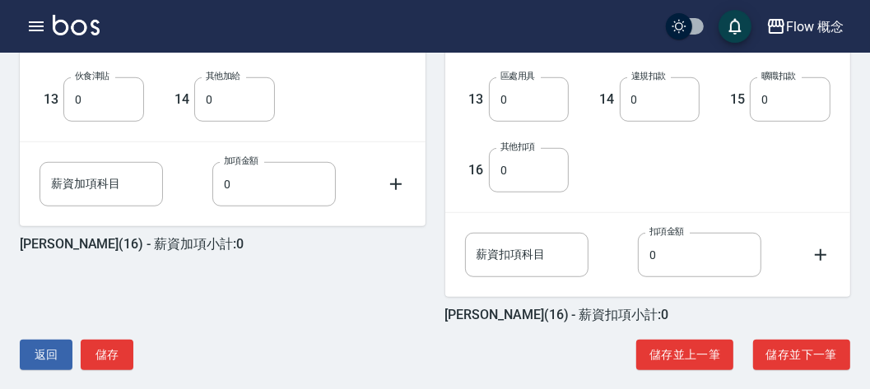
scroll to position [749, 0]
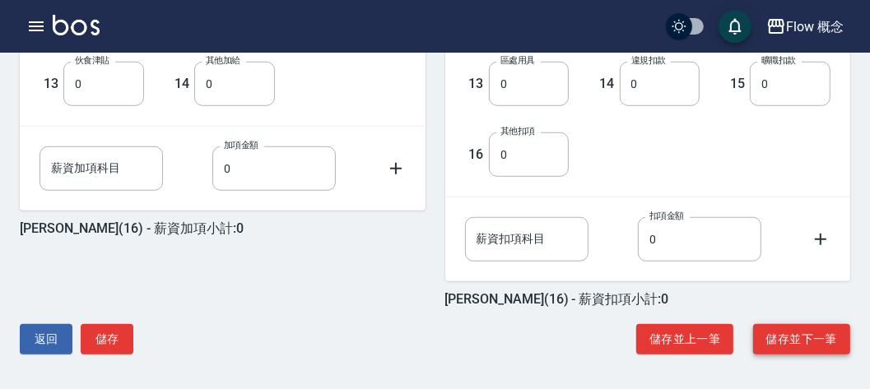
type input "0"
click at [771, 326] on button "儲存並下一筆" at bounding box center [801, 339] width 97 height 30
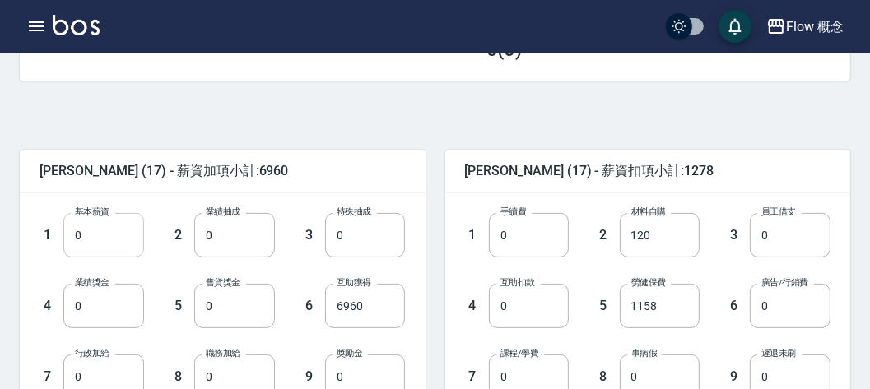
scroll to position [327, 0]
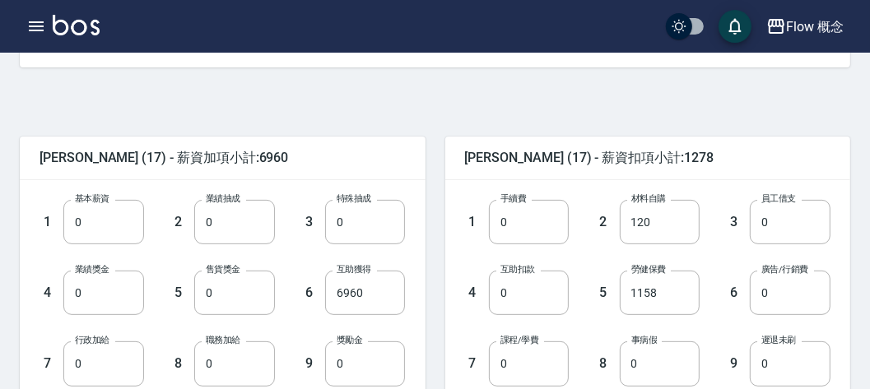
click at [97, 197] on label "基本薪資" at bounding box center [92, 198] width 35 height 12
click at [97, 200] on input "0" at bounding box center [103, 222] width 81 height 44
click at [88, 215] on input "0" at bounding box center [103, 222] width 81 height 44
type input "29000"
click at [322, 140] on div "楊佳蒨 (17) - 薪資加項小計:35960" at bounding box center [223, 158] width 406 height 43
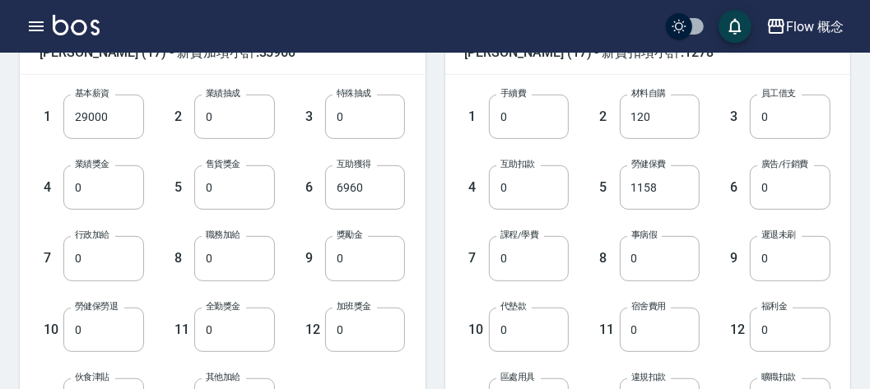
scroll to position [437, 0]
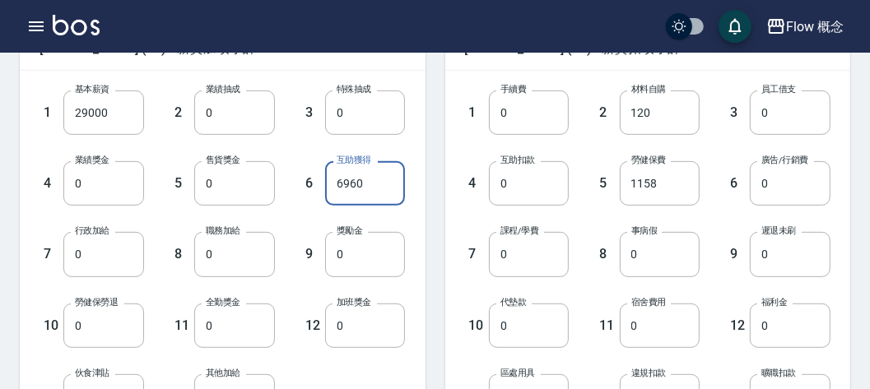
click at [381, 177] on input "6960" at bounding box center [365, 183] width 81 height 44
type input "0"
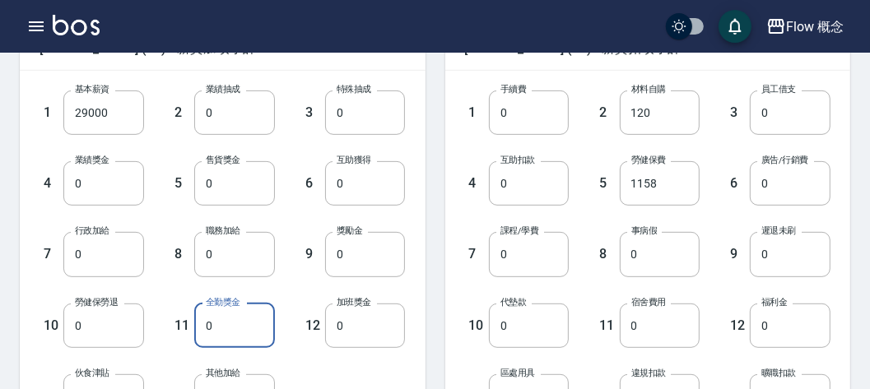
click at [216, 313] on input "0" at bounding box center [234, 326] width 81 height 44
type input "1000"
click at [290, 318] on div "12 加班獎金 0 加班獎金" at bounding box center [340, 312] width 131 height 71
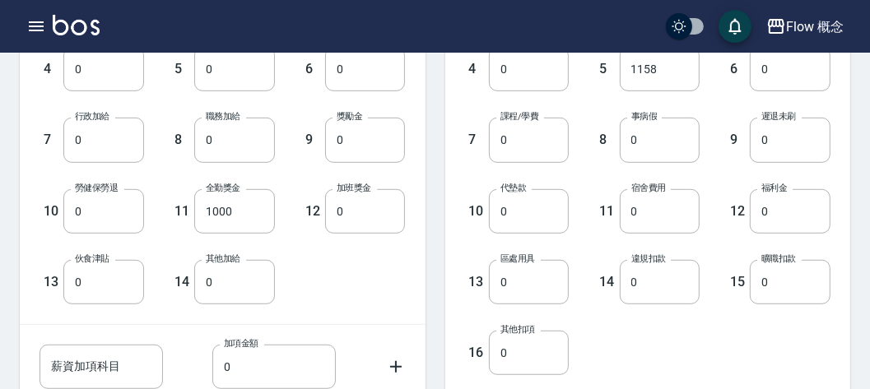
scroll to position [552, 0]
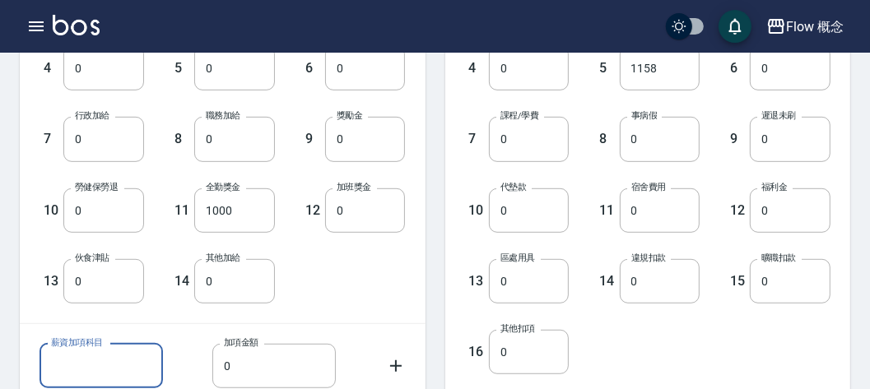
click at [114, 346] on input "薪資加項科目" at bounding box center [100, 366] width 123 height 44
type input "點數達標獎金"
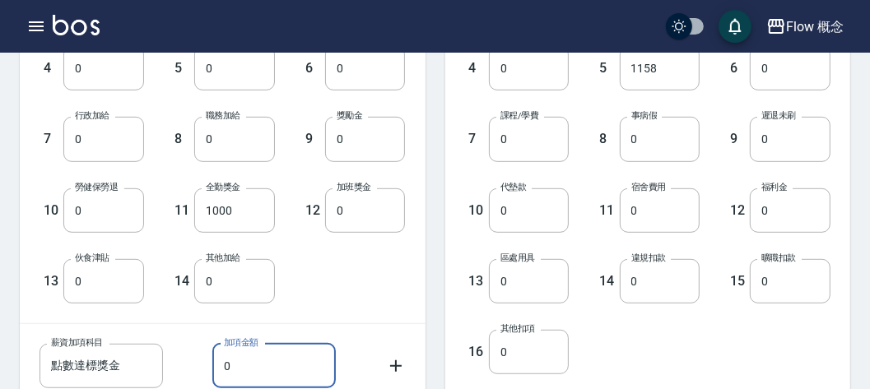
click at [260, 378] on input "0" at bounding box center [273, 366] width 123 height 44
type input "1000"
click at [424, 225] on div "1 基本薪資 29000 基本薪資 2 業績抽成 0 業績抽成 3 特殊抽成 0 特殊抽成 4 業績獎金 0 業績獎金 5 售貨獎金 0 售貨獎金 6 互助獲…" at bounding box center [223, 140] width 406 height 368
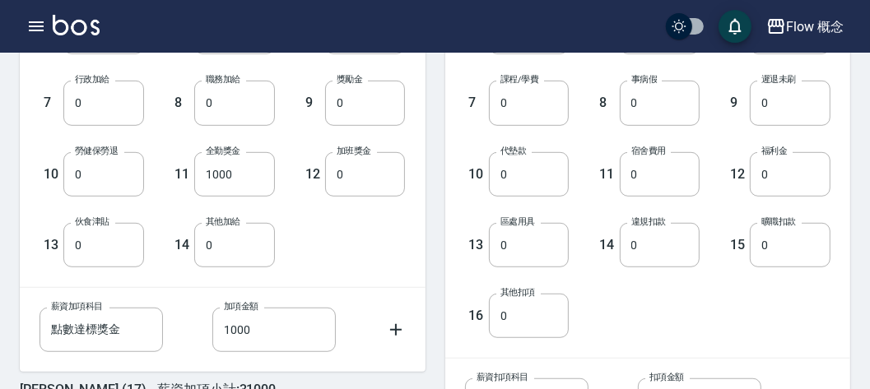
scroll to position [749, 0]
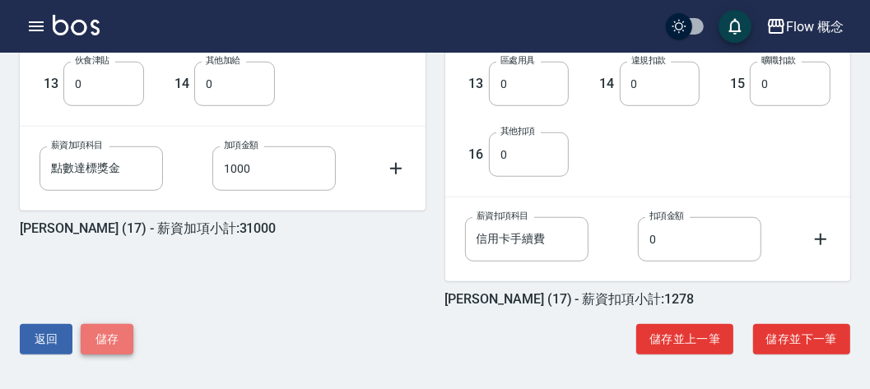
click at [97, 348] on button "儲存" at bounding box center [107, 339] width 53 height 30
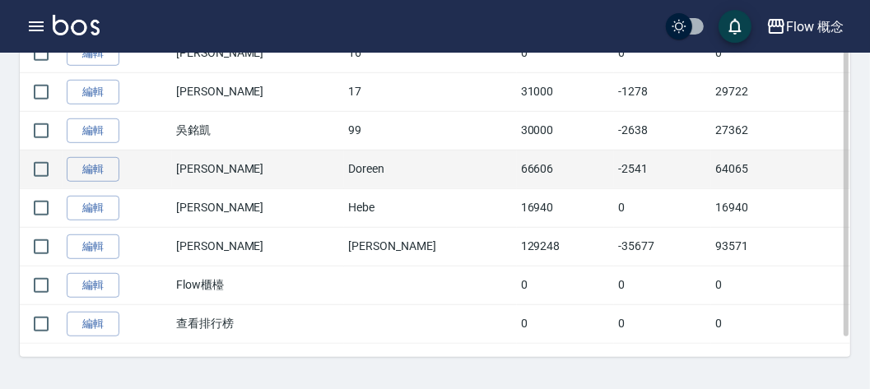
scroll to position [581, 0]
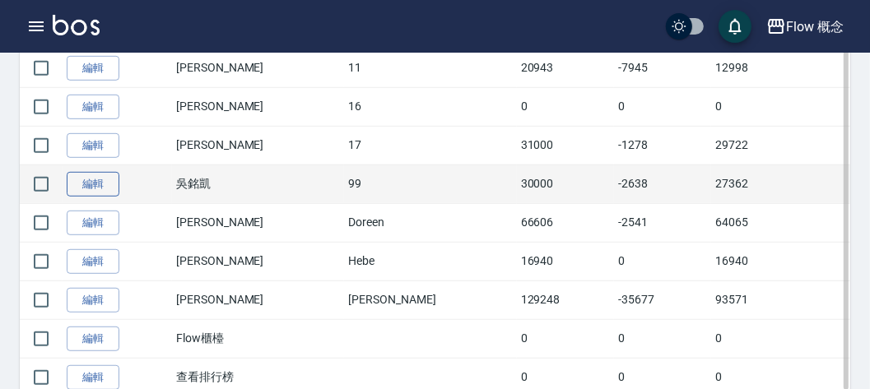
click at [100, 179] on link "編輯" at bounding box center [93, 185] width 53 height 26
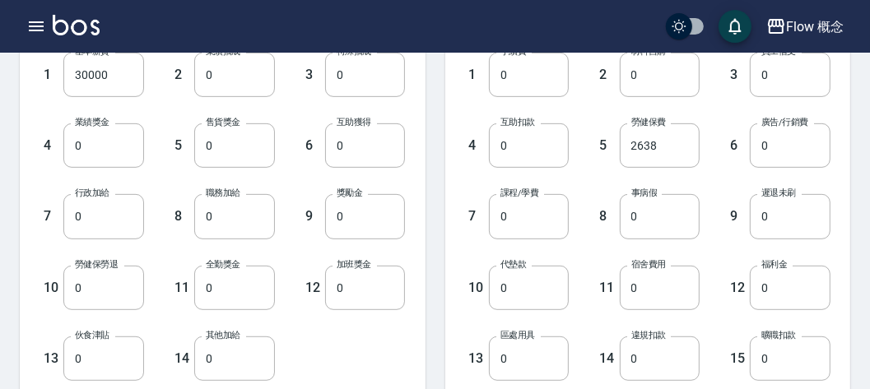
scroll to position [478, 0]
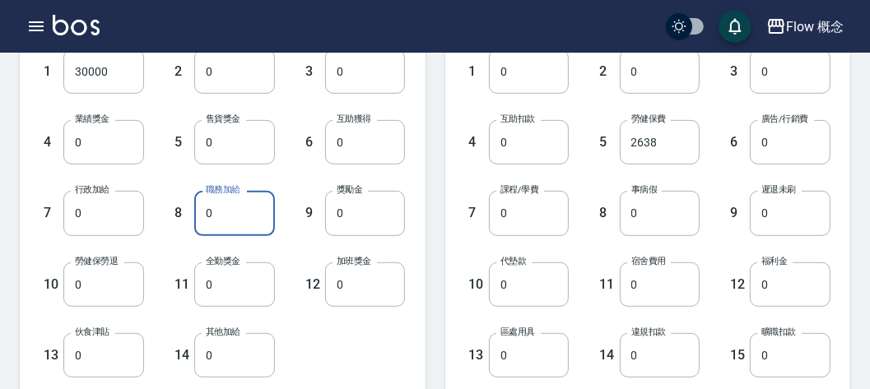
click at [257, 206] on input "0" at bounding box center [234, 213] width 81 height 44
type input "500"
click at [228, 275] on input "0" at bounding box center [234, 284] width 81 height 44
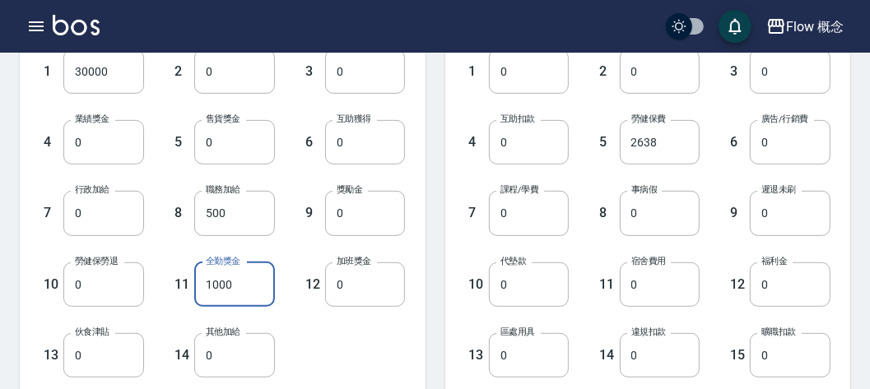
type input "1000"
click at [302, 258] on div "12 加班獎金 0 加班獎金" at bounding box center [340, 271] width 131 height 71
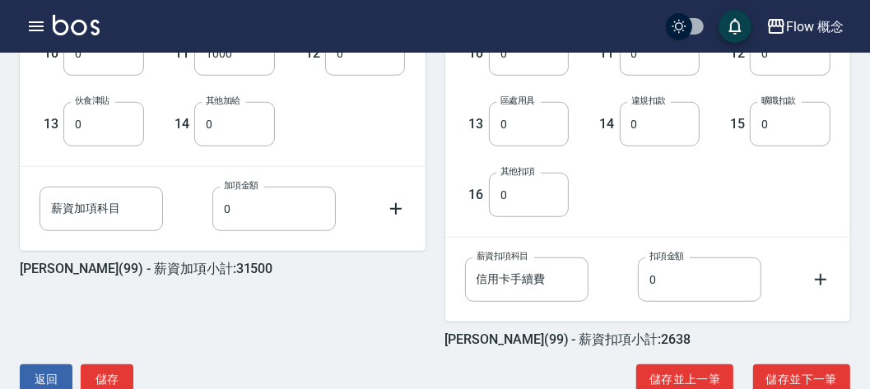
scroll to position [709, 0]
click at [97, 208] on input "薪資加項科目" at bounding box center [100, 209] width 123 height 44
type input "代墊款"
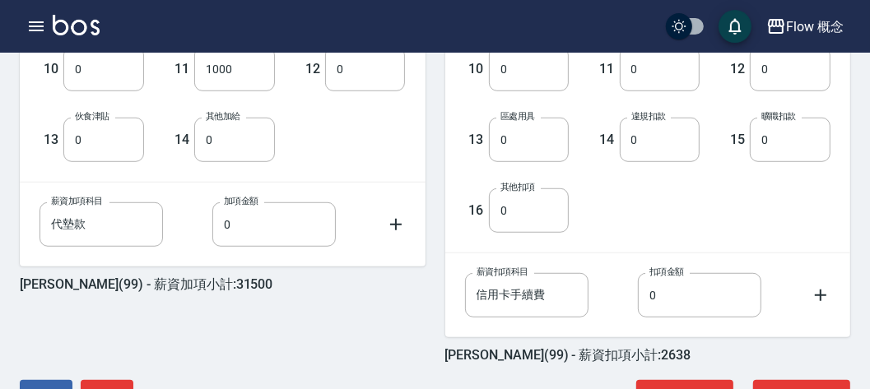
scroll to position [749, 0]
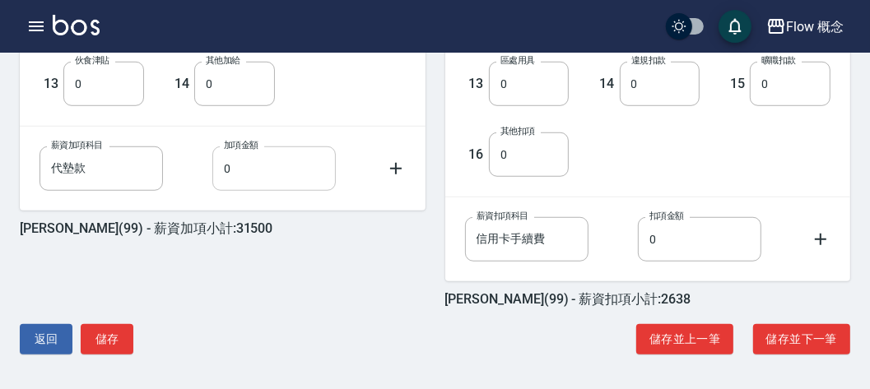
click at [275, 160] on input "0" at bounding box center [273, 168] width 123 height 44
click at [101, 339] on button "儲存" at bounding box center [107, 339] width 53 height 30
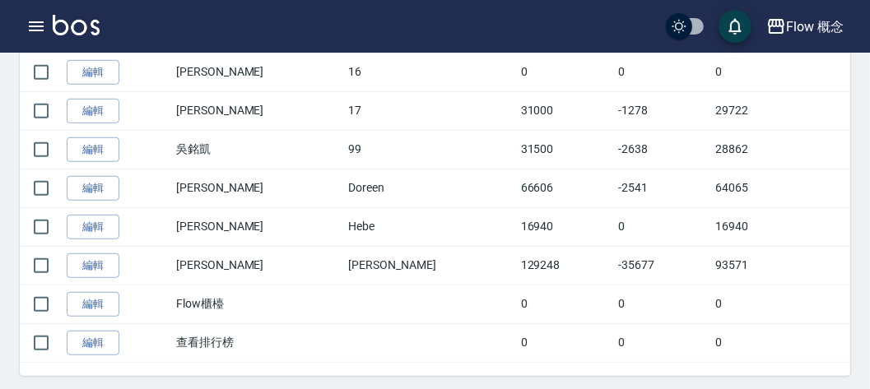
scroll to position [617, 0]
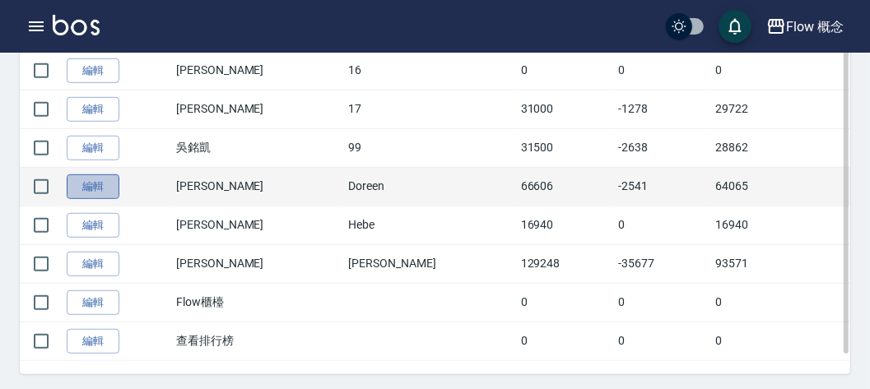
click at [110, 178] on link "編輯" at bounding box center [93, 187] width 53 height 26
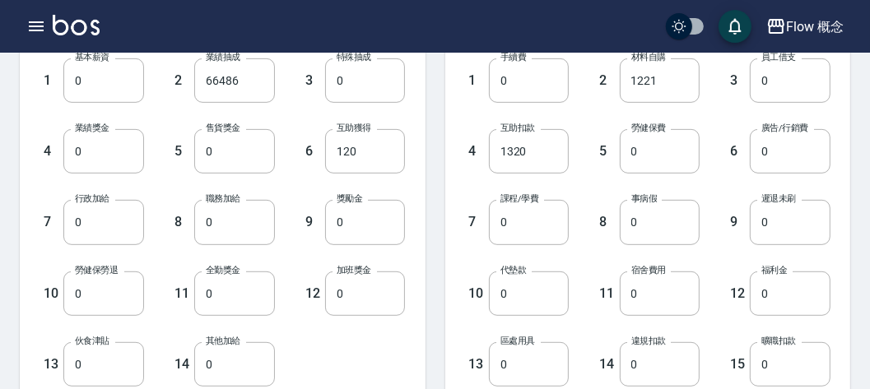
scroll to position [749, 0]
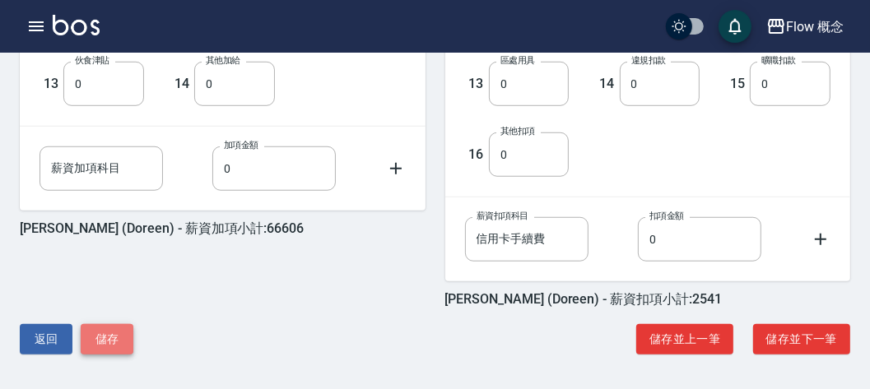
click at [121, 327] on button "儲存" at bounding box center [107, 339] width 53 height 30
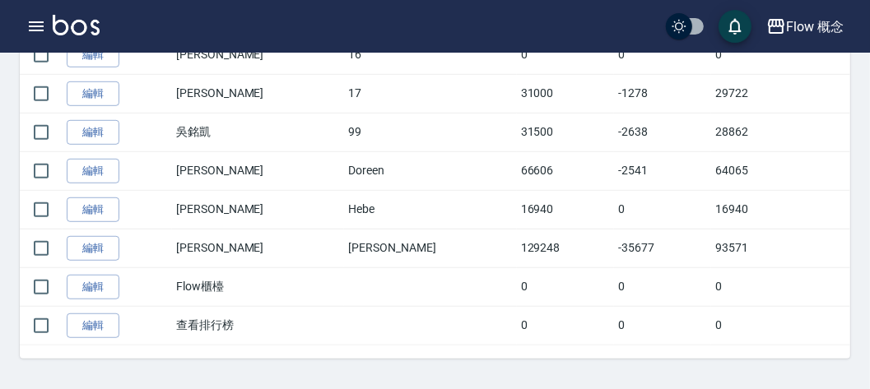
scroll to position [634, 0]
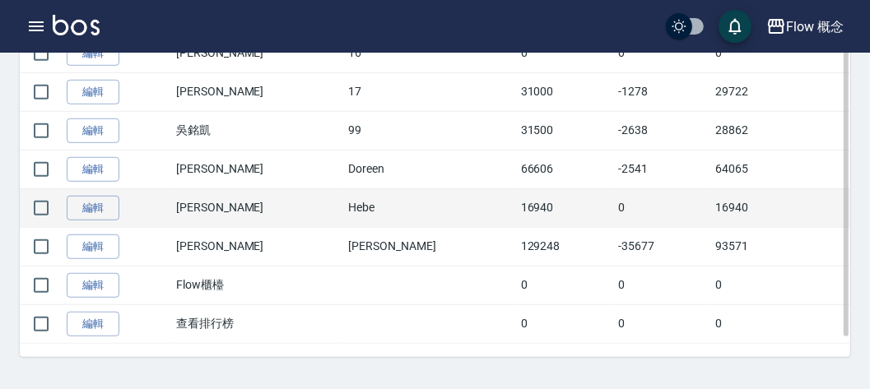
click at [105, 189] on td "編輯" at bounding box center [117, 207] width 109 height 39
click at [100, 196] on link "編輯" at bounding box center [93, 209] width 53 height 26
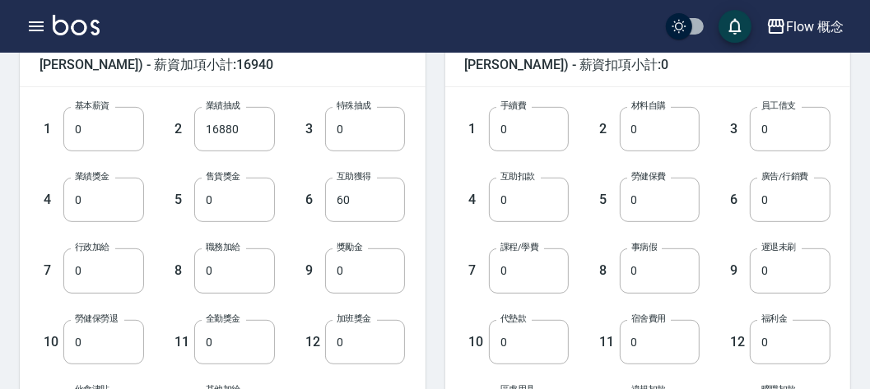
scroll to position [749, 0]
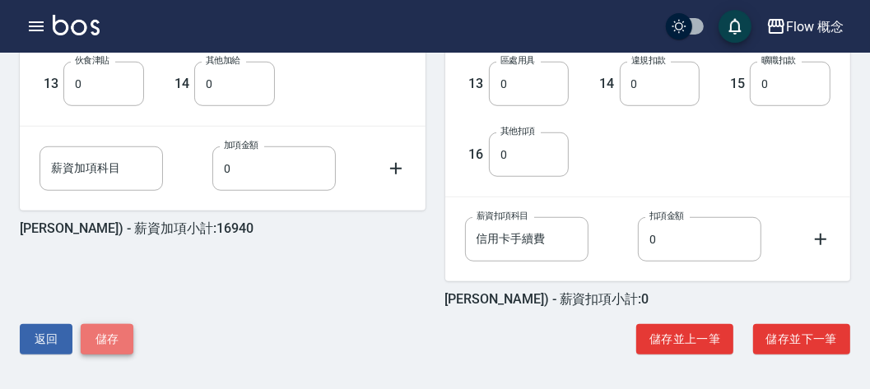
click at [126, 336] on button "儲存" at bounding box center [107, 339] width 53 height 30
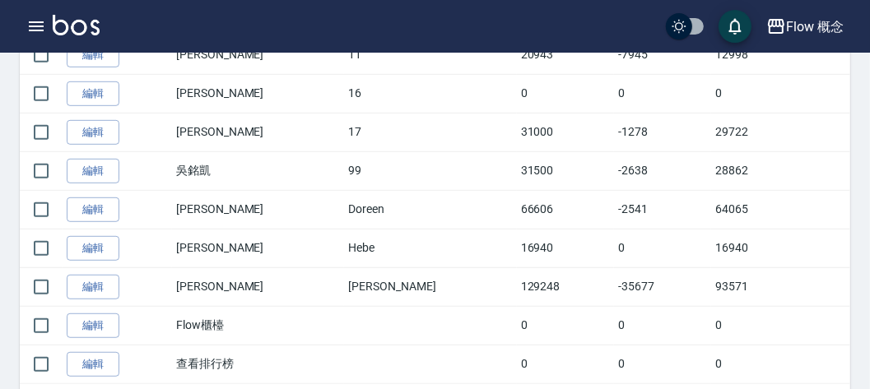
scroll to position [634, 0]
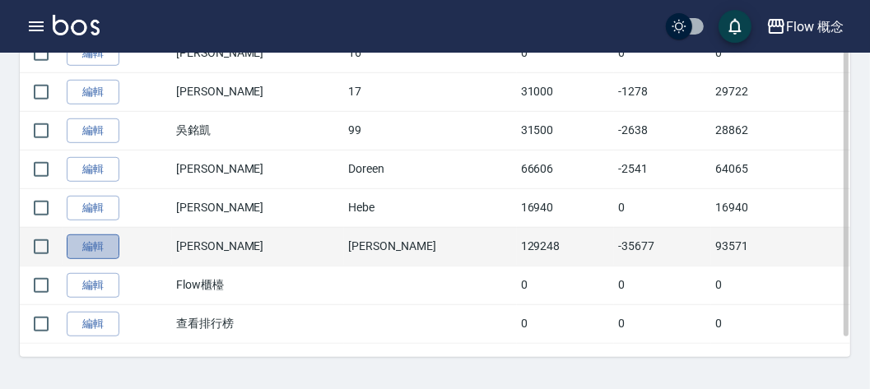
click at [100, 234] on link "編輯" at bounding box center [93, 247] width 53 height 26
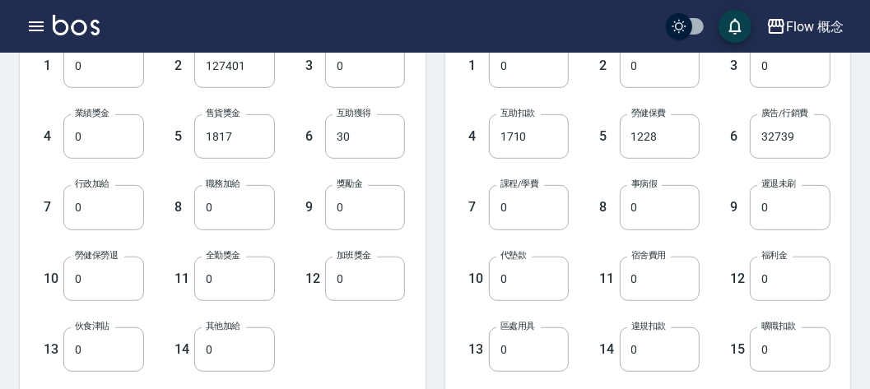
scroll to position [483, 0]
click at [100, 151] on input "0" at bounding box center [103, 137] width 81 height 44
type input "5500"
click at [157, 123] on div "5 售貨獎金 1817 售貨獎金" at bounding box center [209, 124] width 131 height 71
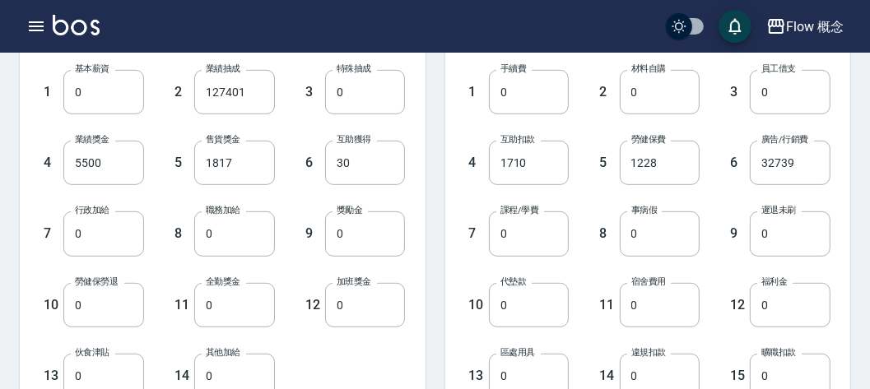
scroll to position [487, 0]
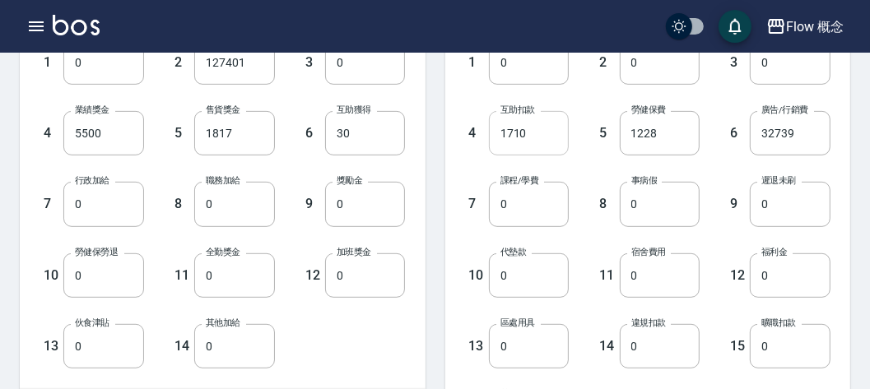
click at [548, 133] on input "1710" at bounding box center [529, 133] width 81 height 44
type input "0"
click at [604, 90] on div "5 勞健保費 1228 勞健保費" at bounding box center [633, 120] width 131 height 71
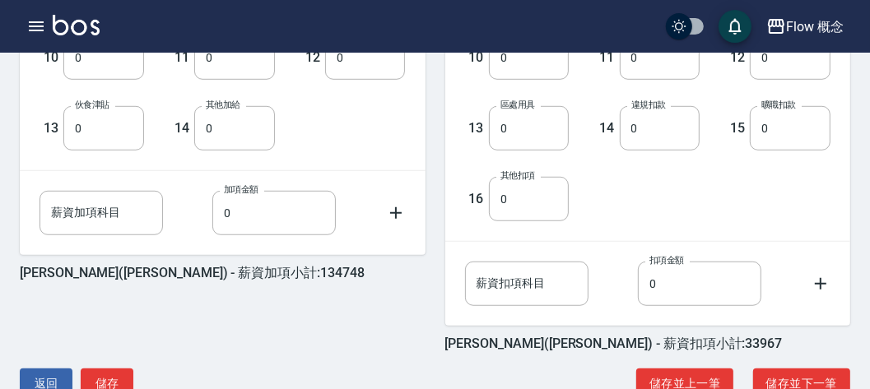
scroll to position [740, 0]
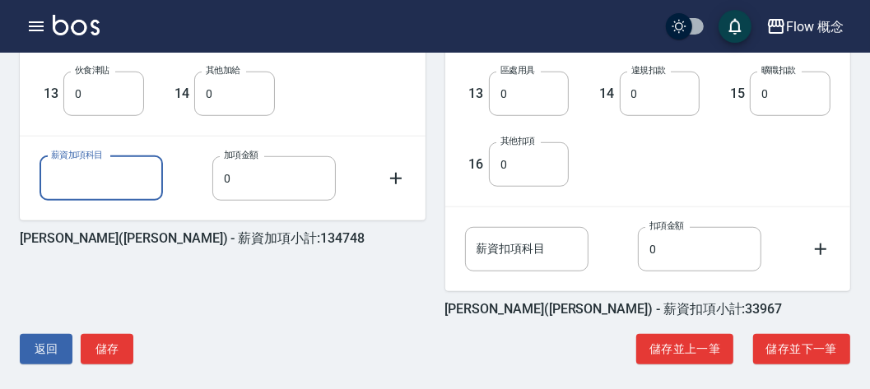
click at [115, 177] on input "薪資加項科目" at bounding box center [100, 178] width 123 height 44
type input "廣告補助"
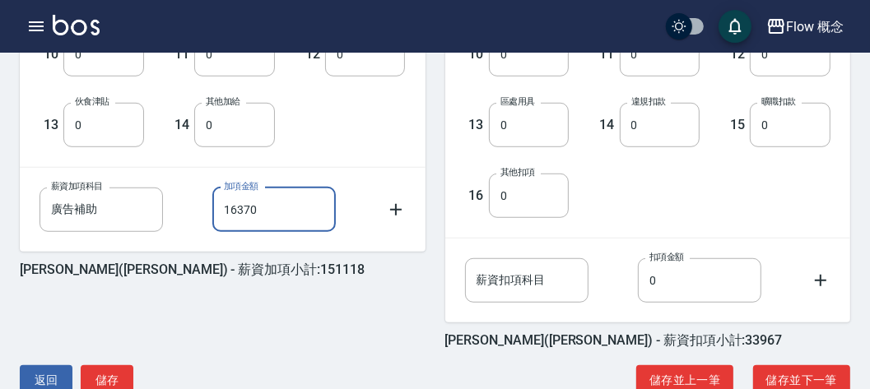
scroll to position [749, 0]
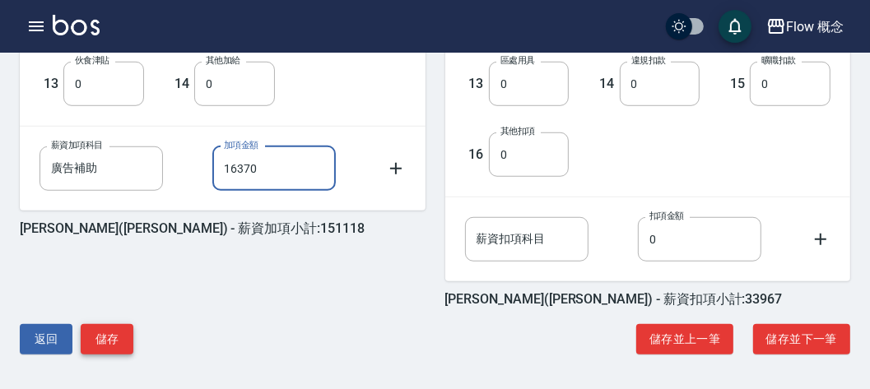
type input "16370"
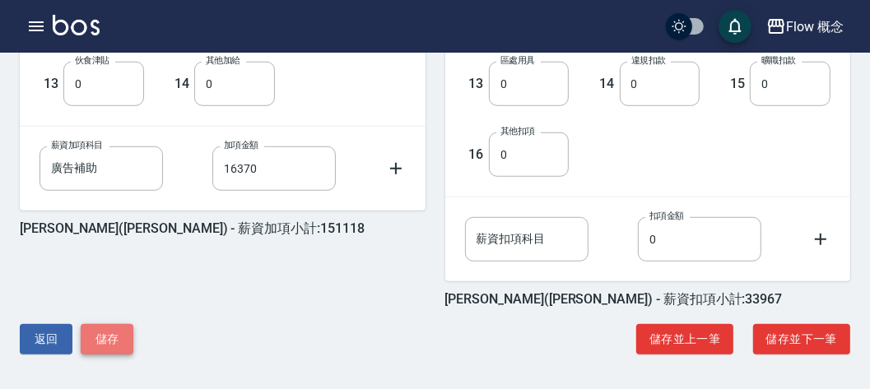
click at [118, 324] on button "儲存" at bounding box center [107, 339] width 53 height 30
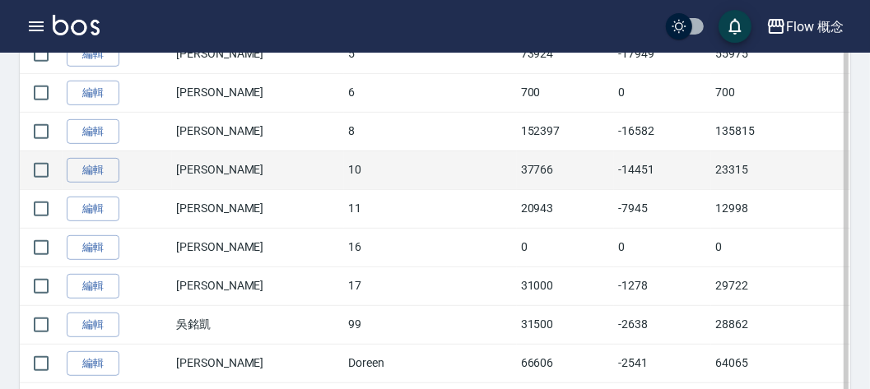
scroll to position [441, 0]
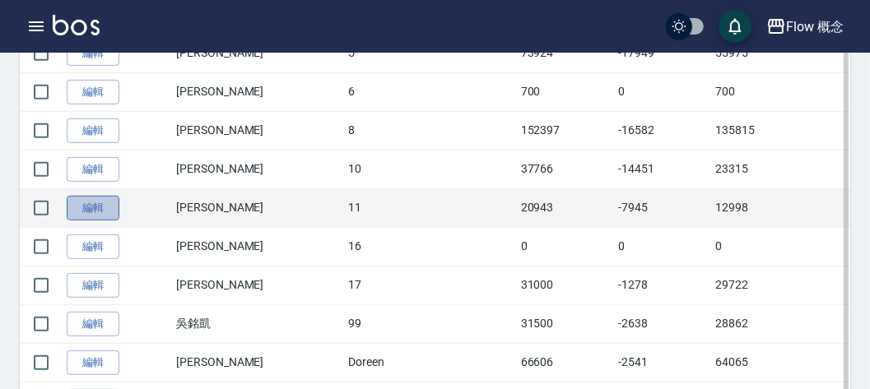
click at [94, 201] on link "編輯" at bounding box center [93, 209] width 53 height 26
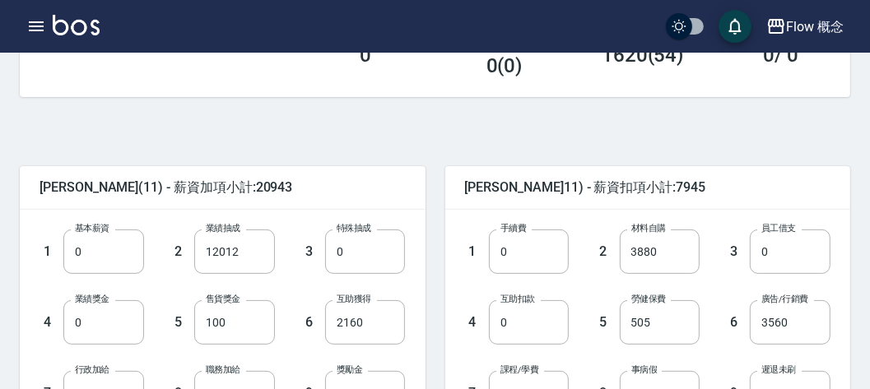
scroll to position [749, 0]
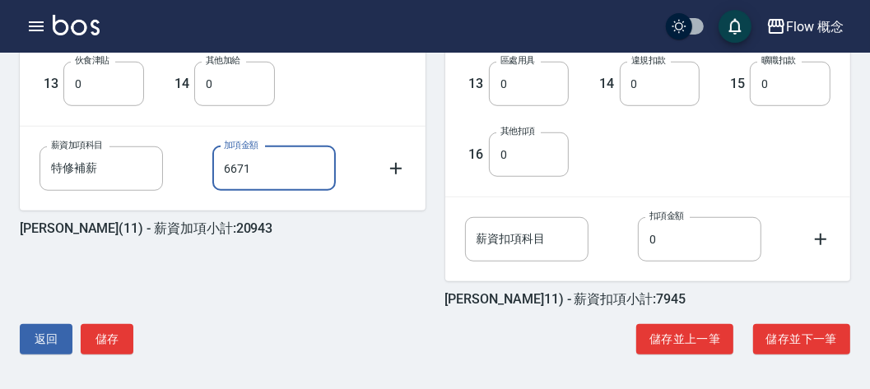
click at [273, 179] on input "6671" at bounding box center [273, 168] width 123 height 44
type input "5718"
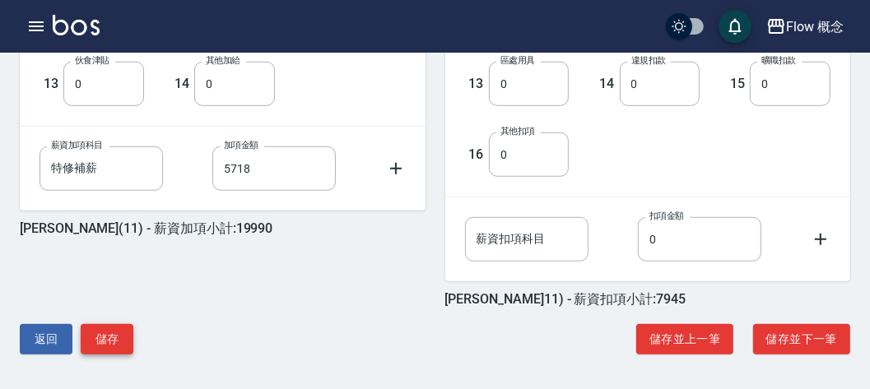
drag, startPoint x: 81, startPoint y: 360, endPoint x: 110, endPoint y: 346, distance: 32.0
click at [110, 346] on div "[PERSON_NAME](11) - 薪資加項小計:19990 1 基本薪資 0 基本薪資 2 業績抽成 12012 業績抽成 3 特殊抽成 0 特殊抽成 …" at bounding box center [428, 17] width 843 height 705
click at [110, 346] on button "儲存" at bounding box center [107, 339] width 53 height 30
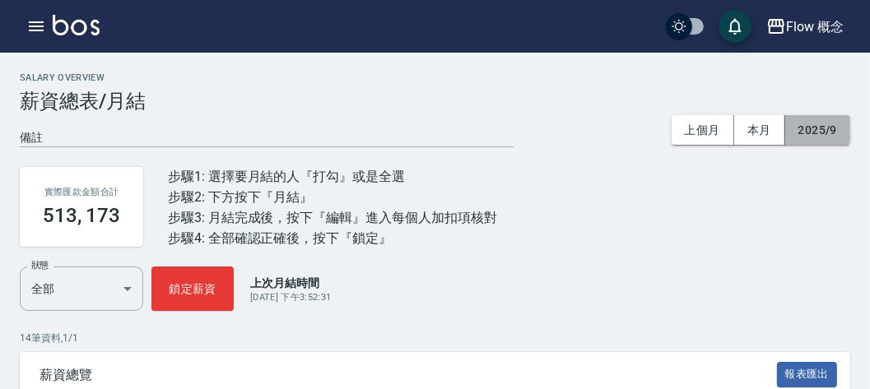
click at [808, 136] on button "2025/9" at bounding box center [817, 130] width 65 height 30
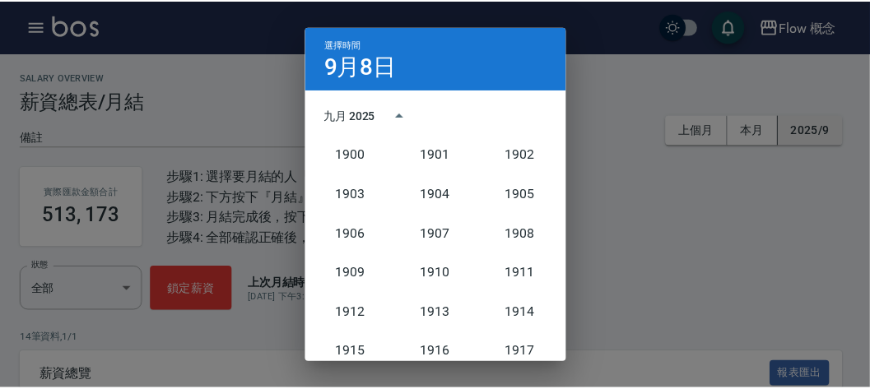
scroll to position [1524, 0]
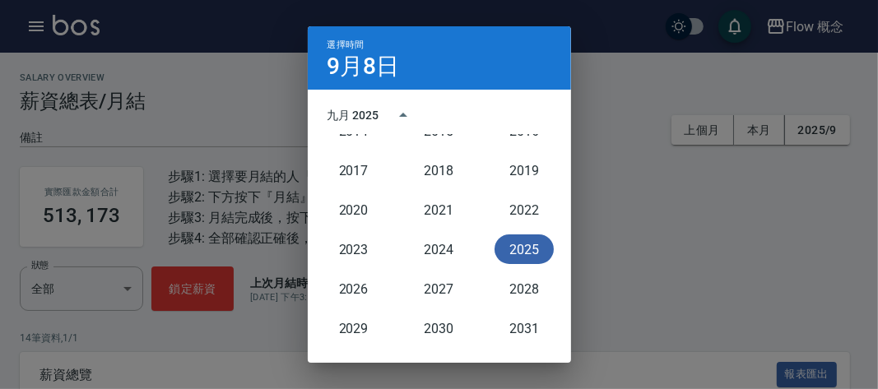
click at [515, 254] on button "2025" at bounding box center [523, 249] width 59 height 30
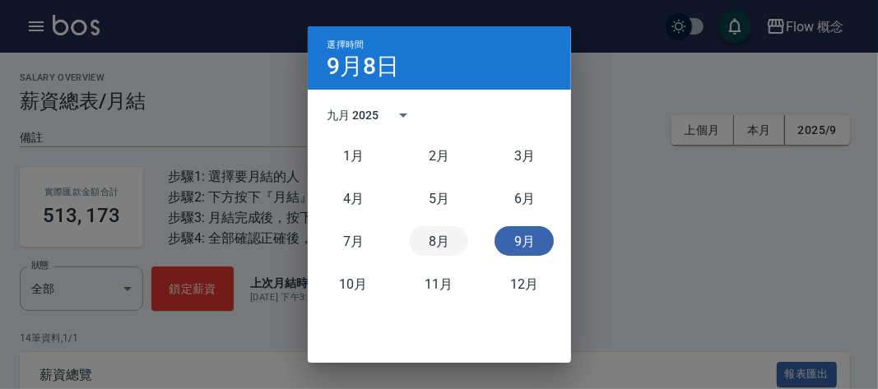
click at [430, 247] on button "8月" at bounding box center [438, 241] width 59 height 30
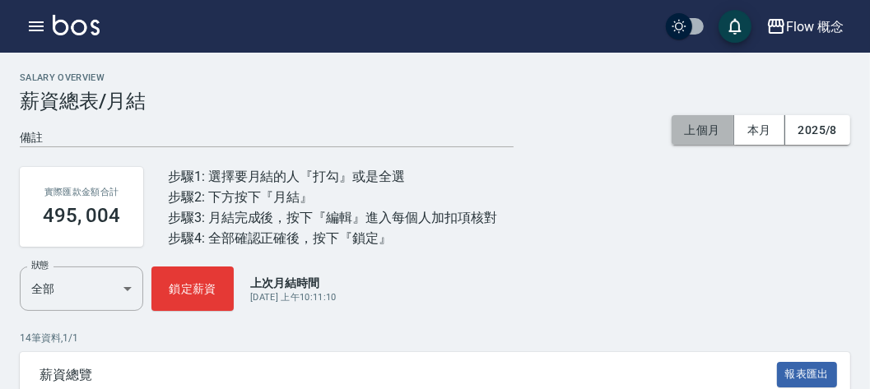
click at [723, 119] on button "上個月" at bounding box center [702, 130] width 63 height 30
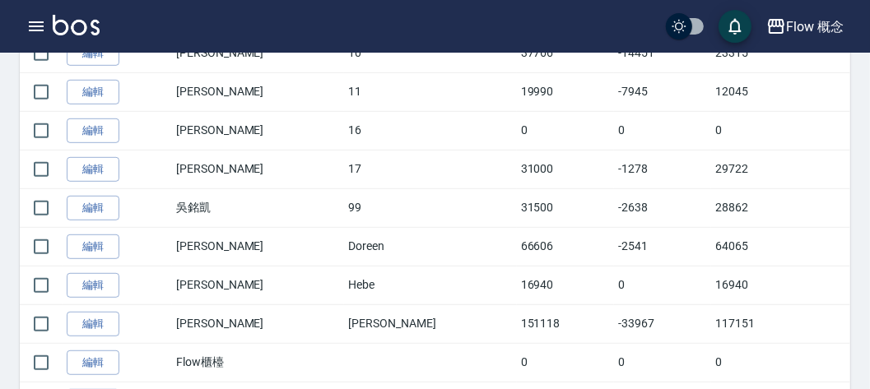
scroll to position [634, 0]
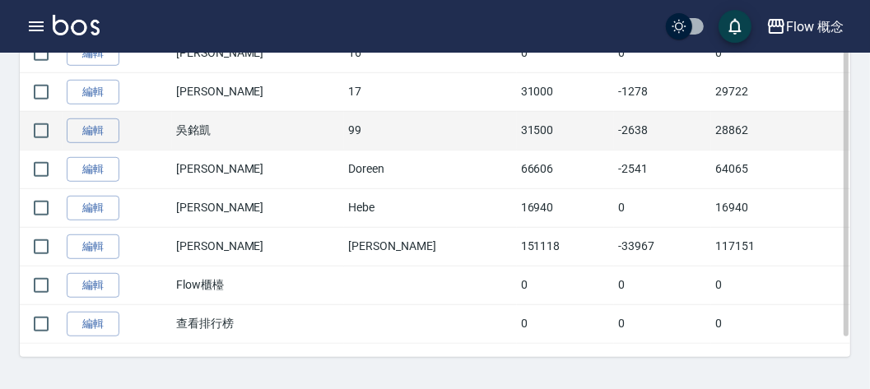
click at [100, 111] on td "編輯" at bounding box center [117, 130] width 109 height 39
click at [100, 118] on link "編輯" at bounding box center [93, 131] width 53 height 26
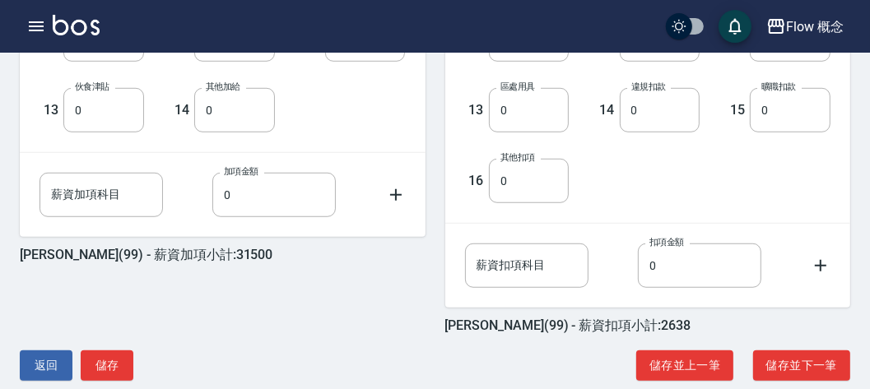
scroll to position [749, 0]
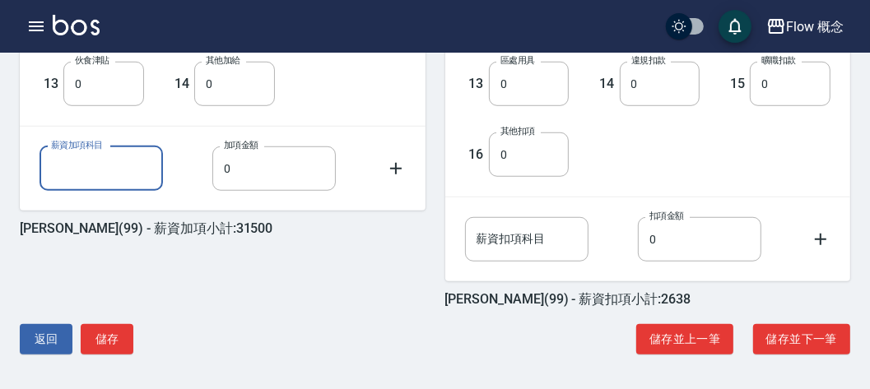
click at [107, 167] on input "薪資加項科目" at bounding box center [100, 168] width 123 height 44
type input "代墊款"
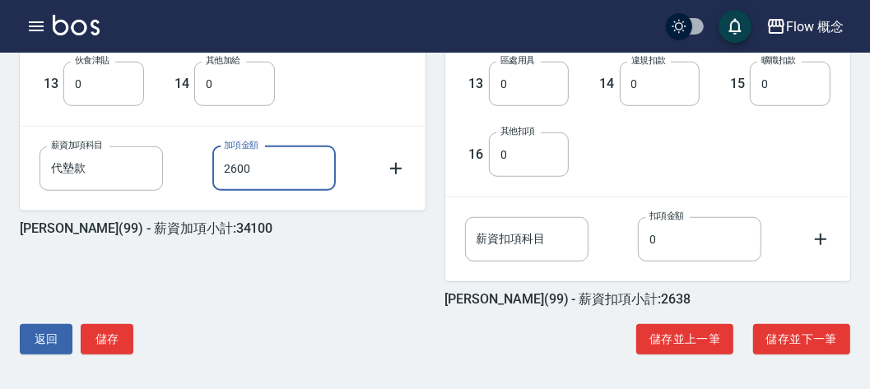
type input "2600"
click at [253, 239] on div "吳銘凱 (99) - 薪資加項小計:34100 1 基本薪資 30000 基本薪資 2 業績抽成 0 業績抽成 3 特殊抽成 0 特殊抽成 4 業績獎金 0 …" at bounding box center [212, 1] width 425 height 613
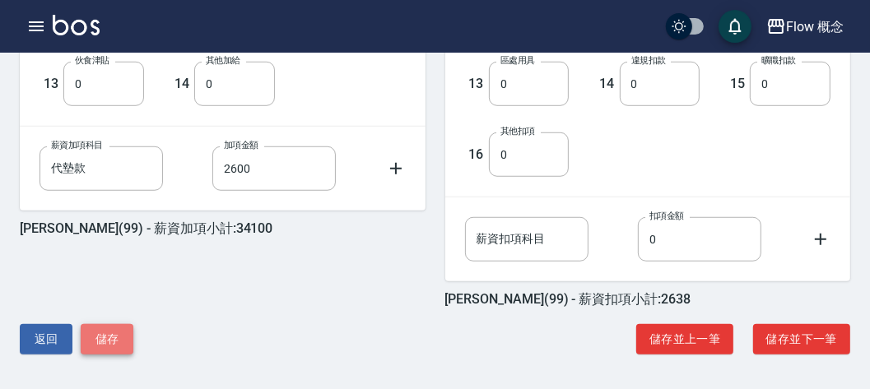
click at [102, 350] on button "儲存" at bounding box center [107, 339] width 53 height 30
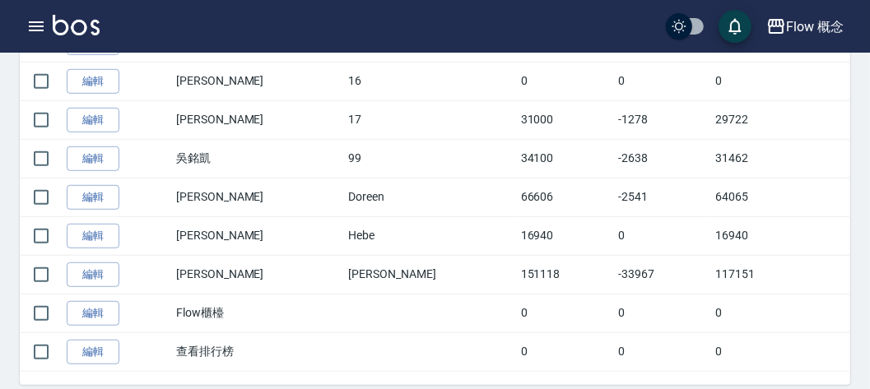
scroll to position [634, 0]
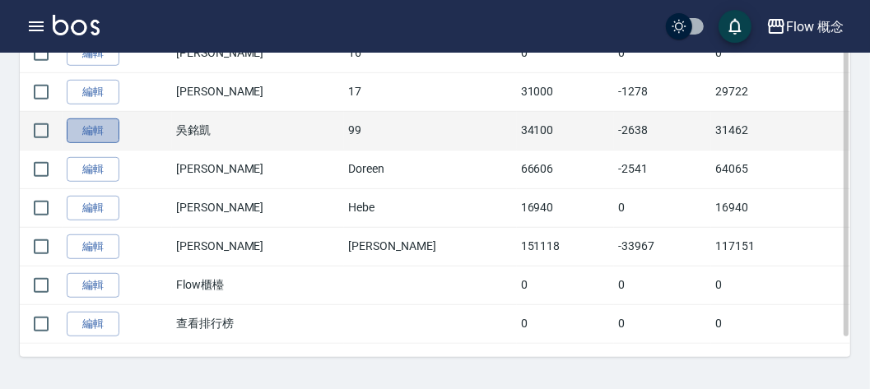
click at [84, 125] on link "編輯" at bounding box center [93, 131] width 53 height 26
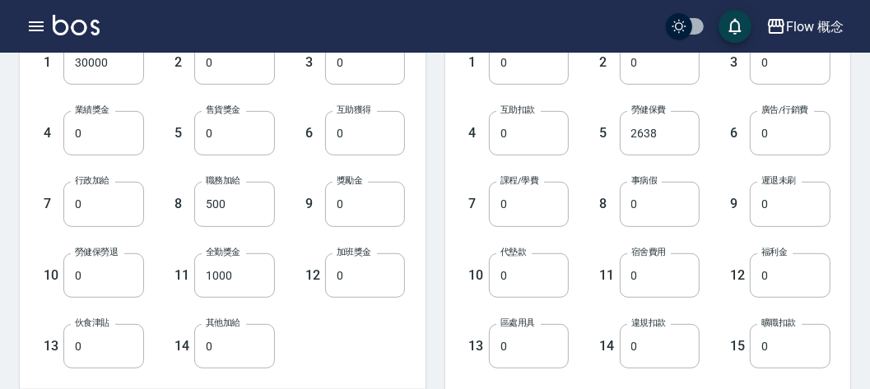
scroll to position [488, 0]
click at [244, 210] on input "500" at bounding box center [234, 203] width 81 height 44
type input "1000"
click at [299, 187] on div "9 獎勵金 0 獎勵金" at bounding box center [340, 190] width 131 height 71
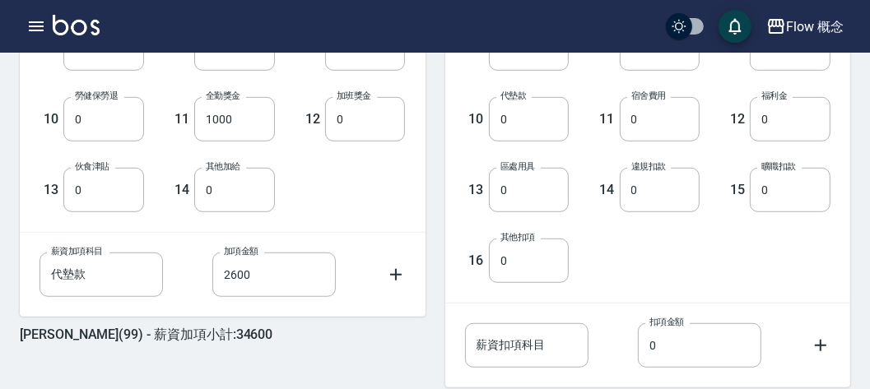
scroll to position [749, 0]
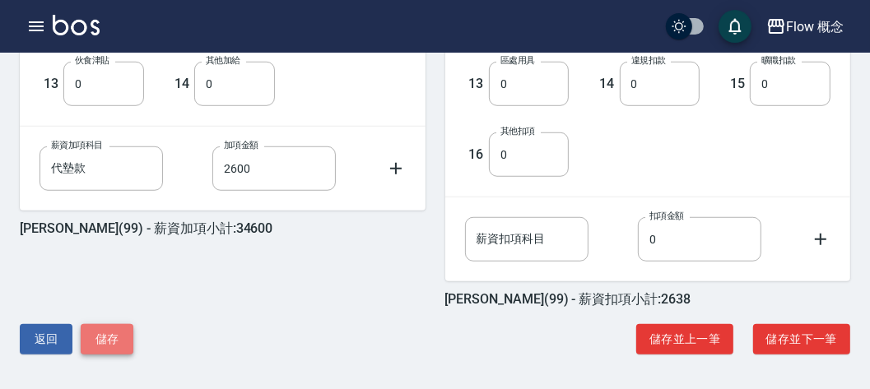
click at [130, 338] on button "儲存" at bounding box center [107, 339] width 53 height 30
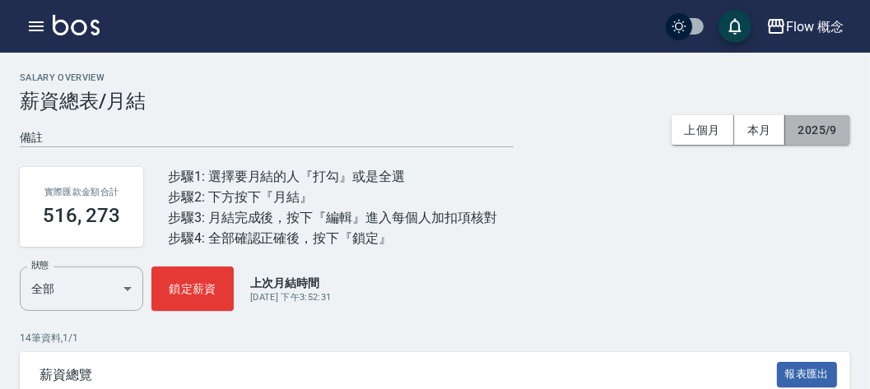
click at [805, 136] on button "2025/9" at bounding box center [817, 130] width 65 height 30
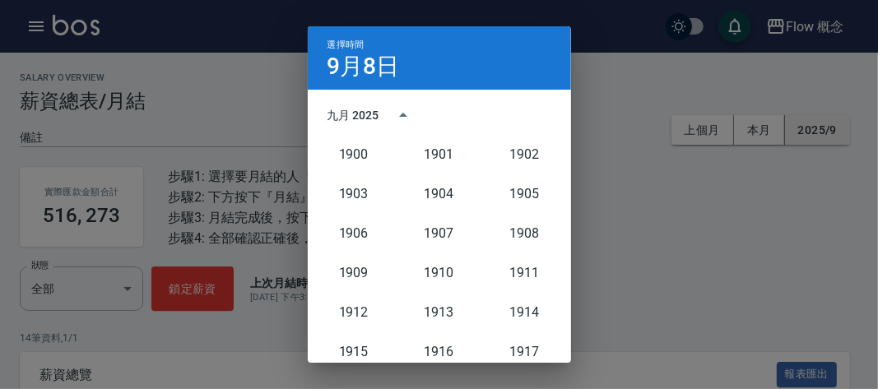
scroll to position [1524, 0]
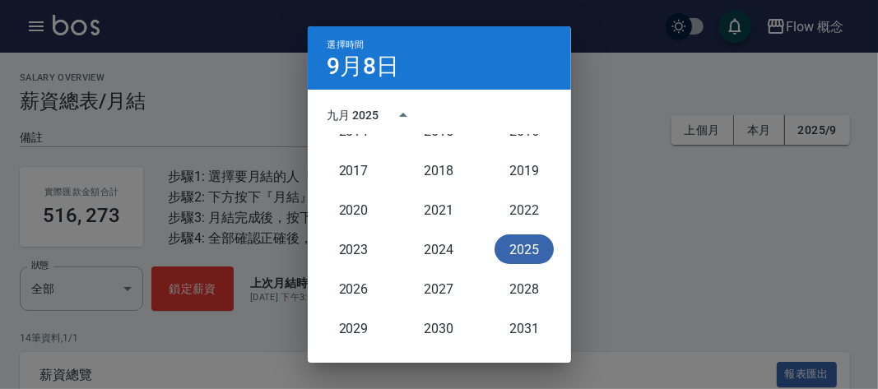
click at [517, 243] on button "2025" at bounding box center [523, 249] width 59 height 30
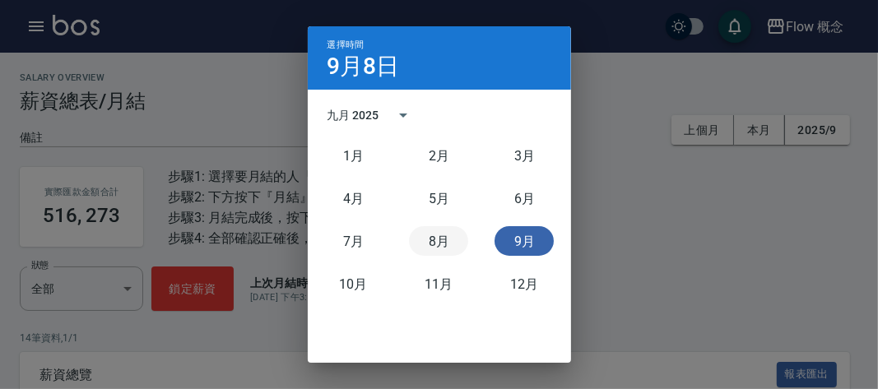
click at [451, 243] on button "8月" at bounding box center [438, 241] width 59 height 30
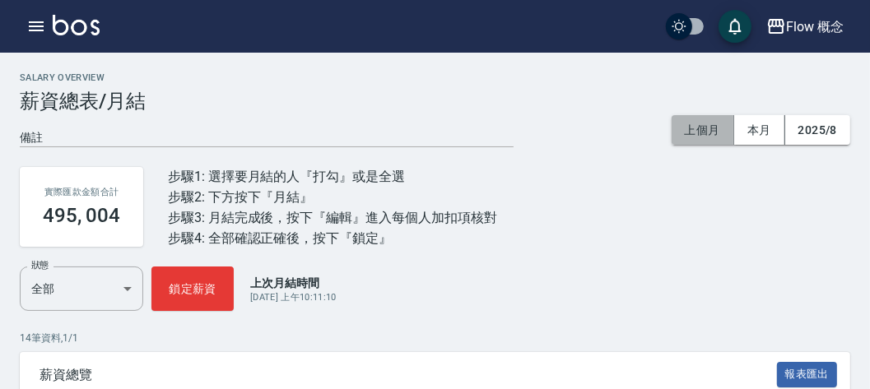
click at [713, 123] on button "上個月" at bounding box center [702, 130] width 63 height 30
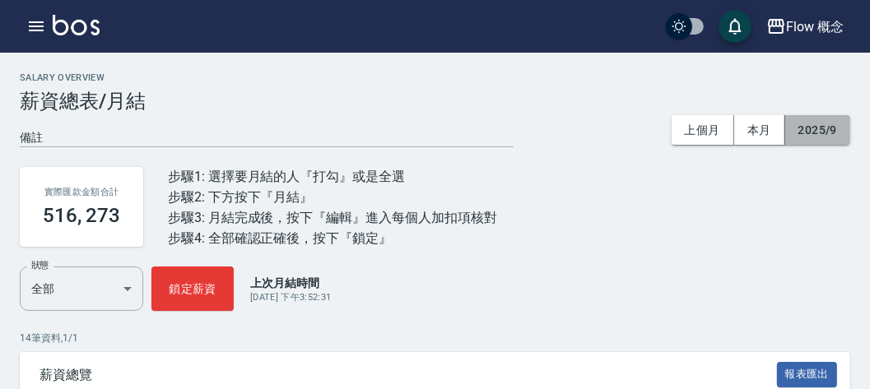
click at [842, 136] on button "2025/9" at bounding box center [817, 130] width 65 height 30
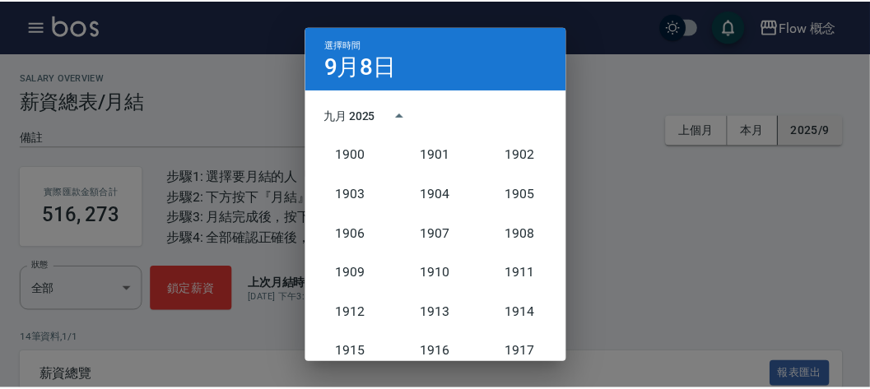
scroll to position [1524, 0]
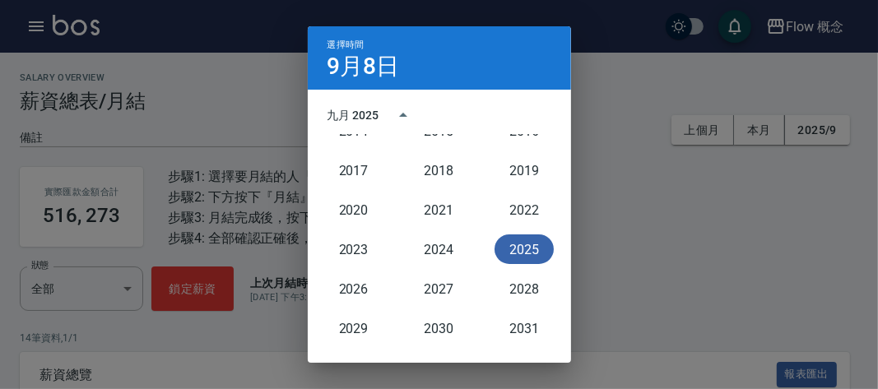
click at [511, 247] on button "2025" at bounding box center [523, 249] width 59 height 30
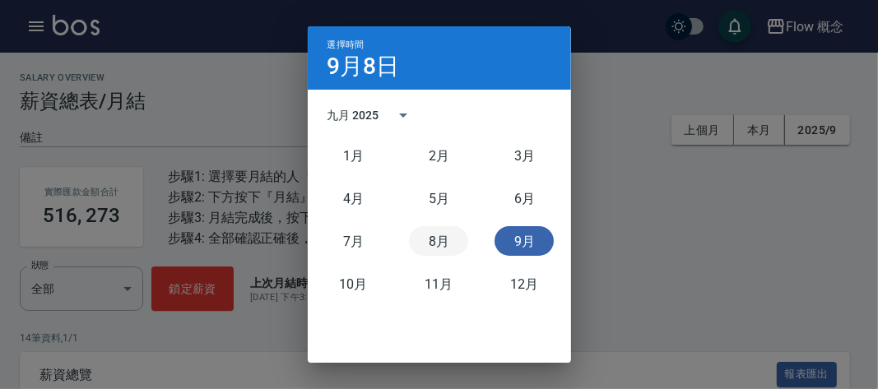
click at [421, 240] on button "8月" at bounding box center [438, 241] width 59 height 30
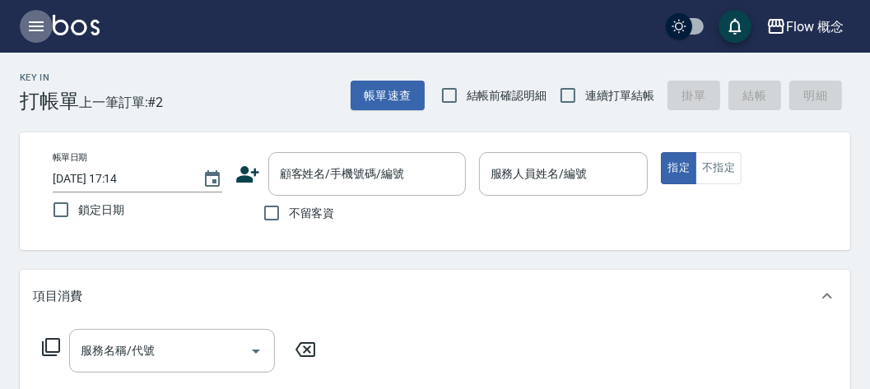
click at [35, 19] on icon "button" at bounding box center [36, 26] width 20 height 20
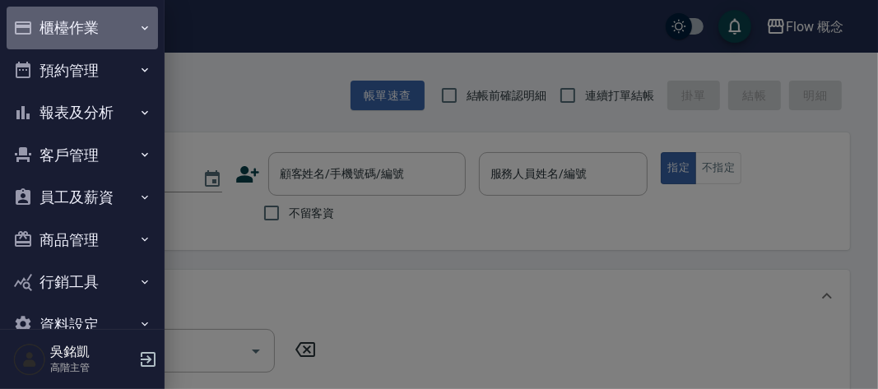
click at [85, 35] on button "櫃檯作業" at bounding box center [82, 28] width 151 height 43
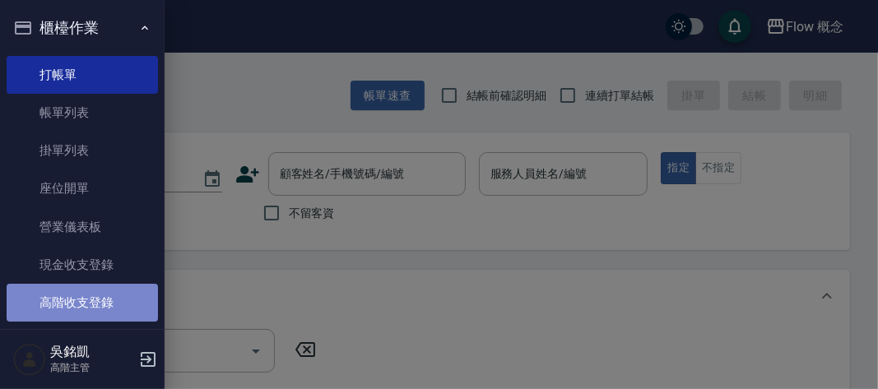
click at [102, 290] on link "高階收支登錄" at bounding box center [82, 303] width 151 height 38
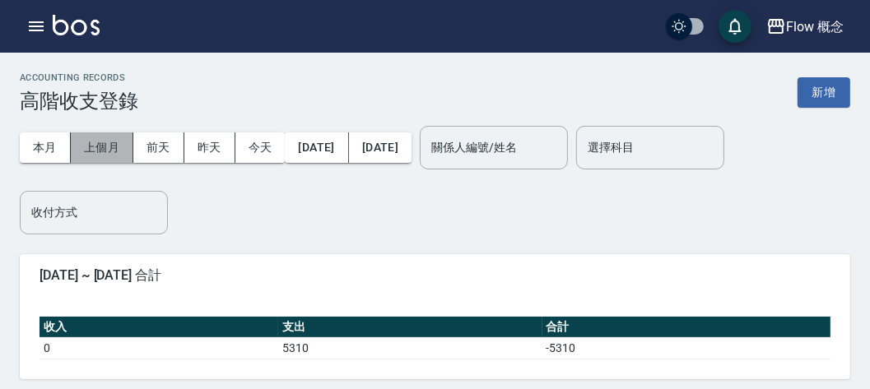
click at [98, 146] on button "上個月" at bounding box center [102, 147] width 63 height 30
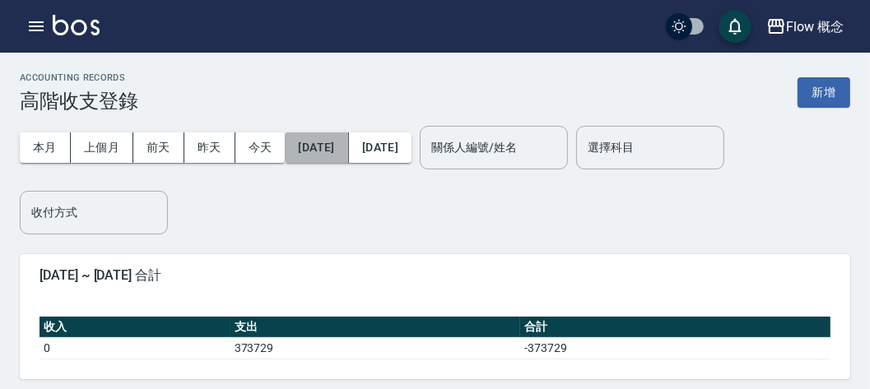
click at [348, 158] on button "2025/09/01" at bounding box center [316, 147] width 63 height 30
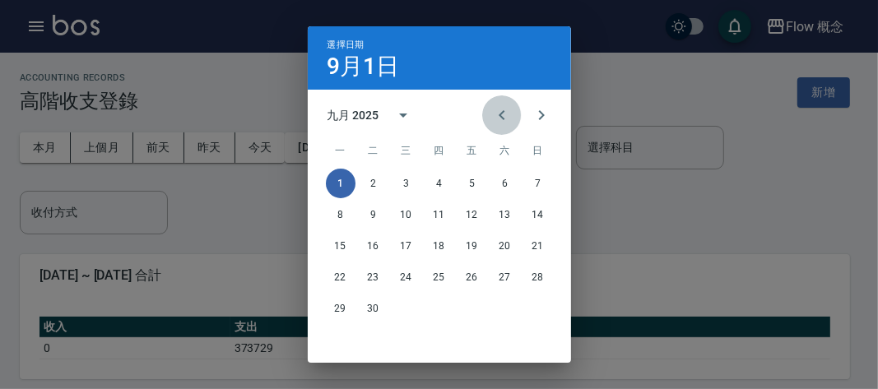
click at [496, 112] on icon "Previous month" at bounding box center [502, 115] width 20 height 20
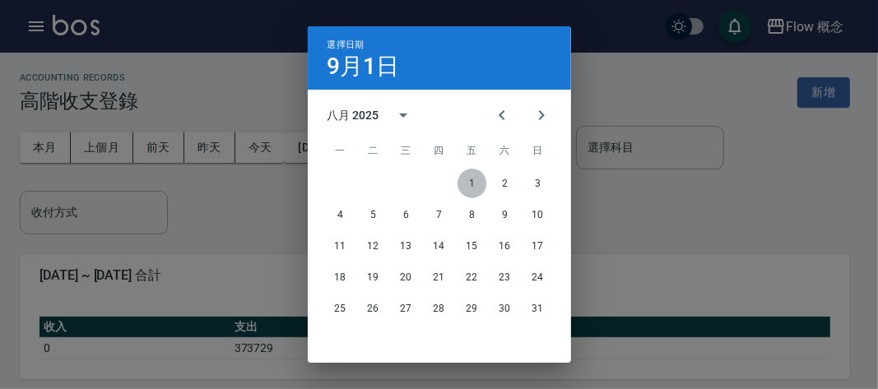
click at [478, 177] on button "1" at bounding box center [472, 184] width 30 height 30
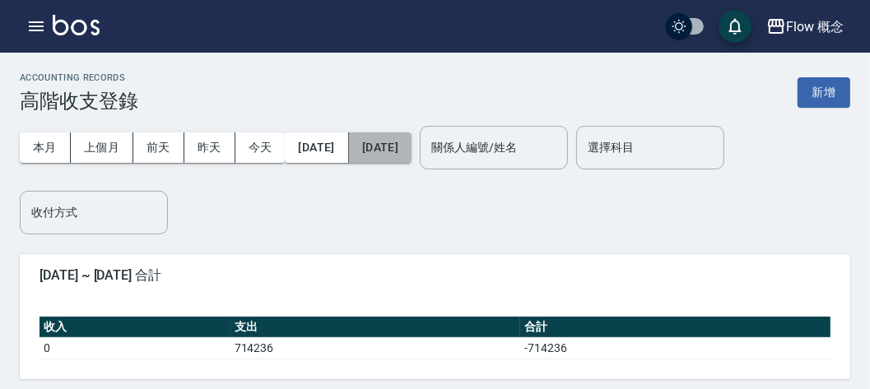
click at [411, 151] on button "[DATE]" at bounding box center [380, 147] width 63 height 30
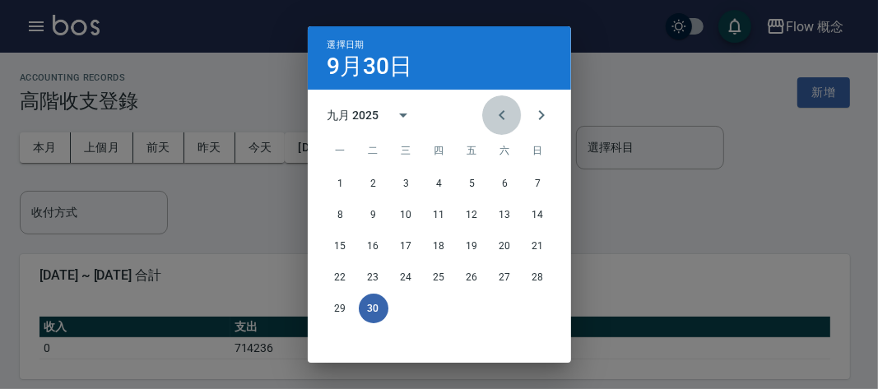
click at [492, 111] on icon "Previous month" at bounding box center [502, 115] width 20 height 20
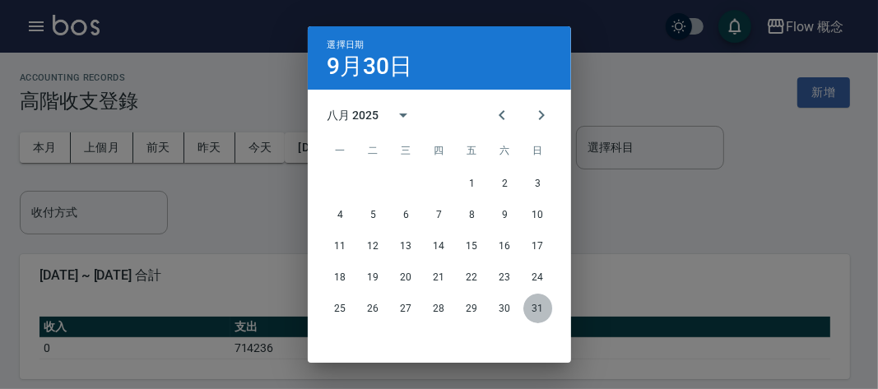
click at [524, 313] on button "31" at bounding box center [538, 309] width 30 height 30
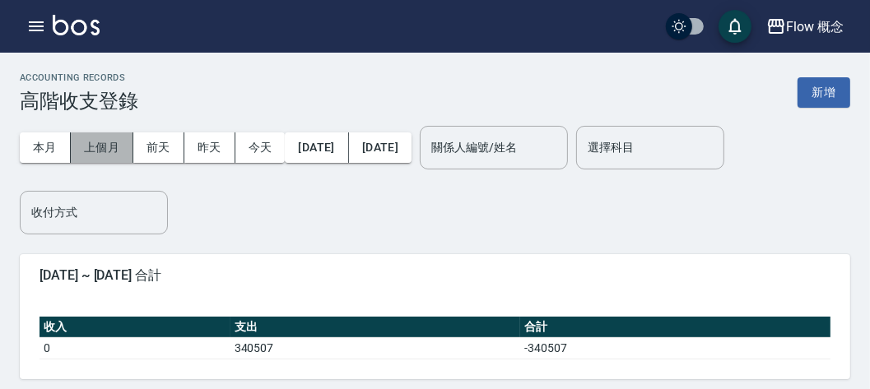
click at [92, 151] on button "上個月" at bounding box center [102, 147] width 63 height 30
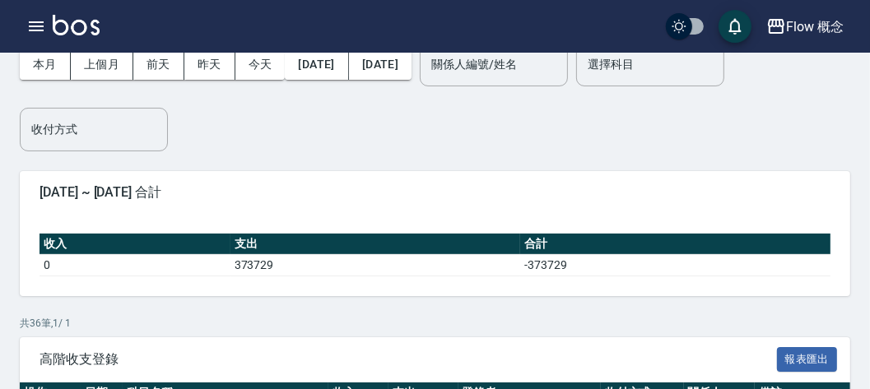
scroll to position [81, 0]
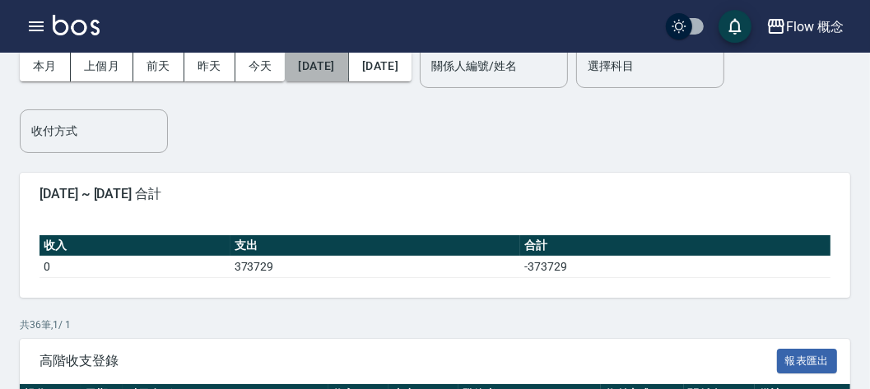
click at [302, 79] on button "2025/09/01" at bounding box center [316, 66] width 63 height 30
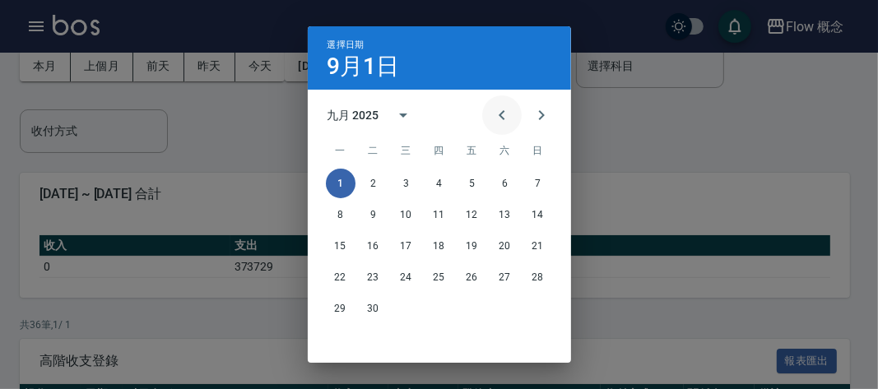
click at [494, 118] on icon "Previous month" at bounding box center [502, 115] width 20 height 20
click at [466, 180] on button "1" at bounding box center [472, 184] width 30 height 30
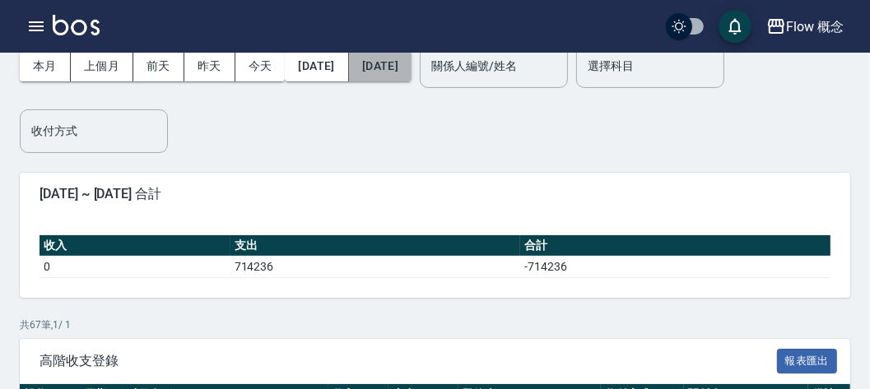
click at [411, 75] on button "2025/09/30" at bounding box center [380, 66] width 63 height 30
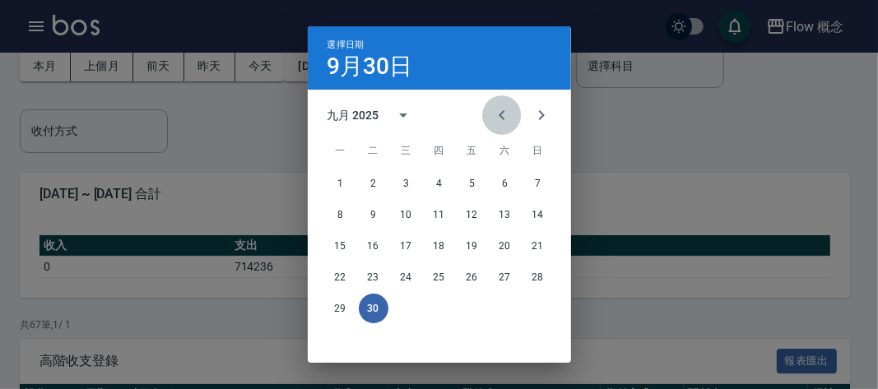
click at [496, 97] on button "Previous month" at bounding box center [501, 114] width 39 height 39
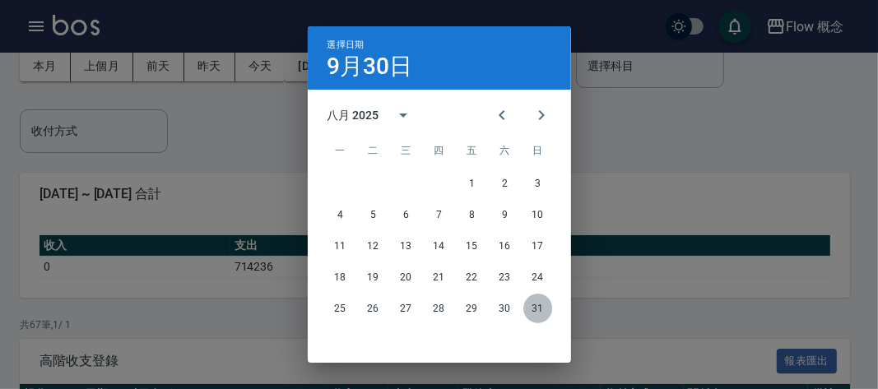
click at [528, 302] on button "31" at bounding box center [538, 309] width 30 height 30
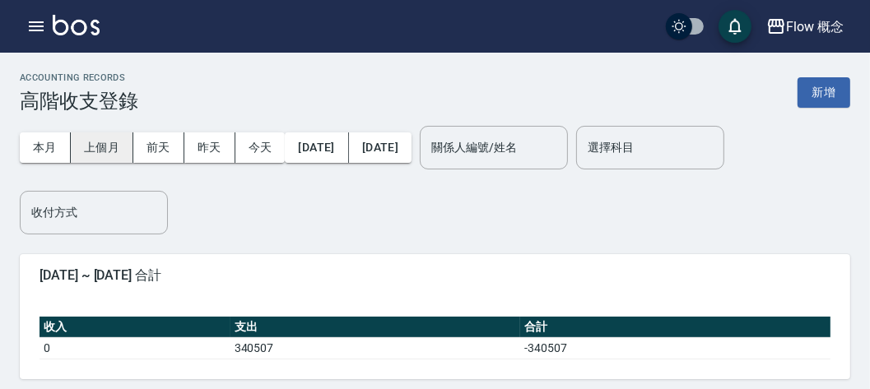
click at [77, 153] on button "上個月" at bounding box center [102, 147] width 63 height 30
drag, startPoint x: 343, startPoint y: 126, endPoint x: 327, endPoint y: 152, distance: 30.6
click at [327, 152] on div "本月 上個月 前天 昨天 今天 2025/09/01 2025/09/30" at bounding box center [216, 148] width 392 height 70
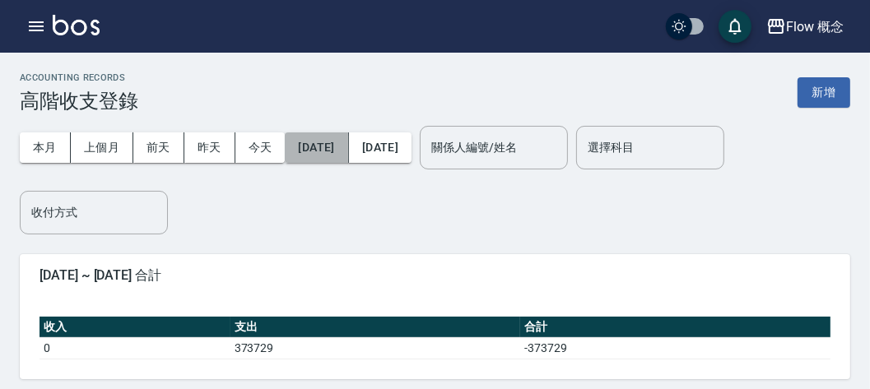
click at [327, 152] on button "2025/09/01" at bounding box center [316, 147] width 63 height 30
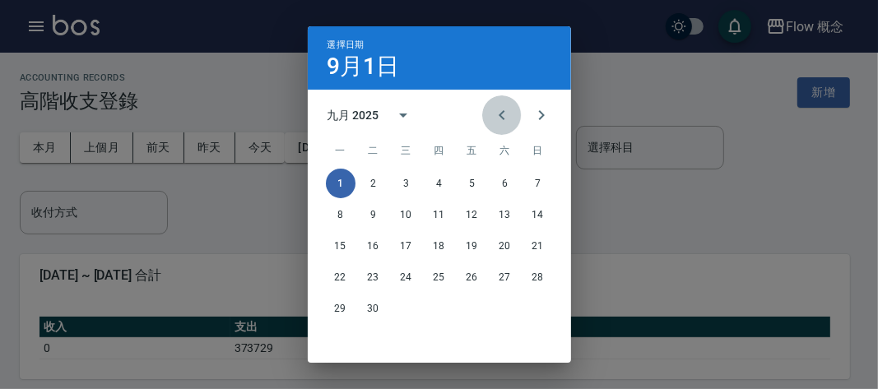
click at [503, 114] on icon "Previous month" at bounding box center [502, 115] width 20 height 20
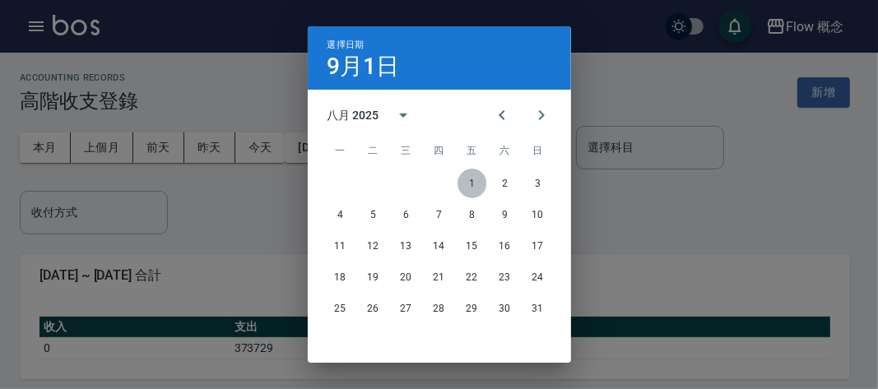
click at [469, 195] on button "1" at bounding box center [472, 184] width 30 height 30
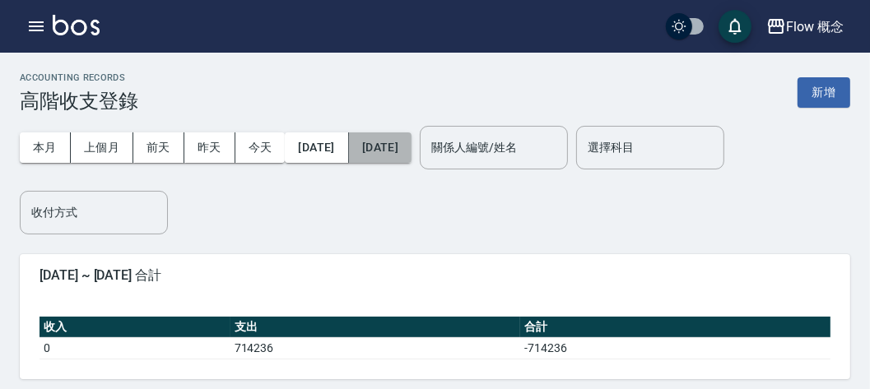
click at [411, 141] on button "2025/09/30" at bounding box center [380, 147] width 63 height 30
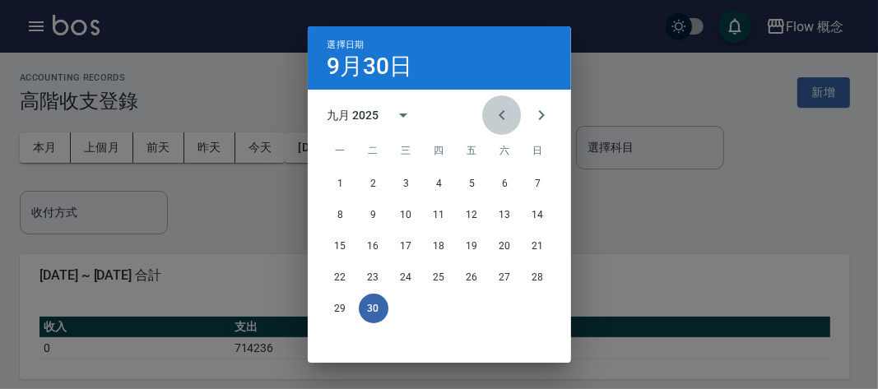
click at [492, 121] on icon "Previous month" at bounding box center [502, 115] width 20 height 20
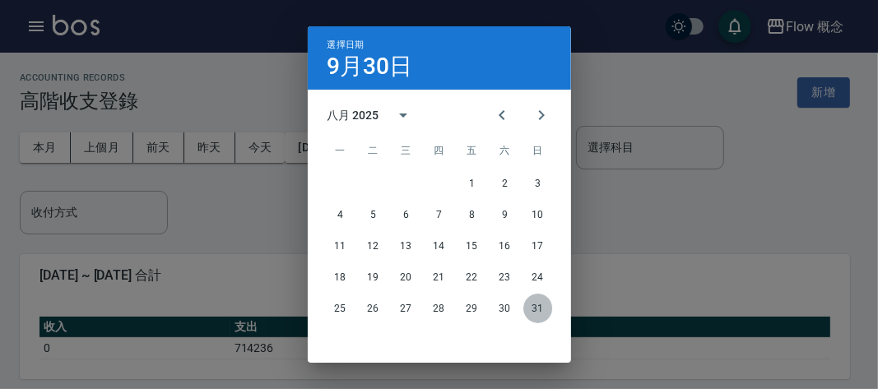
click at [534, 312] on button "31" at bounding box center [538, 309] width 30 height 30
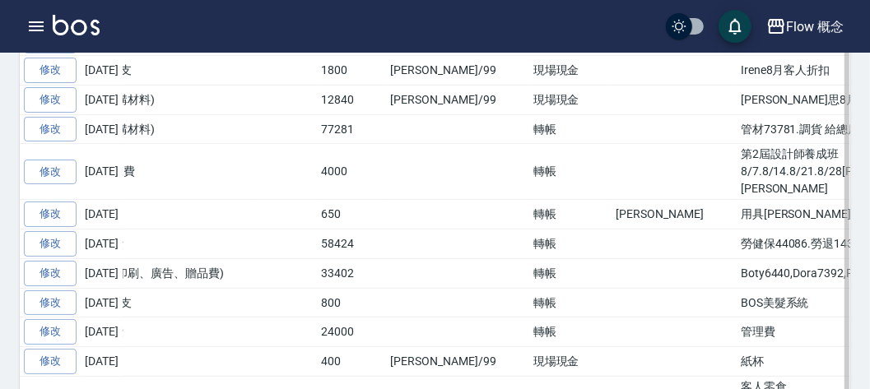
scroll to position [0, 239]
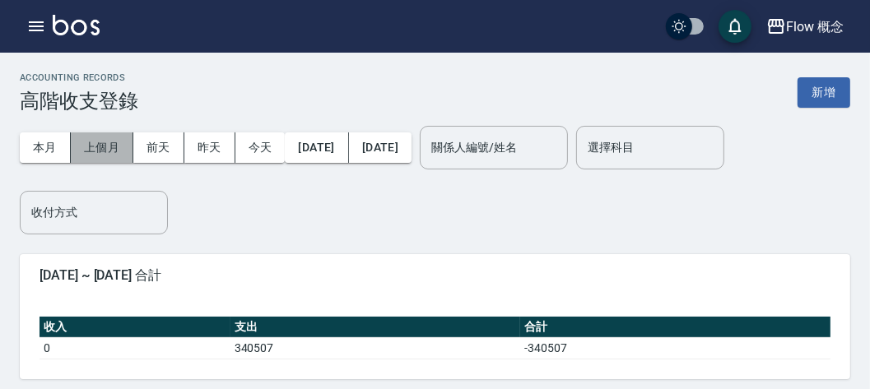
click at [101, 133] on button "上個月" at bounding box center [102, 147] width 63 height 30
click at [365, 129] on div "本月 上個月 前天 昨天 今天 2025/09/01 2025/09/30" at bounding box center [216, 148] width 392 height 70
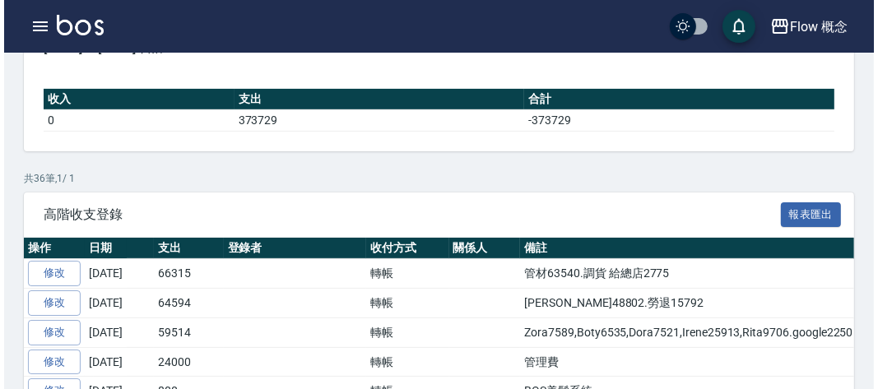
scroll to position [351, 0]
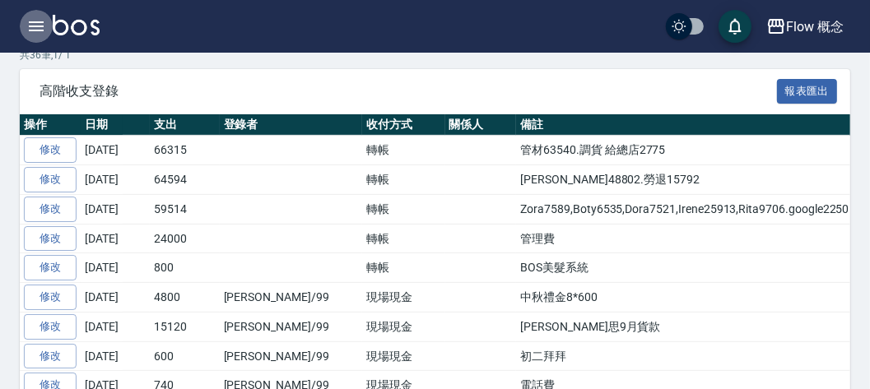
click at [21, 30] on button "button" at bounding box center [36, 26] width 33 height 33
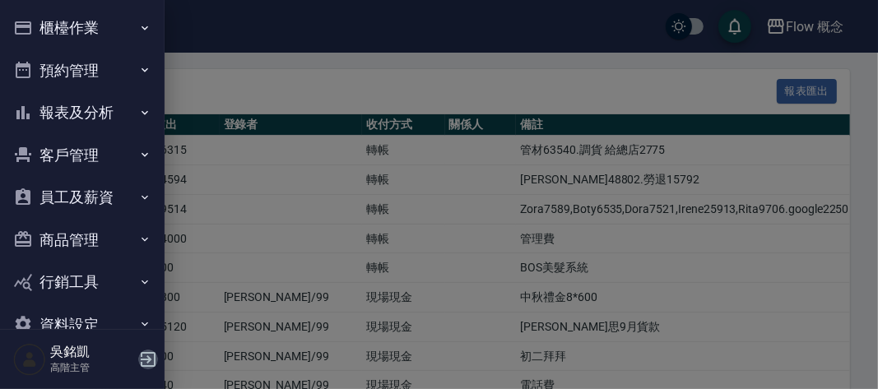
click at [155, 354] on icon "button" at bounding box center [148, 360] width 20 height 20
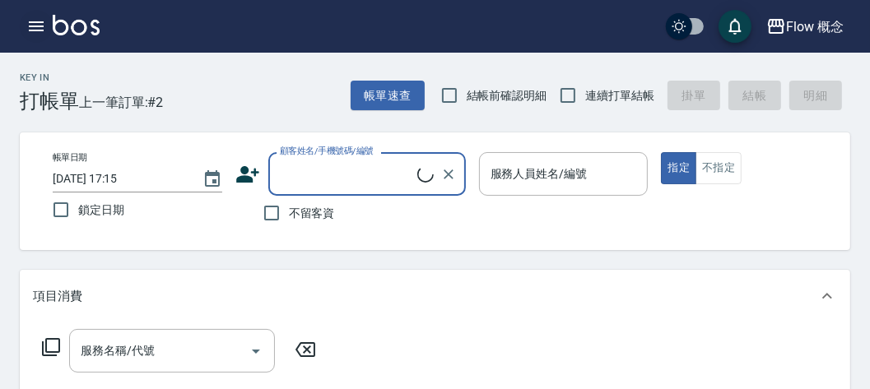
click at [31, 36] on button "button" at bounding box center [36, 26] width 33 height 33
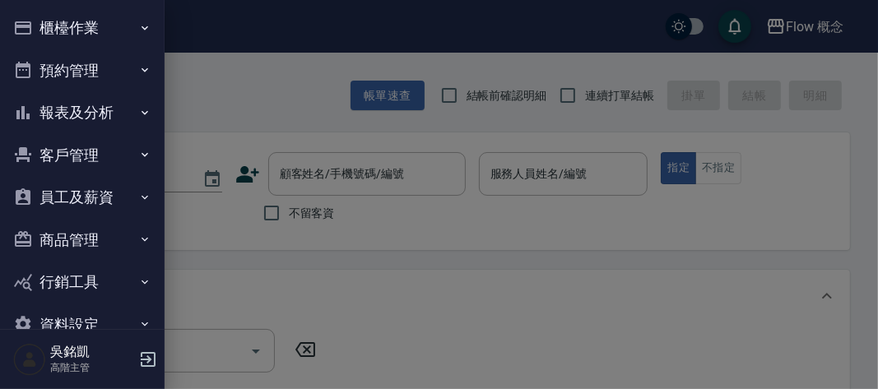
click at [104, 120] on button "報表及分析" at bounding box center [82, 112] width 151 height 43
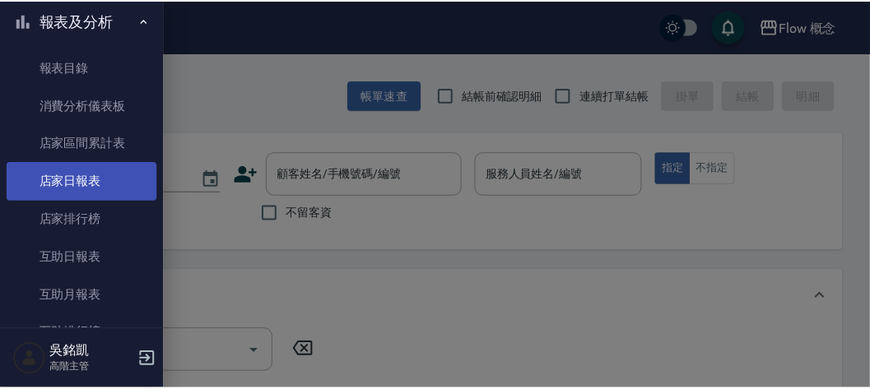
scroll to position [90, 0]
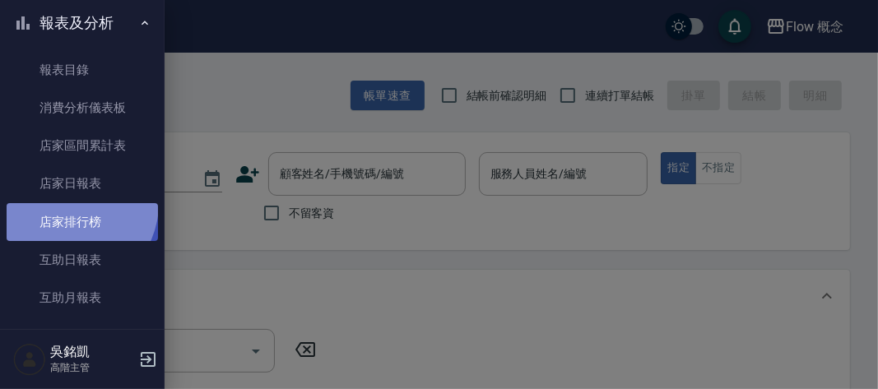
click at [67, 203] on link "店家排行榜" at bounding box center [82, 222] width 151 height 38
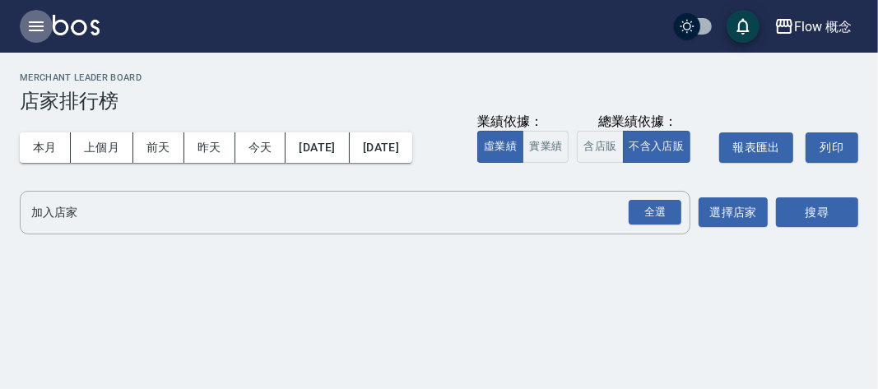
click at [42, 32] on icon "button" at bounding box center [36, 26] width 20 height 20
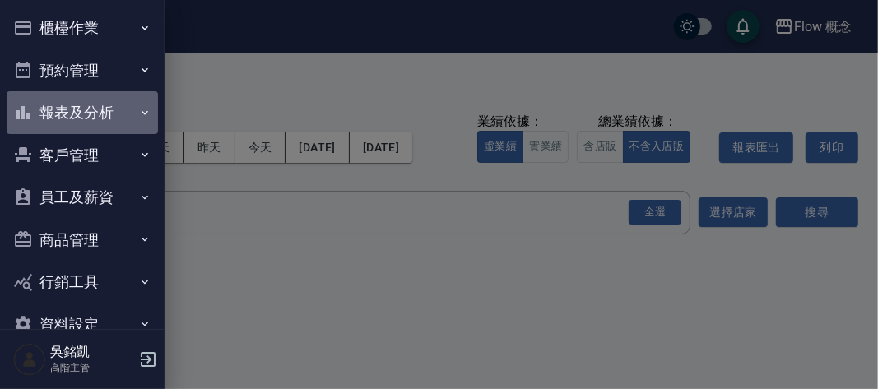
click at [83, 115] on button "報表及分析" at bounding box center [82, 112] width 151 height 43
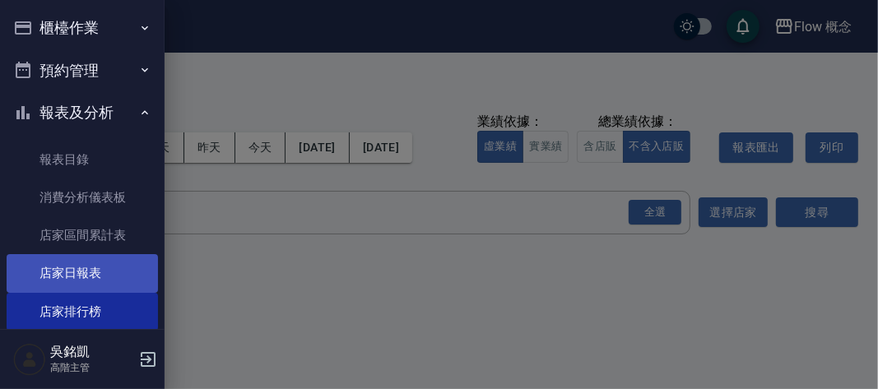
click at [71, 270] on link "店家日報表" at bounding box center [82, 273] width 151 height 38
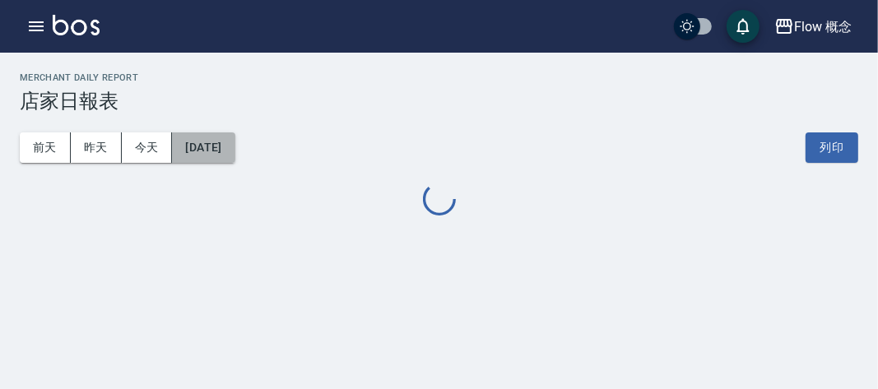
click at [220, 137] on button "2025/10/08" at bounding box center [203, 147] width 63 height 30
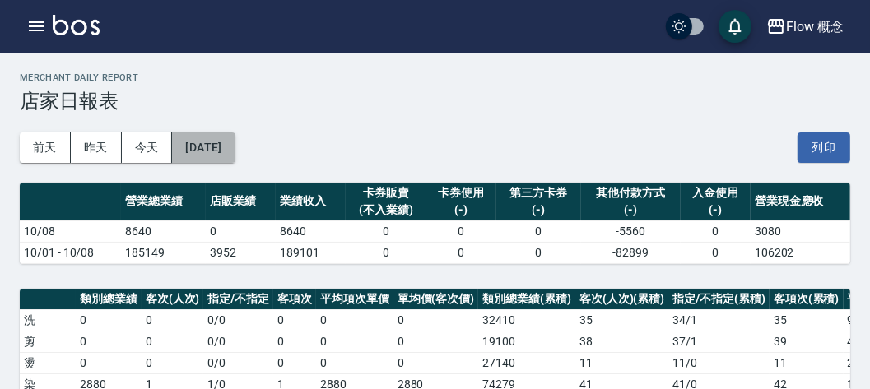
click at [221, 151] on button "2025/10/08" at bounding box center [203, 147] width 63 height 30
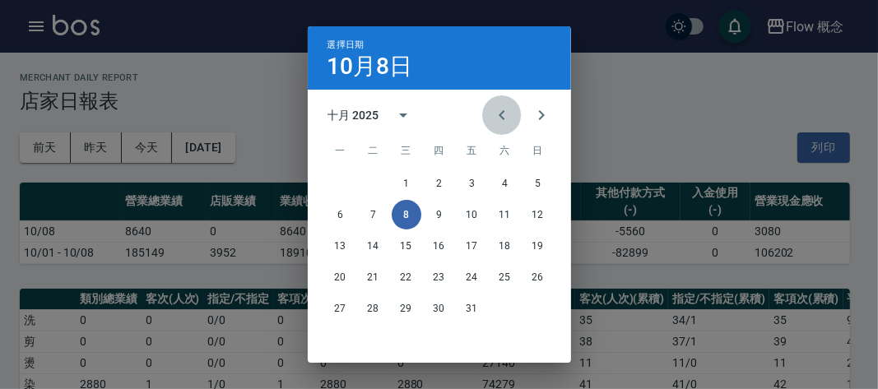
click at [486, 121] on button "Previous month" at bounding box center [501, 114] width 39 height 39
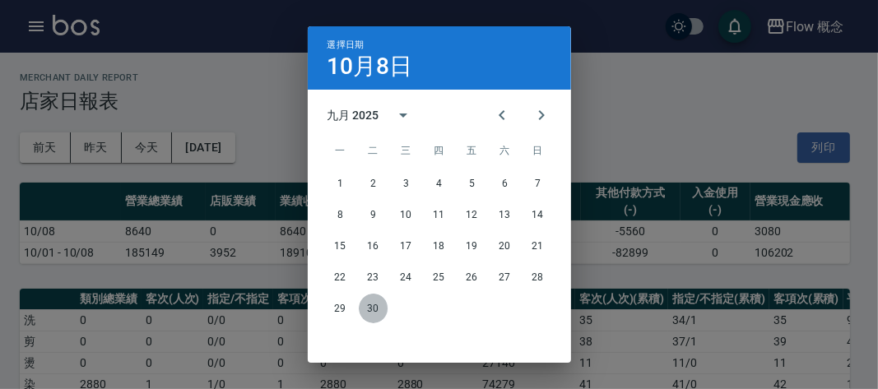
click at [370, 308] on button "30" at bounding box center [374, 309] width 30 height 30
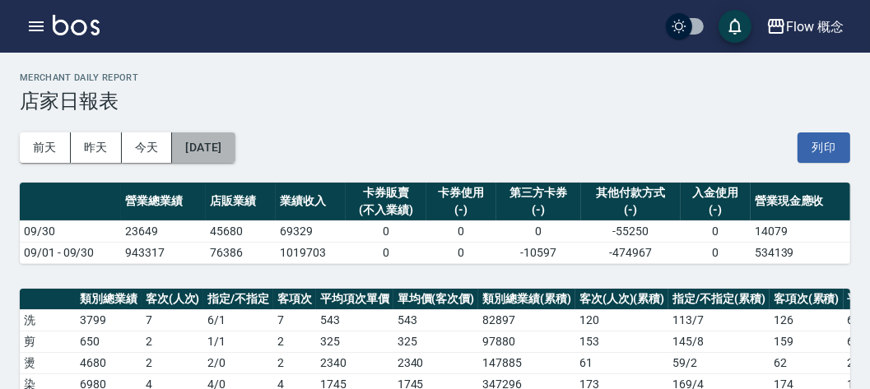
click at [205, 136] on button "2025/09/30" at bounding box center [203, 147] width 63 height 30
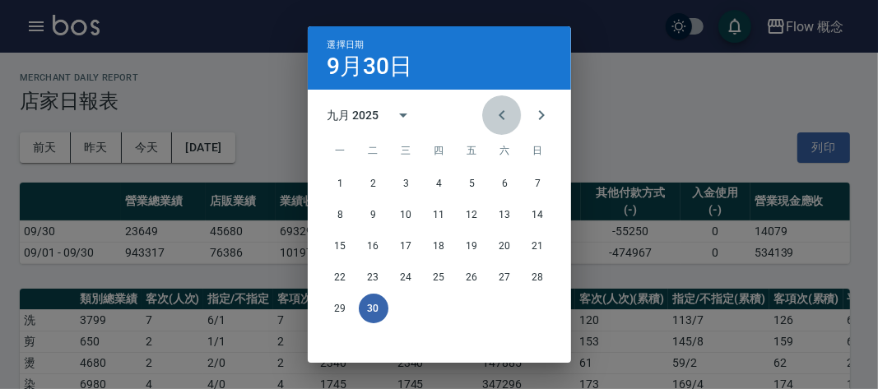
click at [502, 116] on icon "Previous month" at bounding box center [502, 115] width 20 height 20
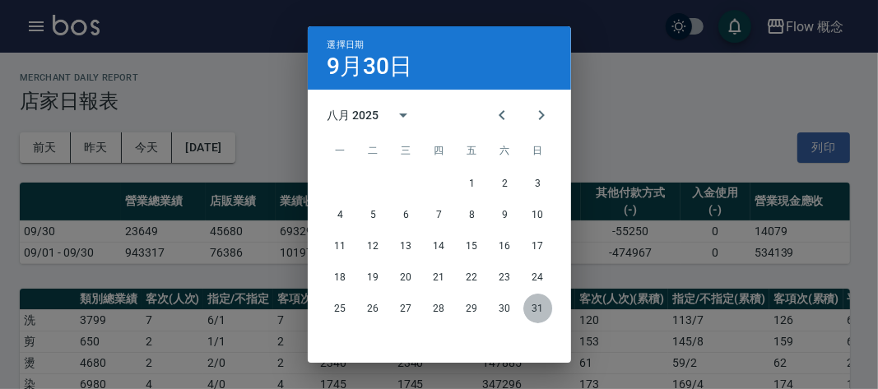
click at [527, 306] on button "31" at bounding box center [538, 309] width 30 height 30
